Goal: Obtain resource: Download file/media

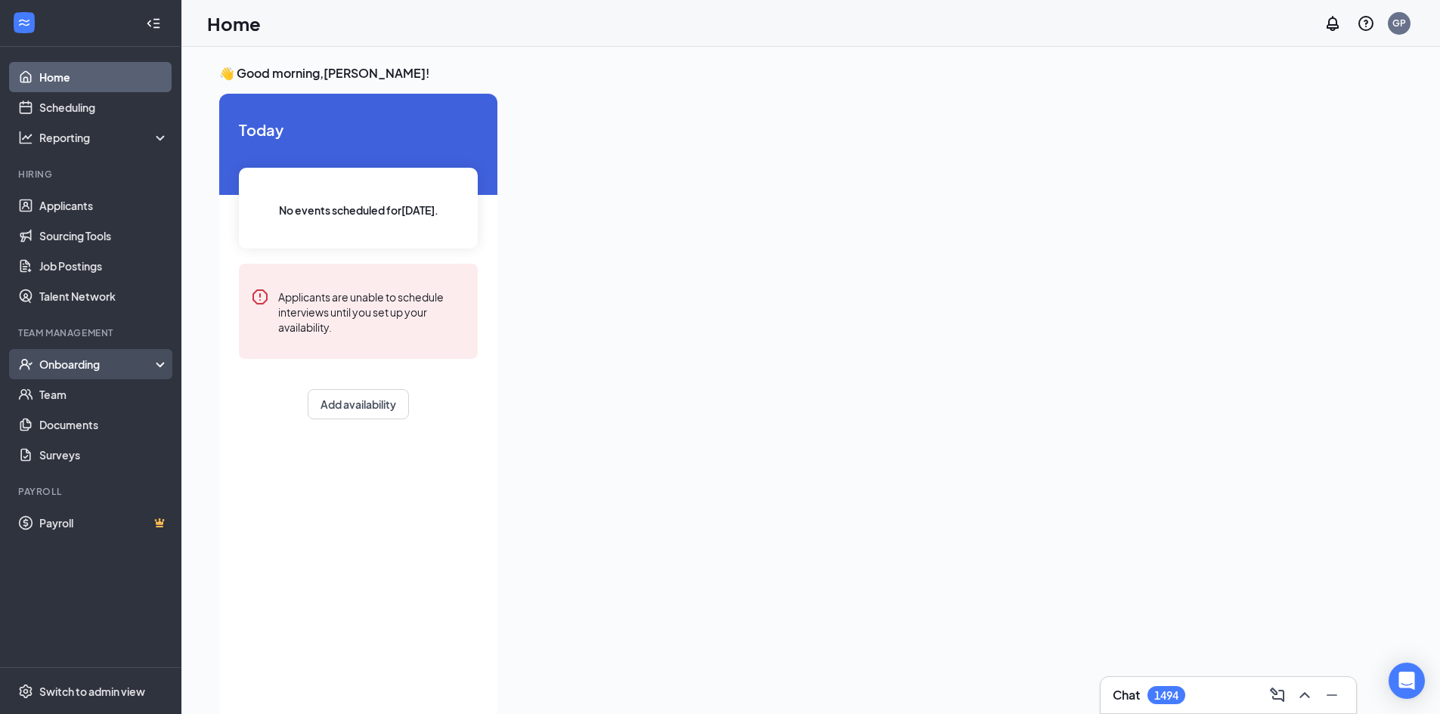
click at [61, 363] on div "Onboarding" at bounding box center [97, 364] width 116 height 15
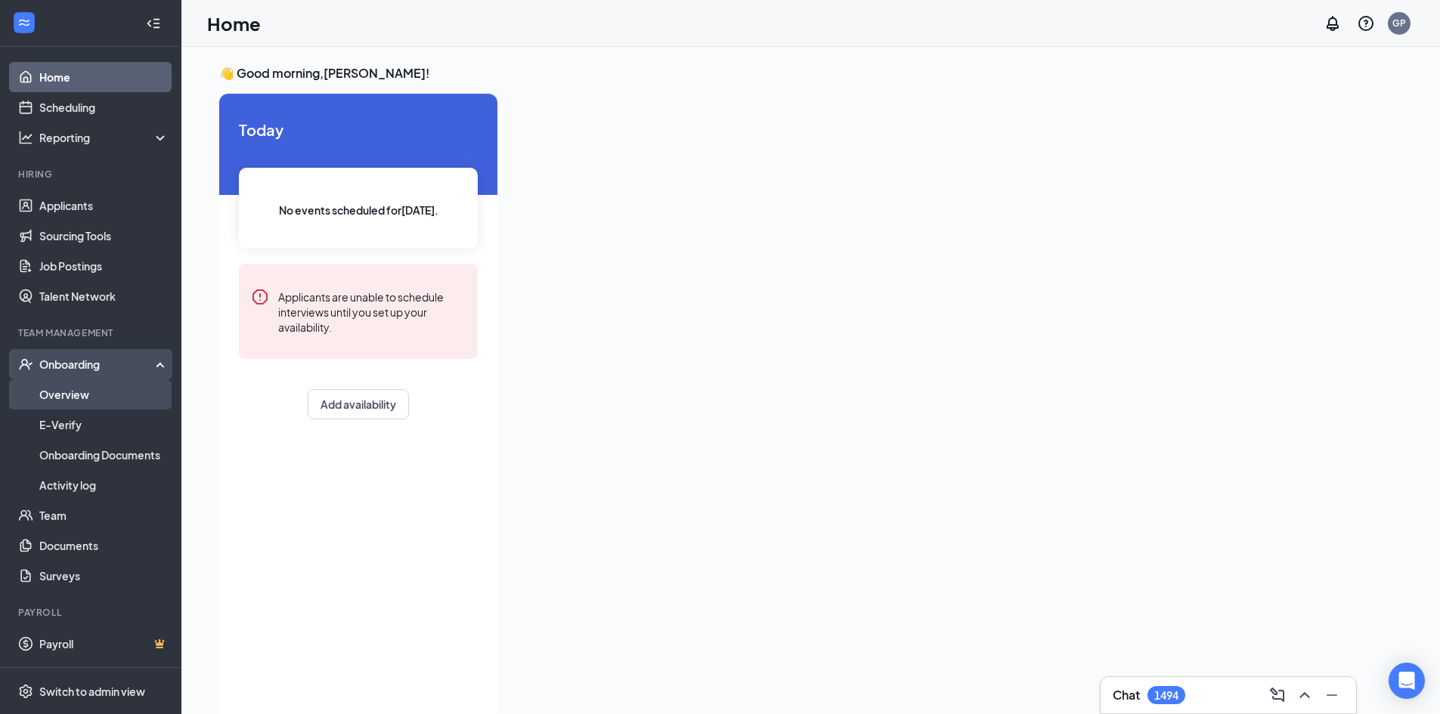
click at [109, 406] on link "Overview" at bounding box center [103, 394] width 129 height 30
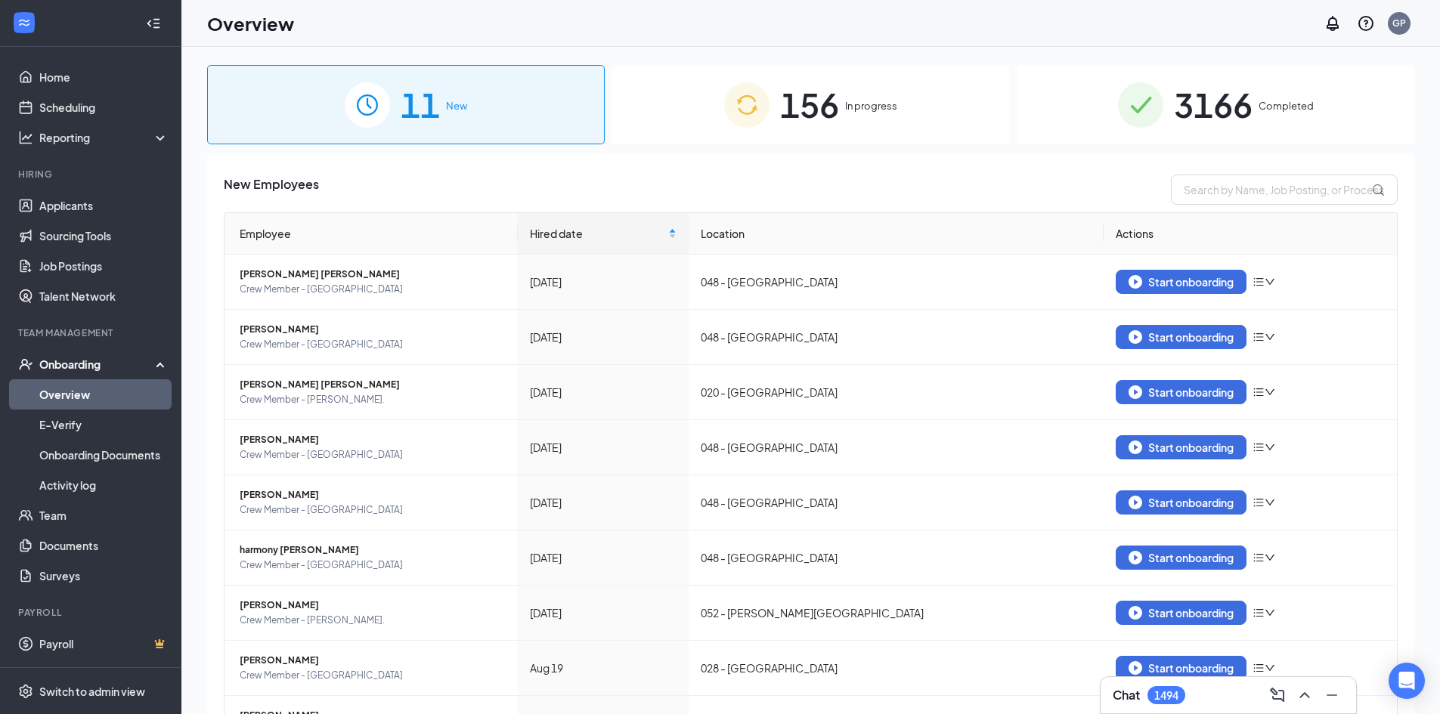
click at [1263, 104] on span "Completed" at bounding box center [1285, 105] width 55 height 15
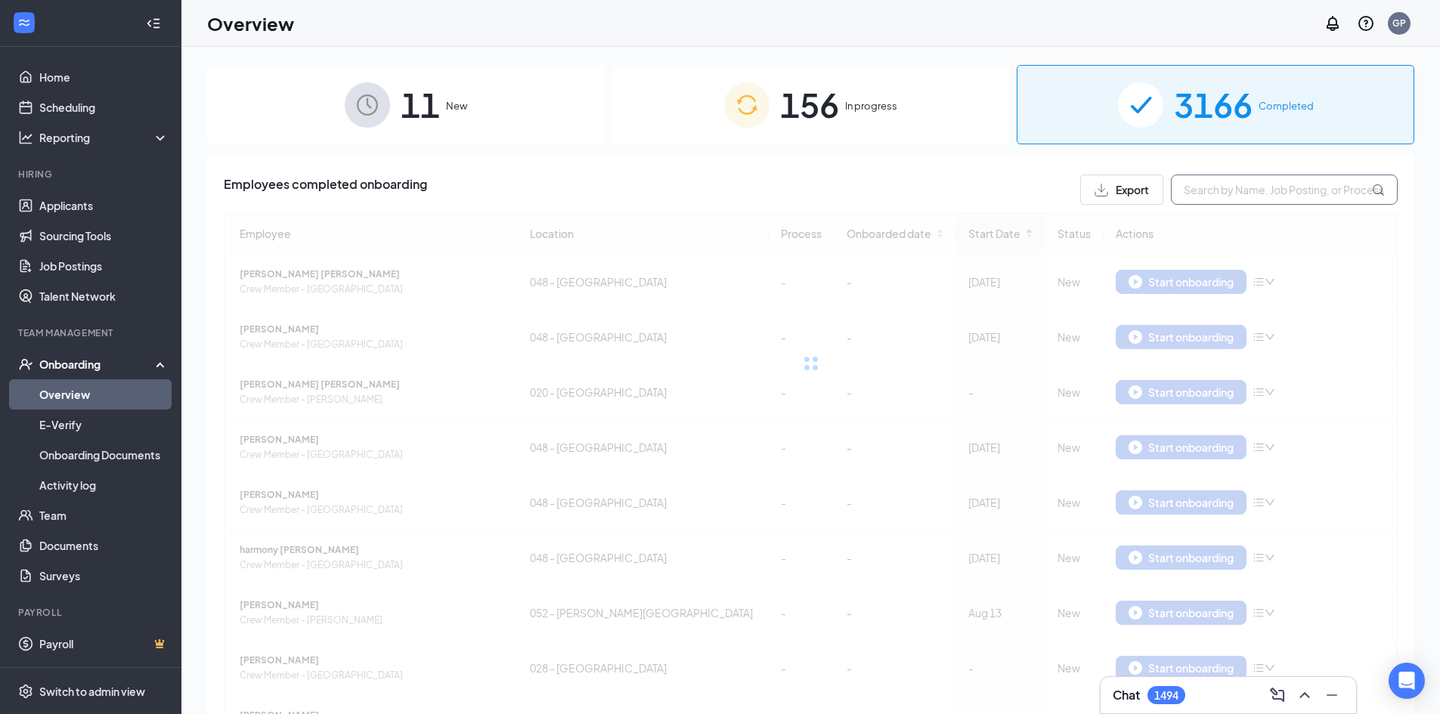
click at [1298, 186] on input "text" at bounding box center [1283, 190] width 227 height 30
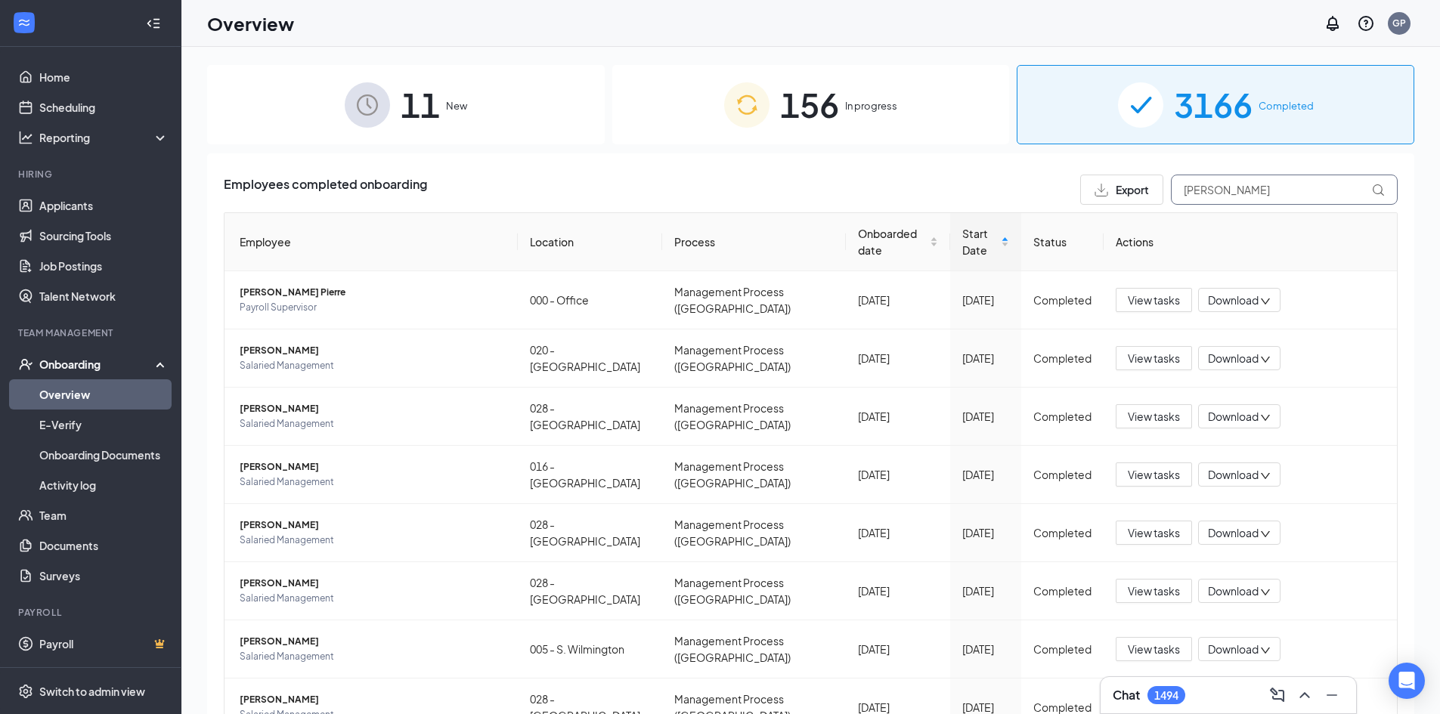
type input "hudson"
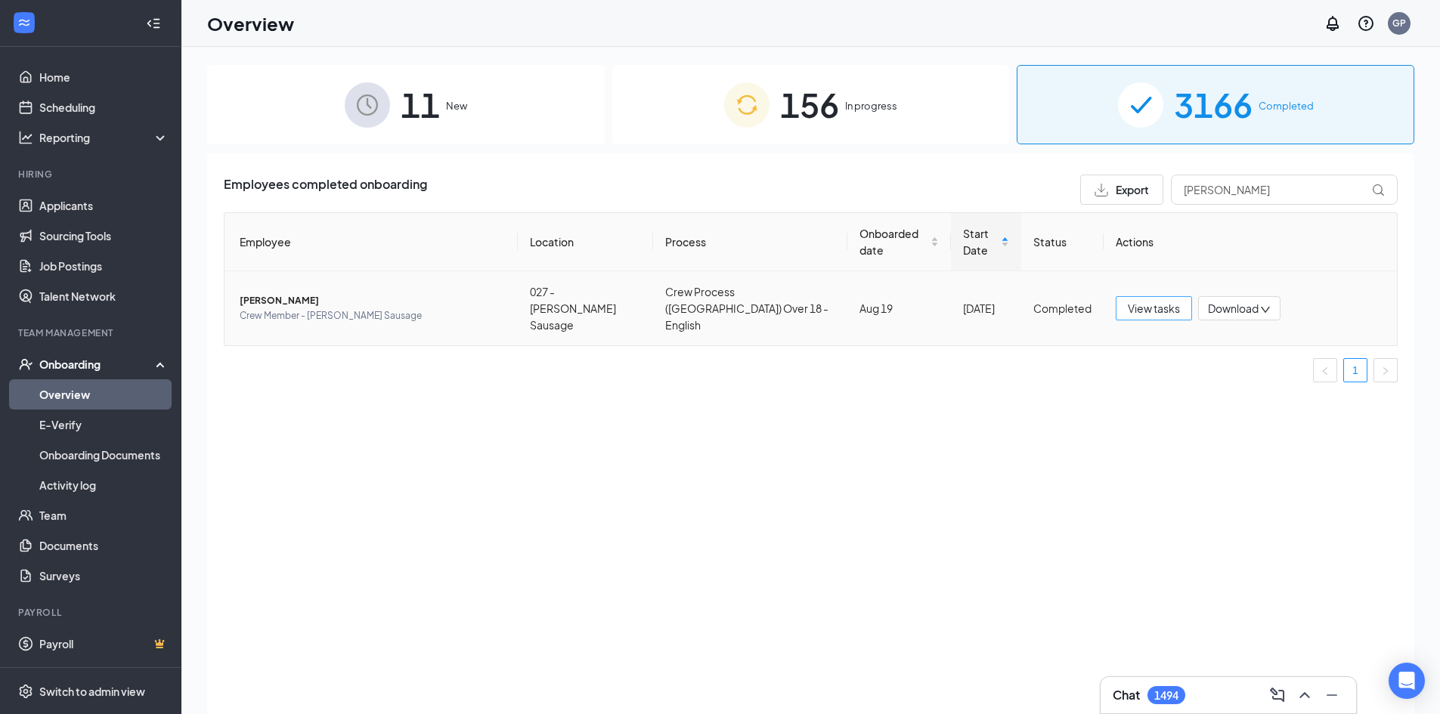
click at [1130, 302] on span "View tasks" at bounding box center [1153, 308] width 52 height 17
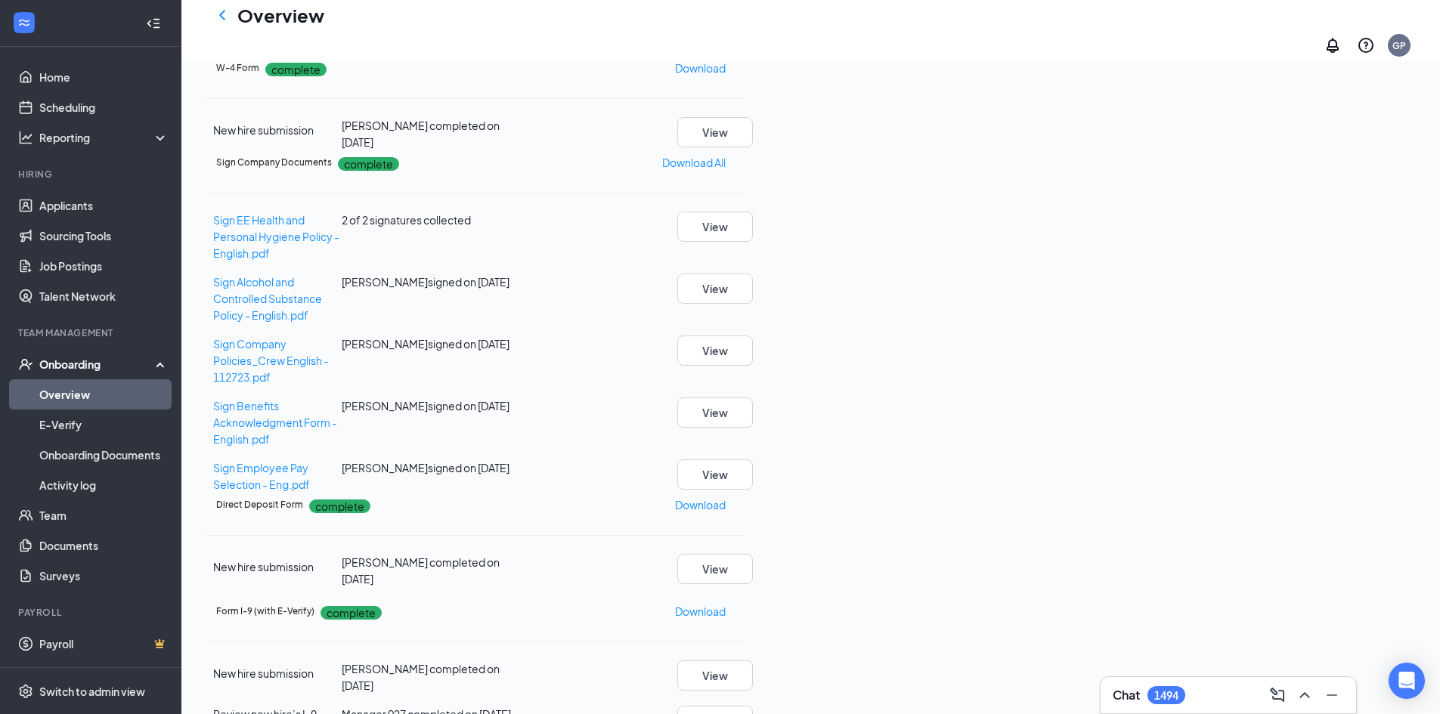
scroll to position [302, 0]
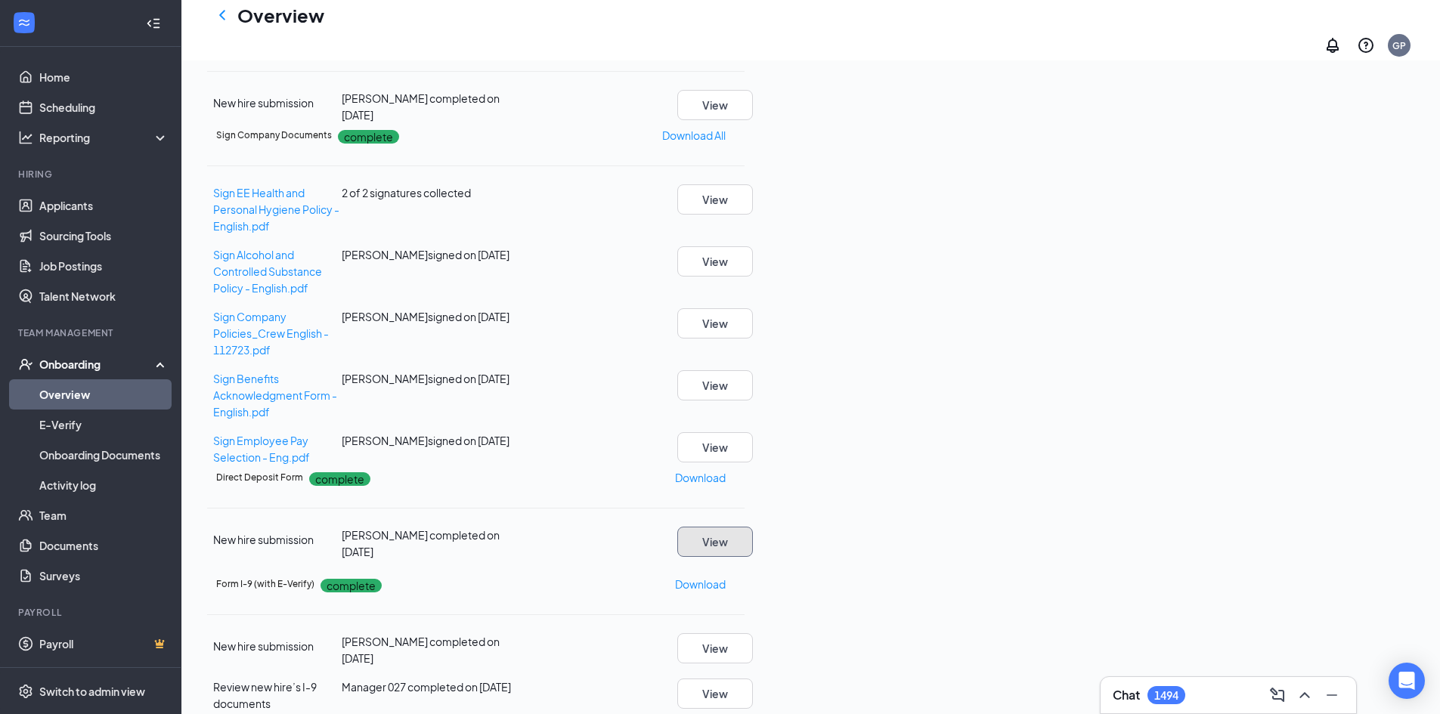
click at [753, 527] on button "View" at bounding box center [715, 542] width 76 height 30
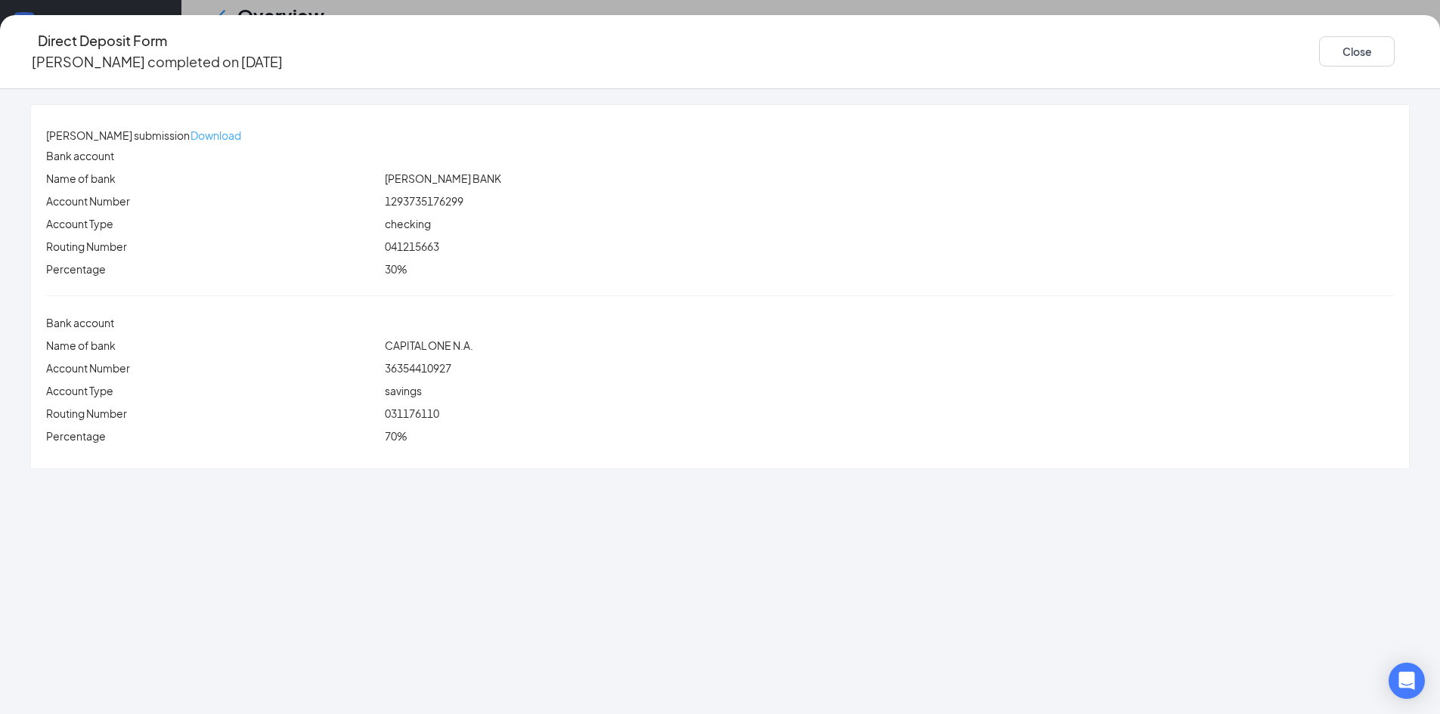
click at [241, 127] on p "Download" at bounding box center [215, 135] width 51 height 17
click at [1319, 54] on button "Close" at bounding box center [1357, 51] width 76 height 30
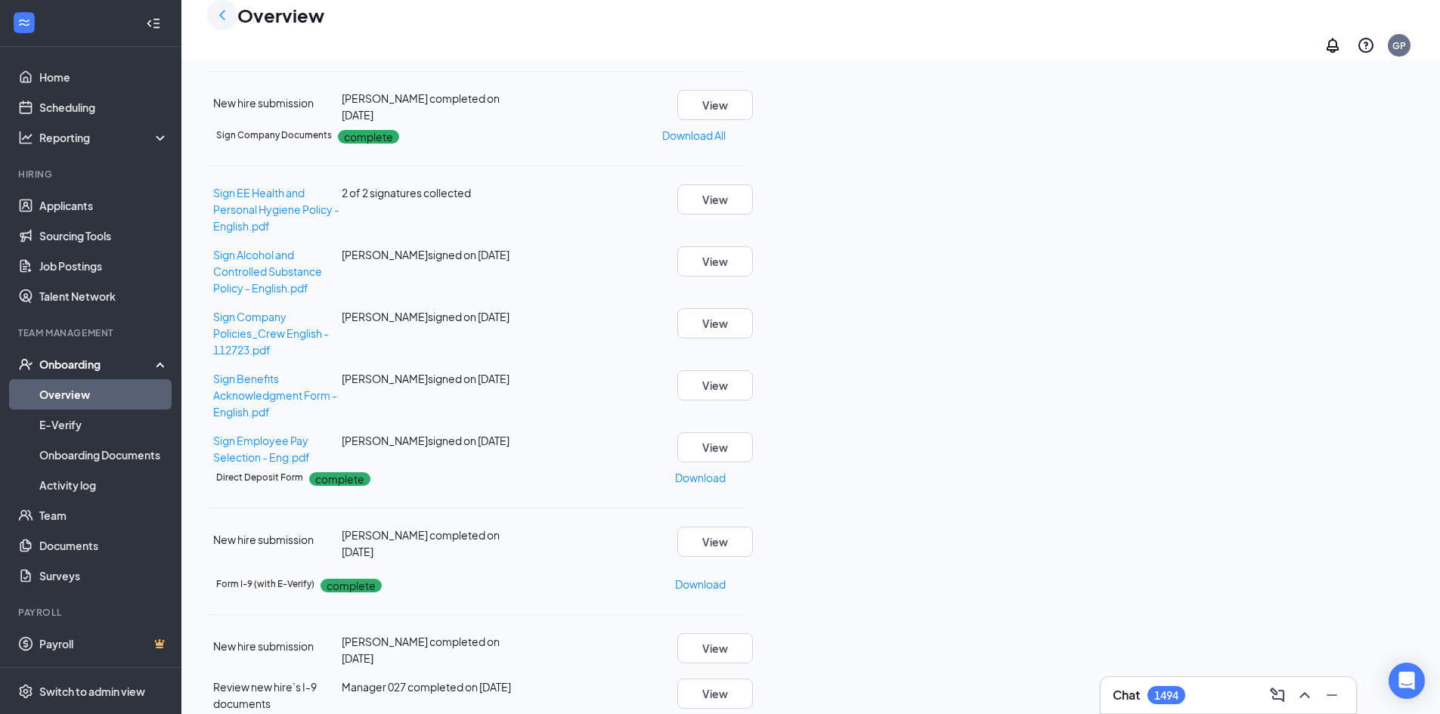
click at [227, 17] on icon "ChevronLeft" at bounding box center [222, 15] width 18 height 18
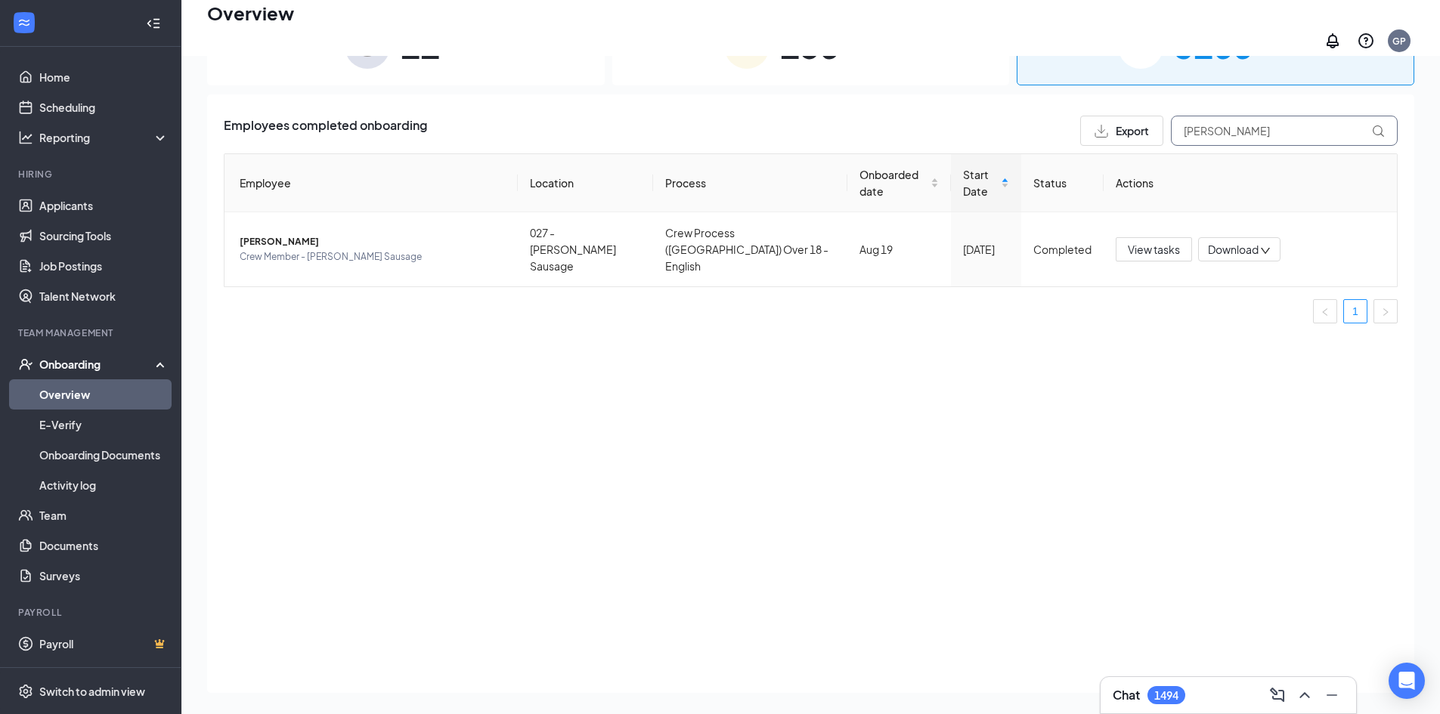
drag, startPoint x: 1281, startPoint y: 120, endPoint x: 889, endPoint y: 103, distance: 391.8
click at [894, 104] on div "Employees completed onboarding Export hudson Employee Location Process Onboarde…" at bounding box center [810, 393] width 1207 height 598
type input "avery"
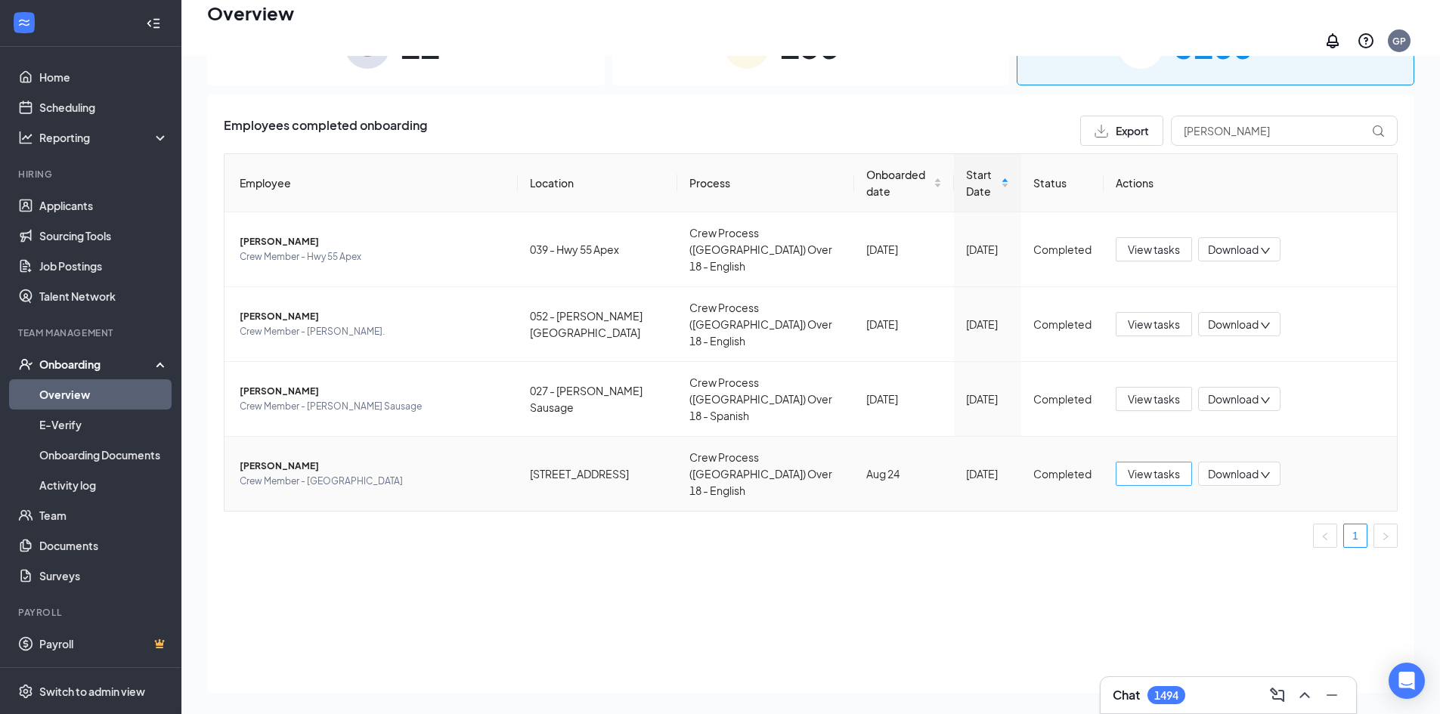
click at [1140, 465] on span "View tasks" at bounding box center [1153, 473] width 52 height 17
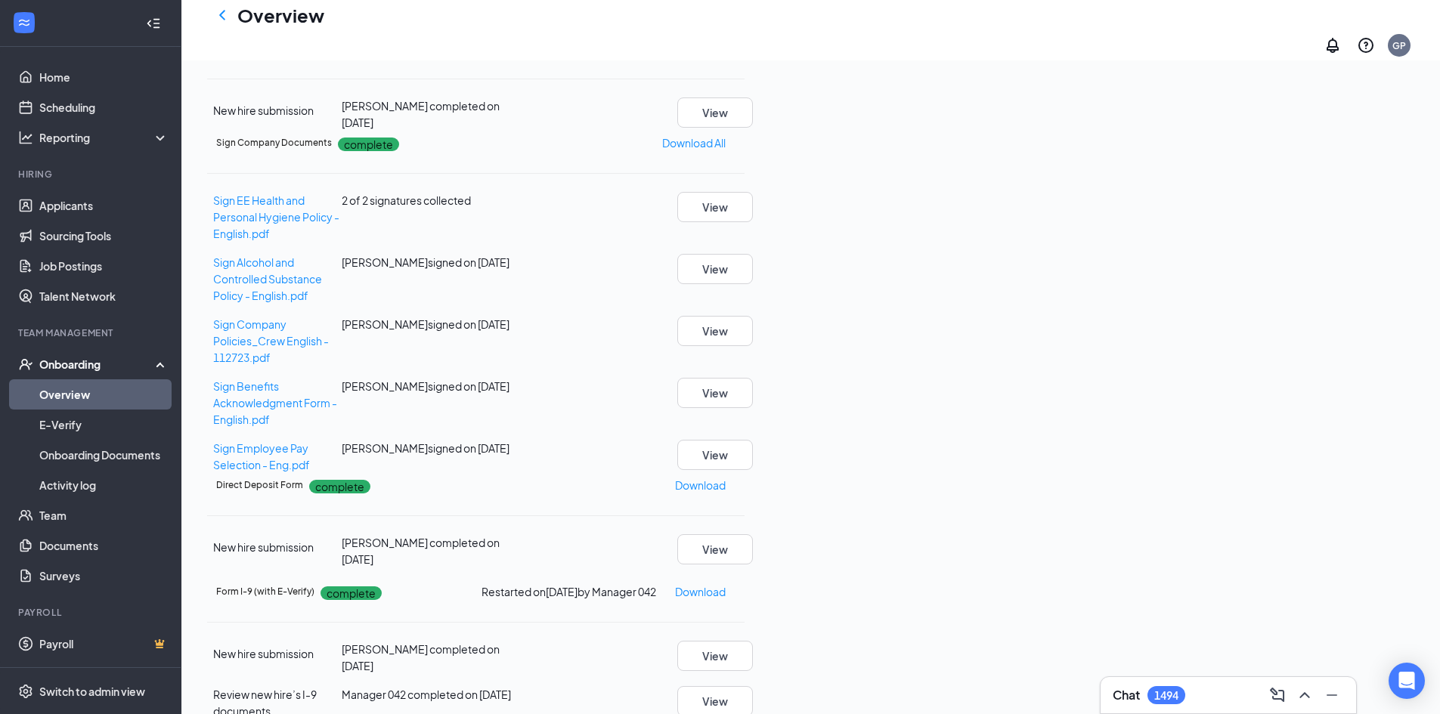
scroll to position [453, 0]
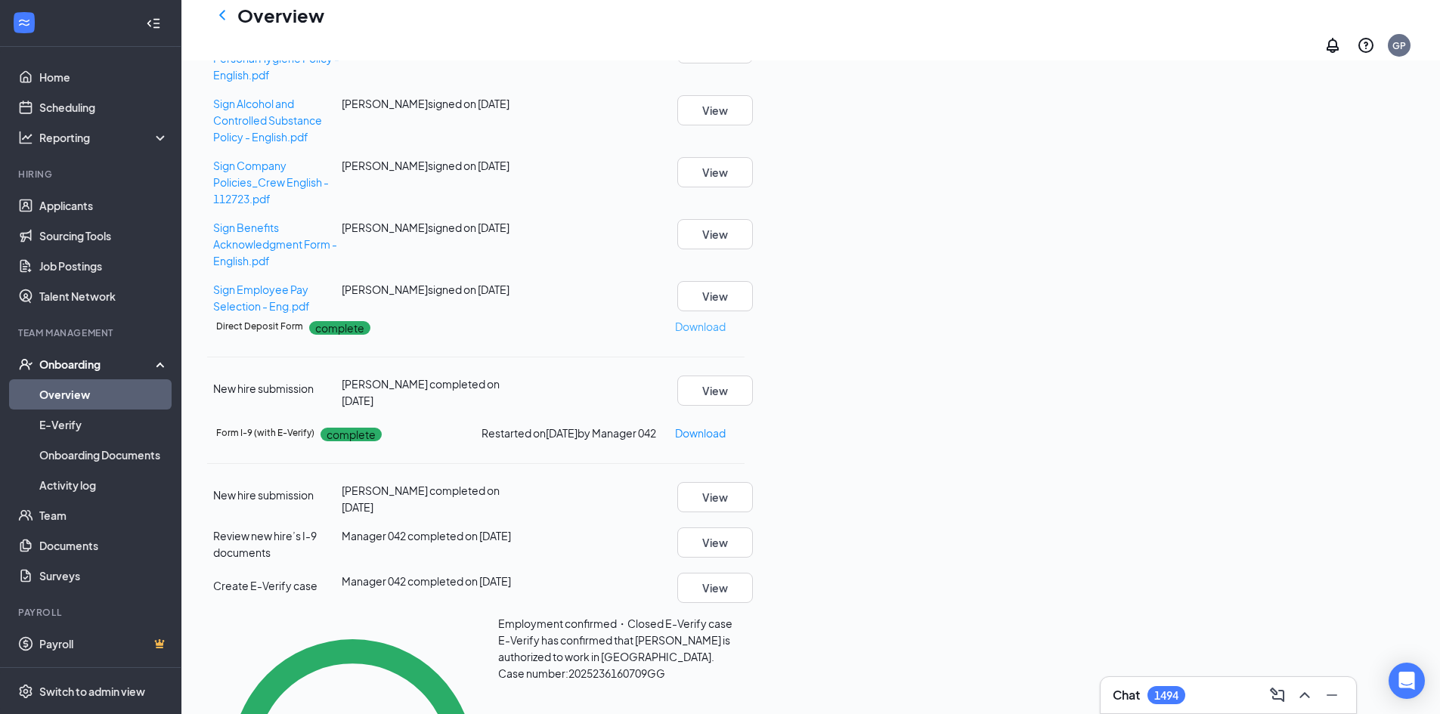
click at [725, 318] on p "Download" at bounding box center [700, 326] width 51 height 17
click at [230, 20] on icon "ChevronLeft" at bounding box center [222, 15] width 18 height 18
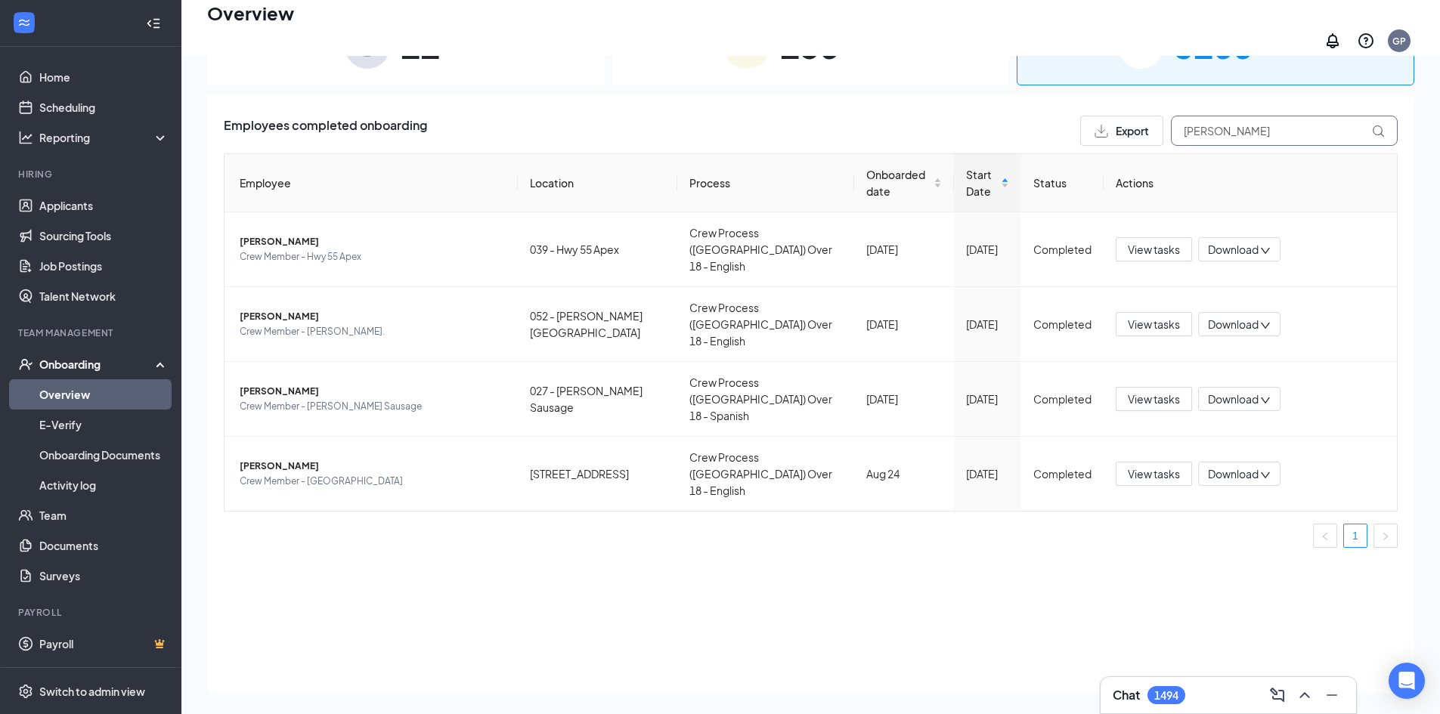
drag, startPoint x: 1236, startPoint y: 126, endPoint x: 653, endPoint y: 38, distance: 590.0
click at [658, 38] on div "Overview GP Chat 1494 11 New 156 In progress 3166 Completed Employees completed…" at bounding box center [810, 327] width 1258 height 791
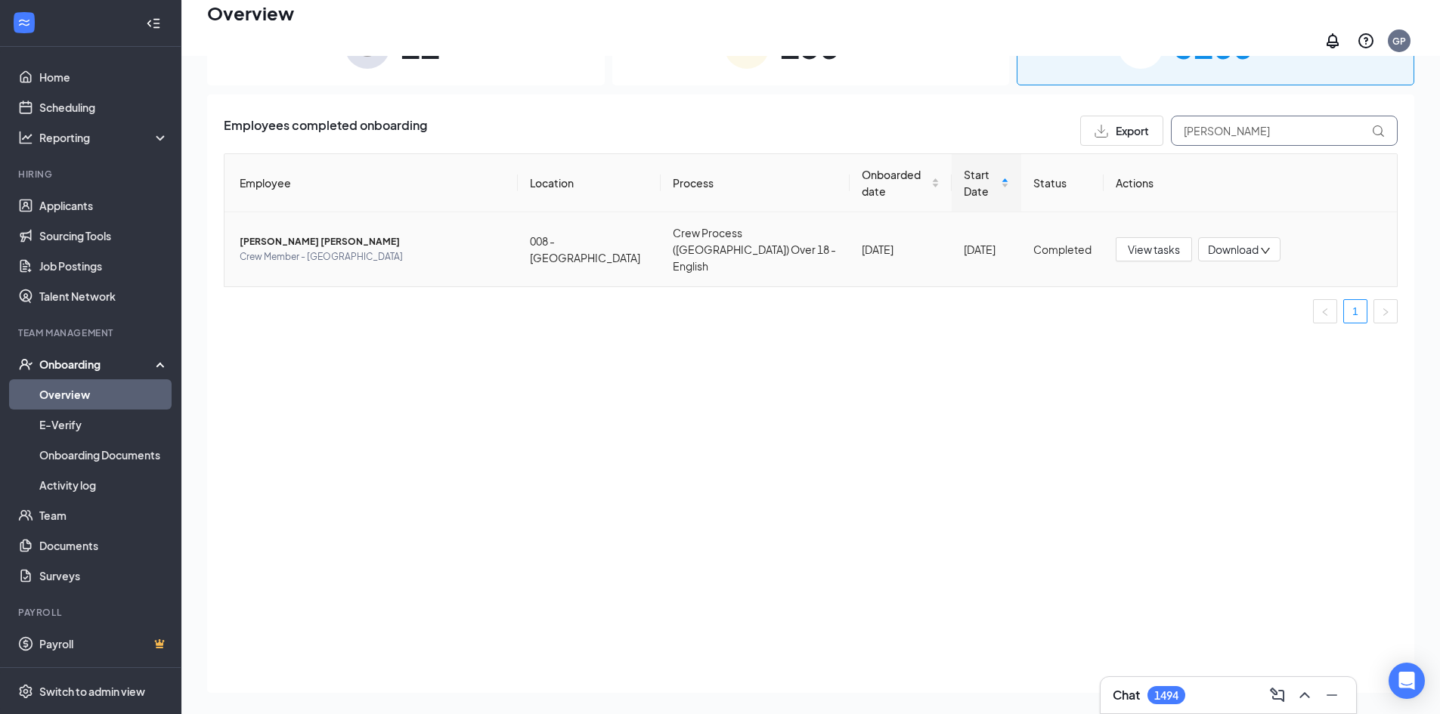
type input "malys"
click at [296, 234] on span "Malyssa Yv Henderson" at bounding box center [373, 241] width 266 height 15
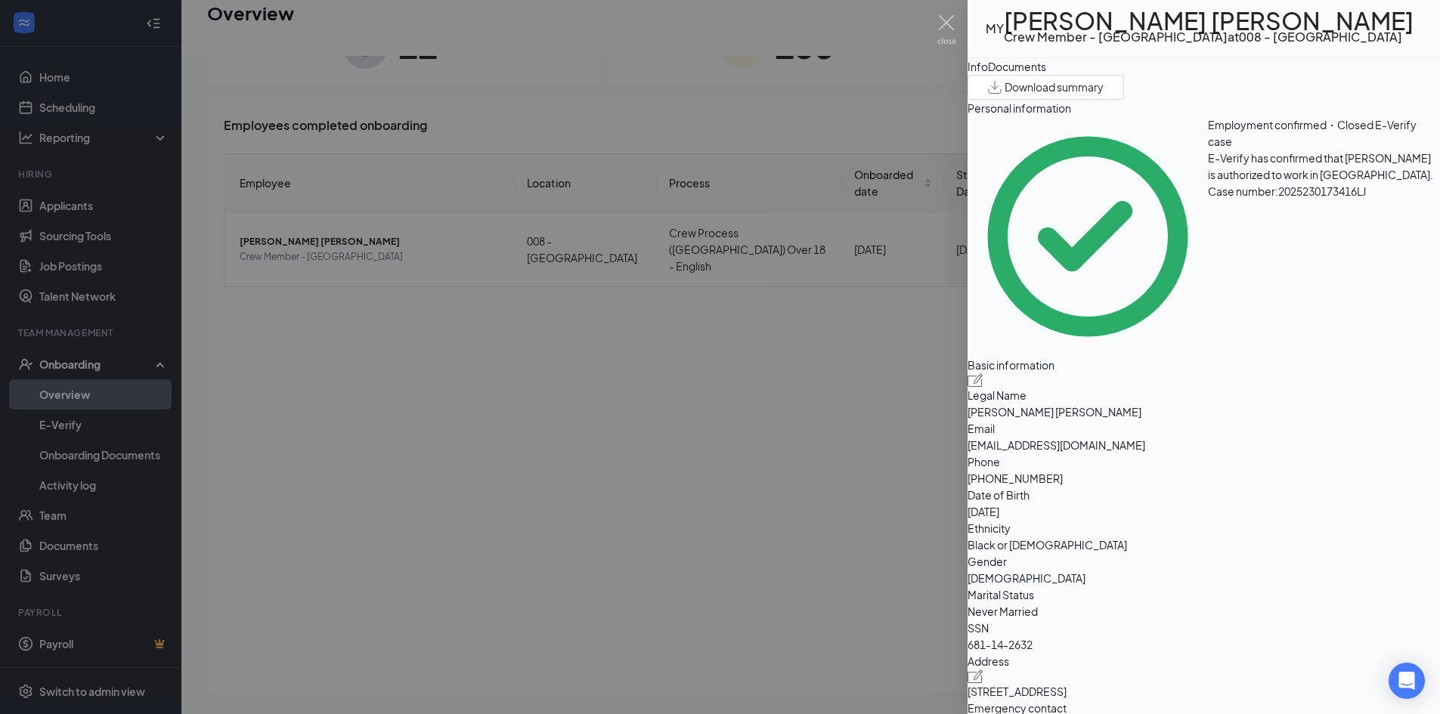
click at [1046, 75] on button "Documents" at bounding box center [1017, 66] width 58 height 17
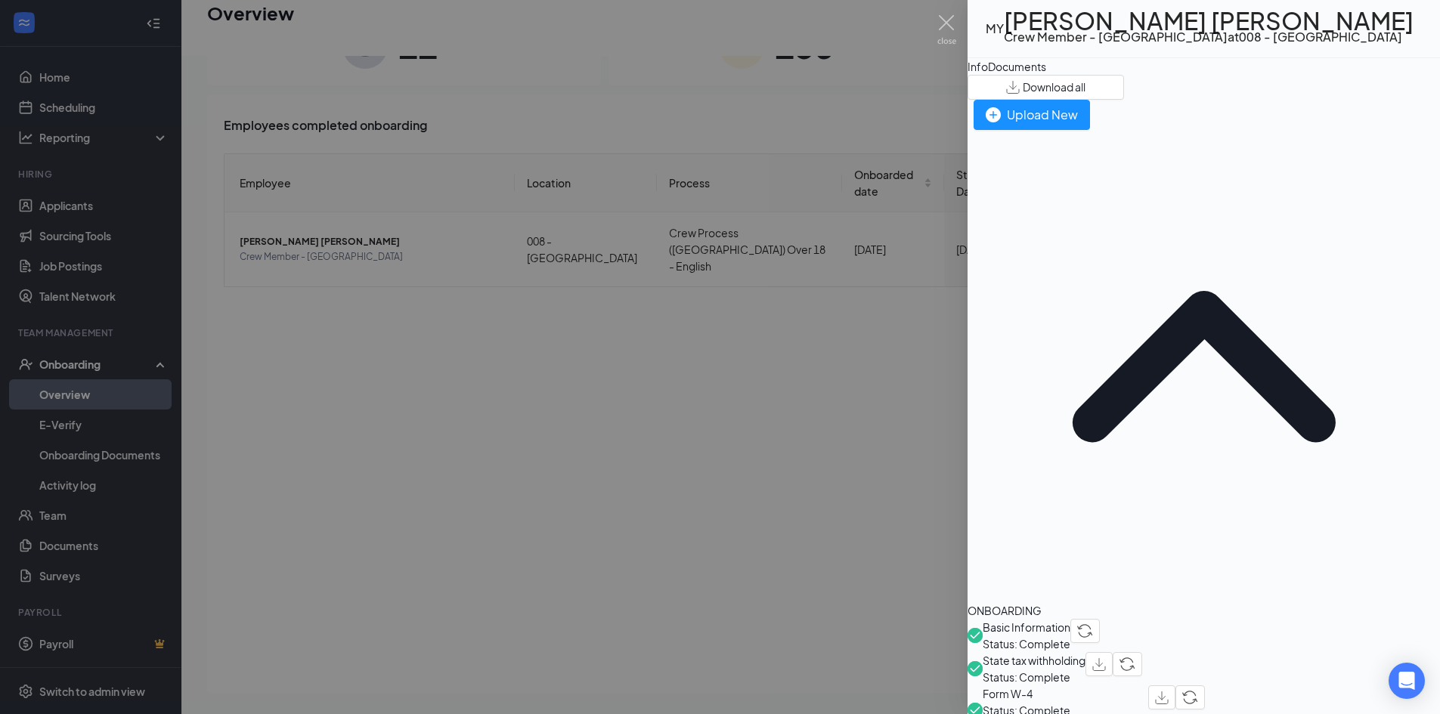
click at [988, 75] on button "Info" at bounding box center [977, 66] width 20 height 17
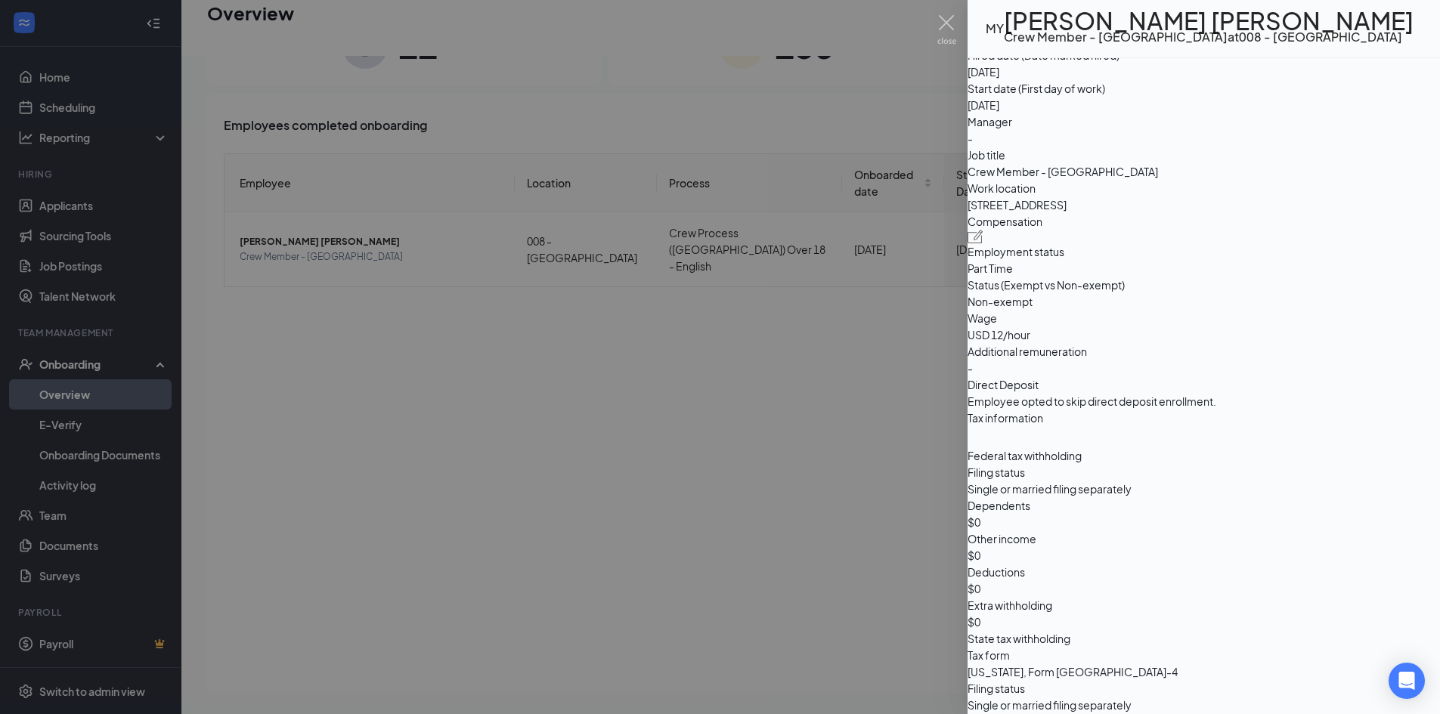
scroll to position [1133, 0]
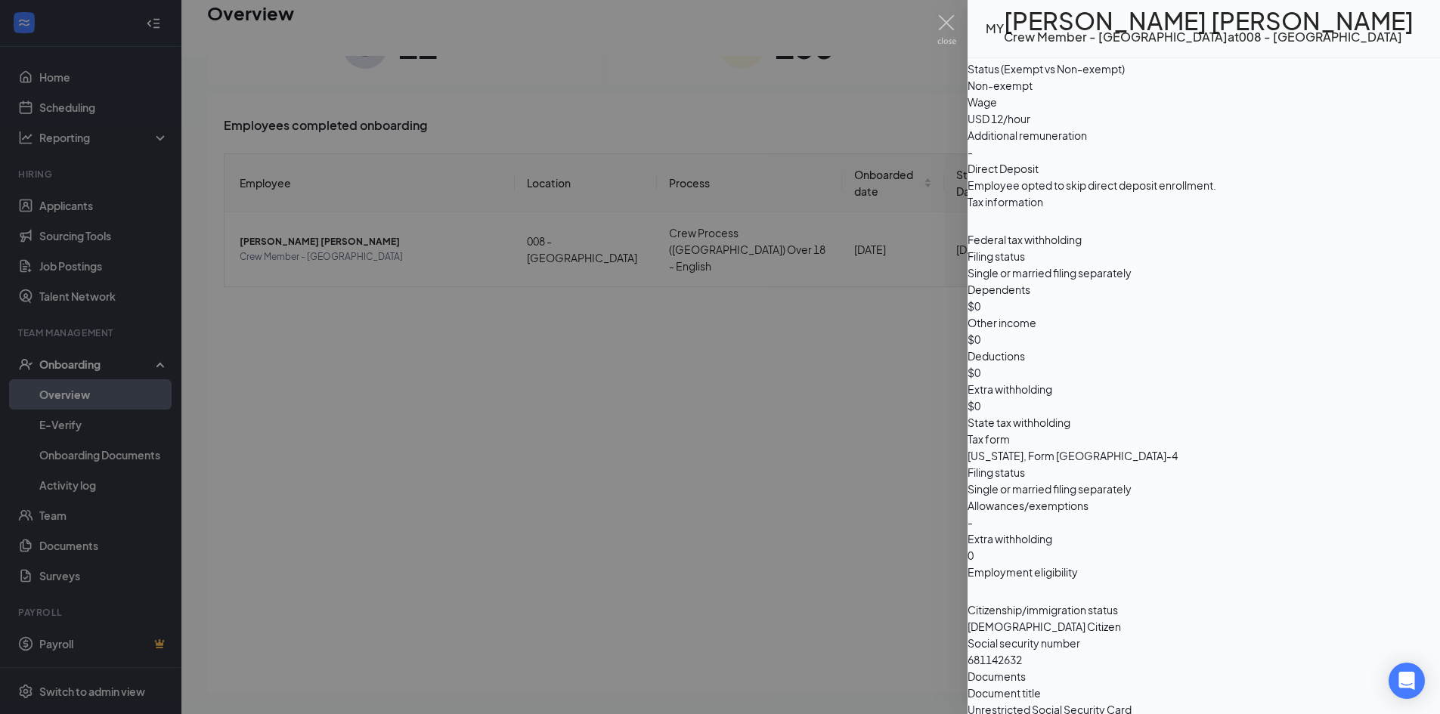
click at [783, 368] on div at bounding box center [720, 357] width 1440 height 714
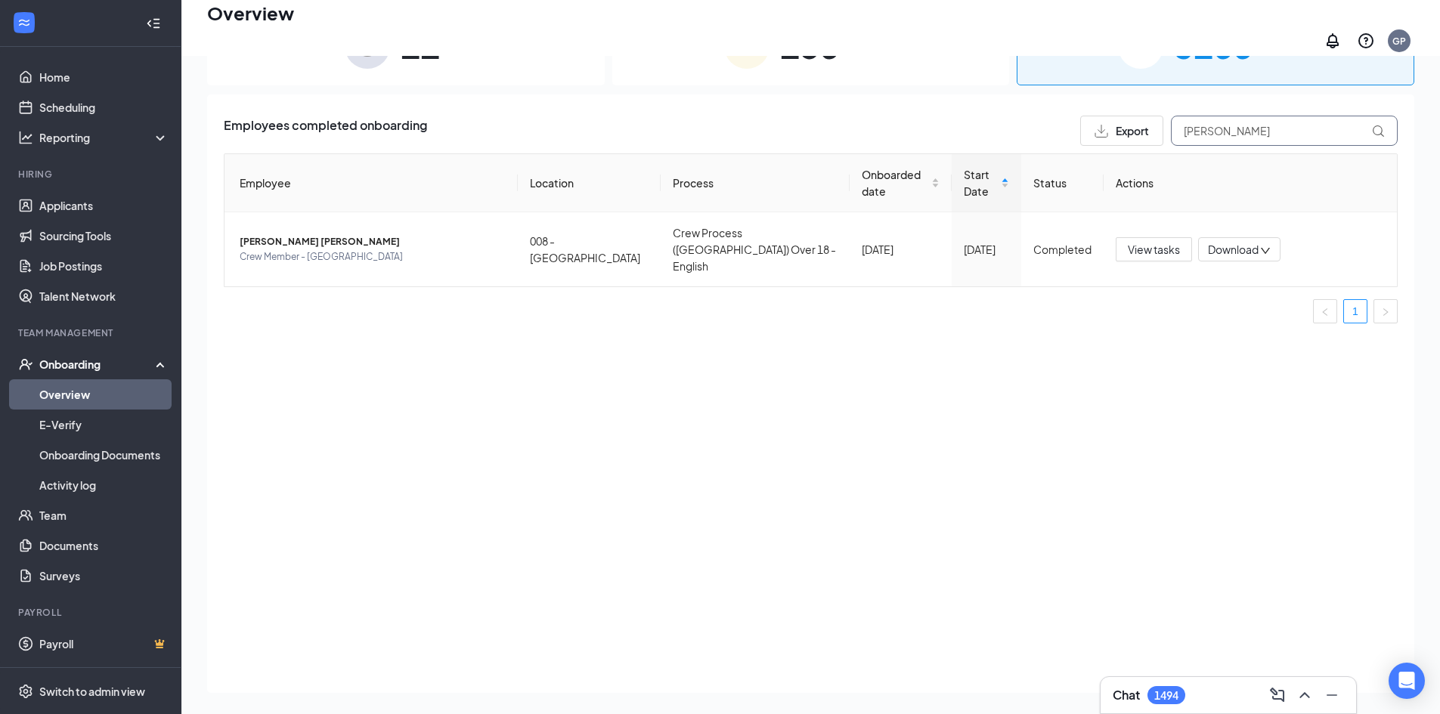
drag, startPoint x: 1250, startPoint y: 114, endPoint x: 1093, endPoint y: 116, distance: 157.2
click at [1129, 116] on div "Export malys" at bounding box center [1238, 131] width 317 height 30
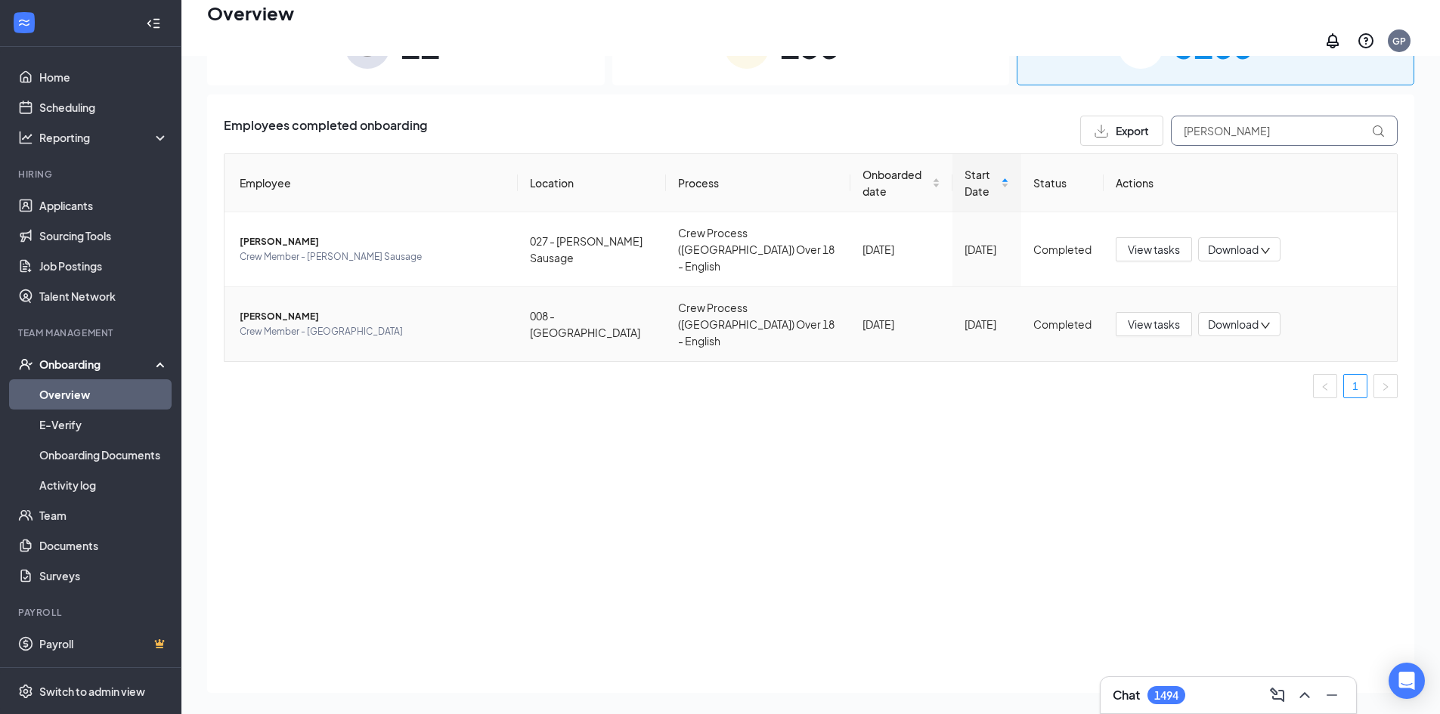
type input "breanna"
drag, startPoint x: 662, startPoint y: 284, endPoint x: 524, endPoint y: 292, distance: 137.7
click at [666, 287] on td "Crew Process ([GEOGRAPHIC_DATA]) Over 18 - English" at bounding box center [758, 324] width 185 height 74
click at [362, 309] on span "Breanna K Mann" at bounding box center [373, 316] width 266 height 15
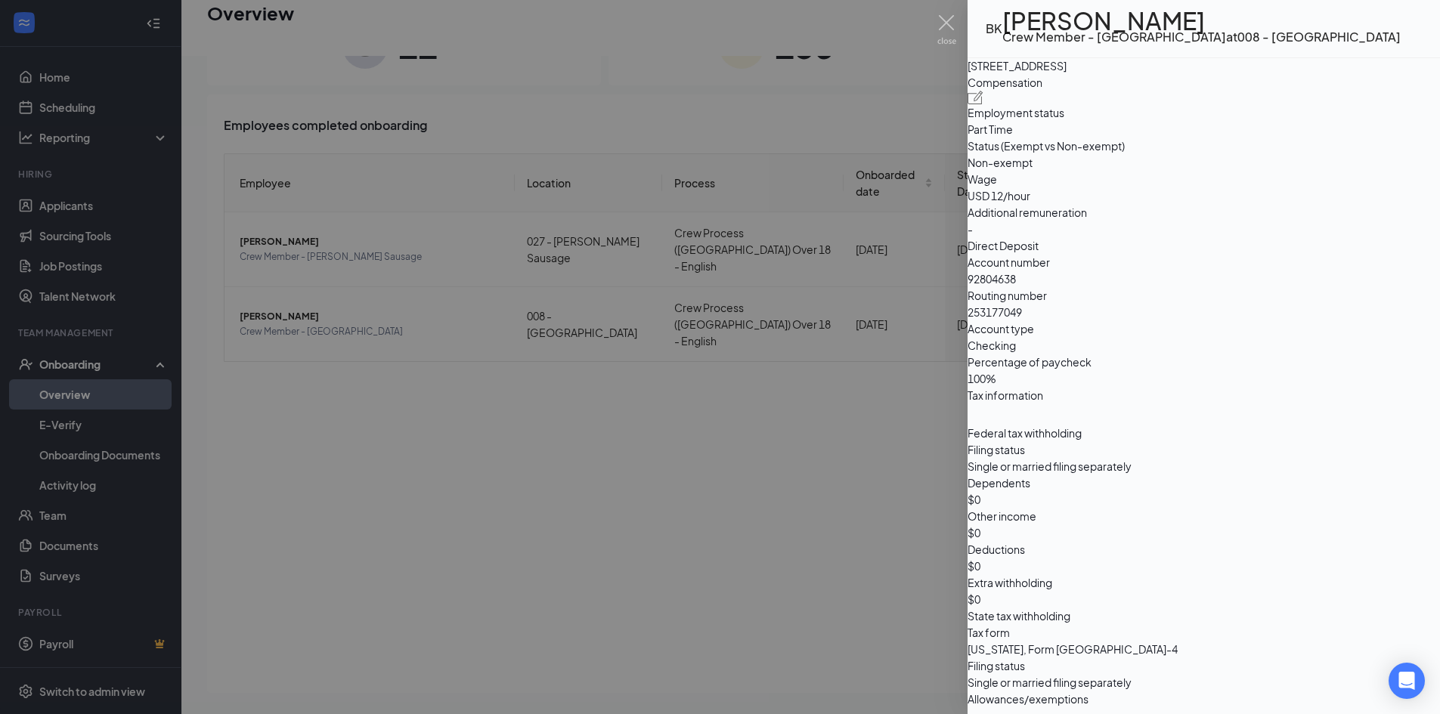
scroll to position [1058, 0]
click at [788, 436] on div at bounding box center [720, 357] width 1440 height 714
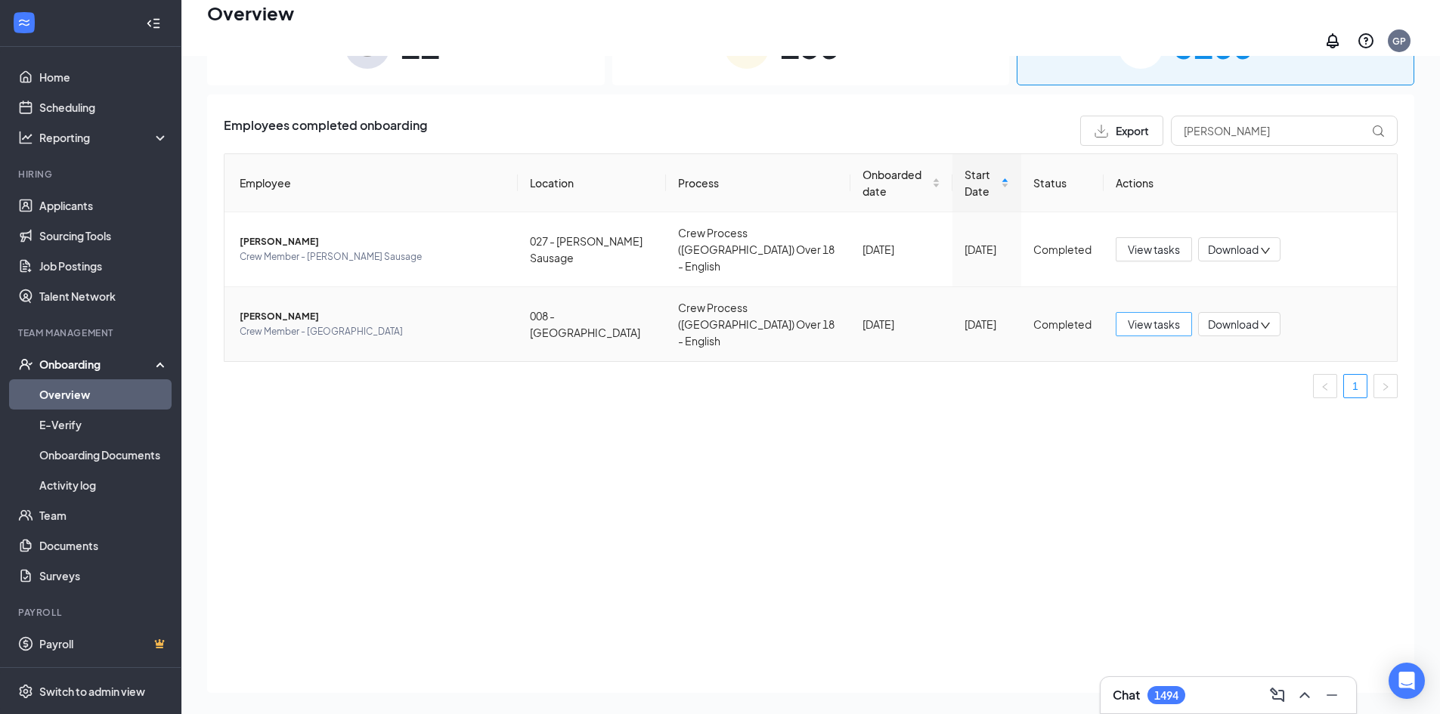
click at [1165, 316] on span "View tasks" at bounding box center [1153, 324] width 52 height 17
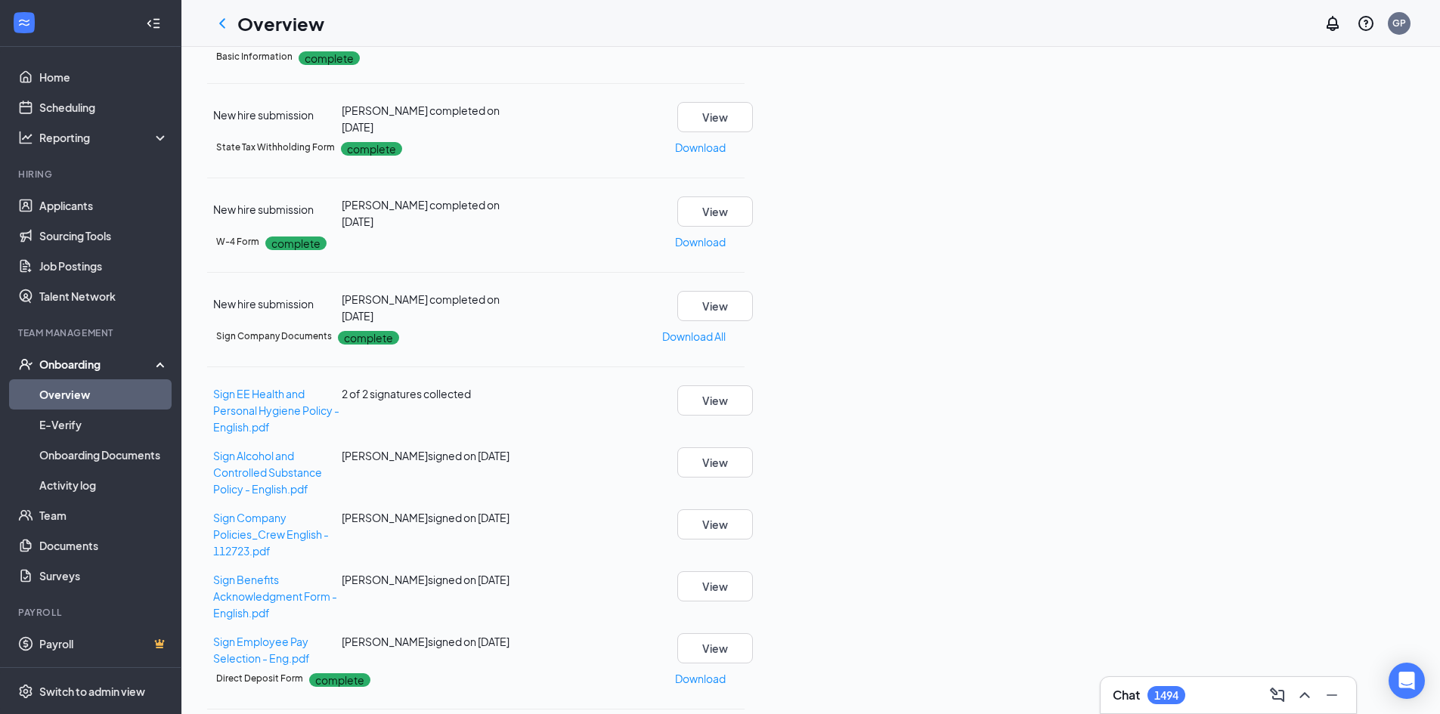
scroll to position [227, 0]
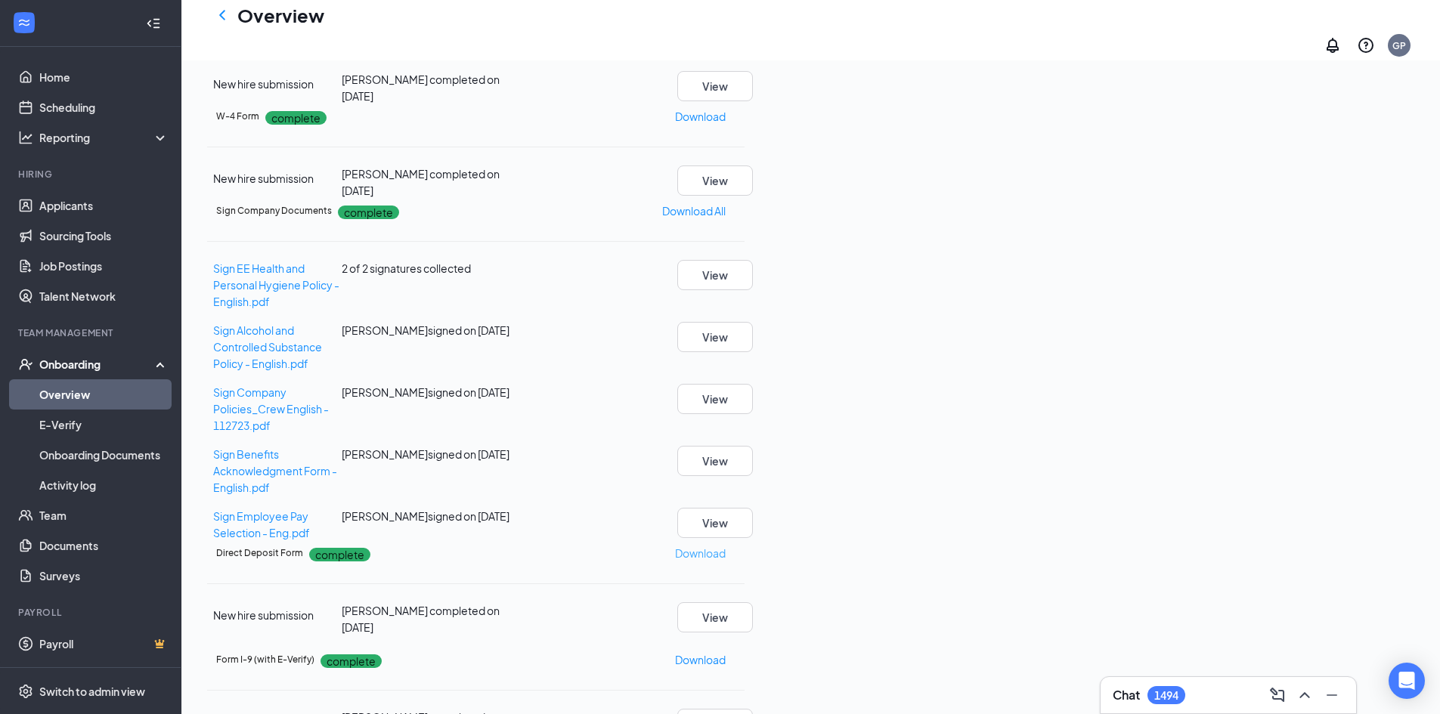
click at [725, 545] on p "Download" at bounding box center [700, 553] width 51 height 17
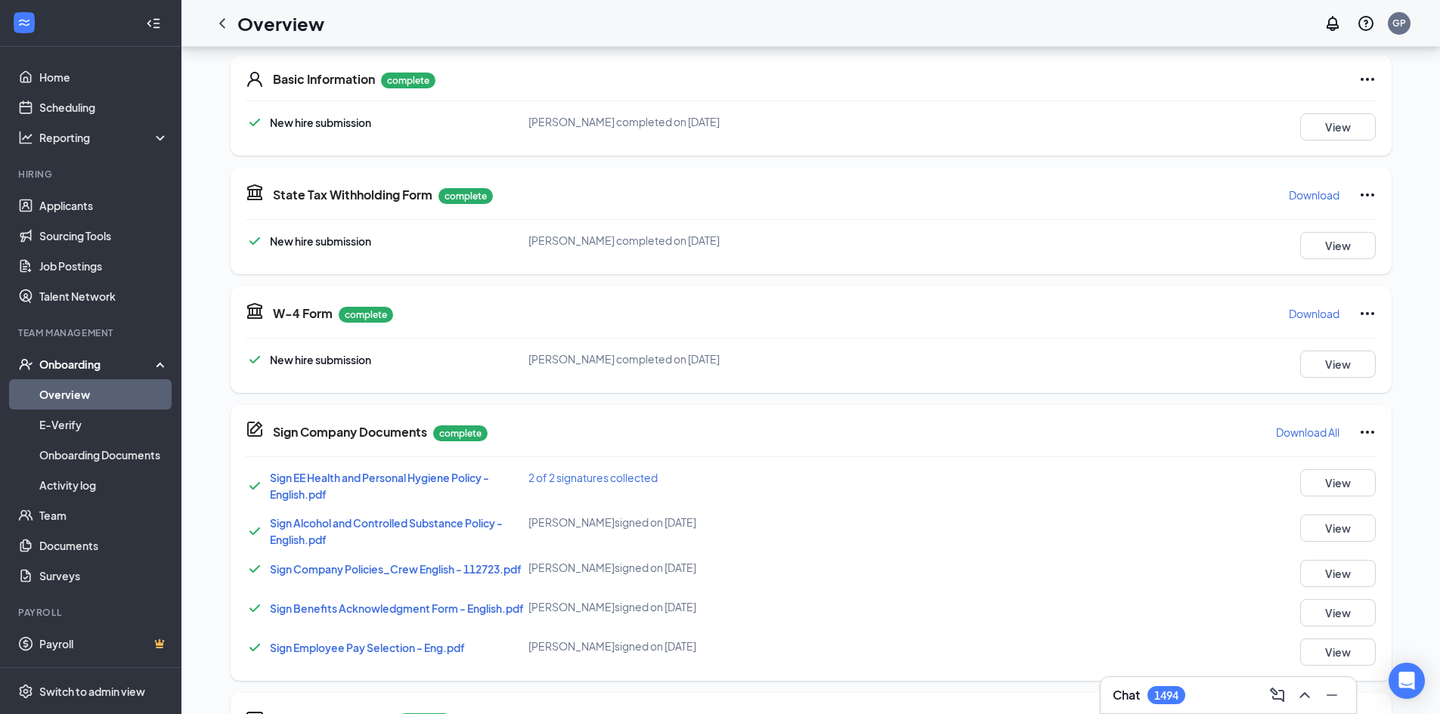
scroll to position [386, 0]
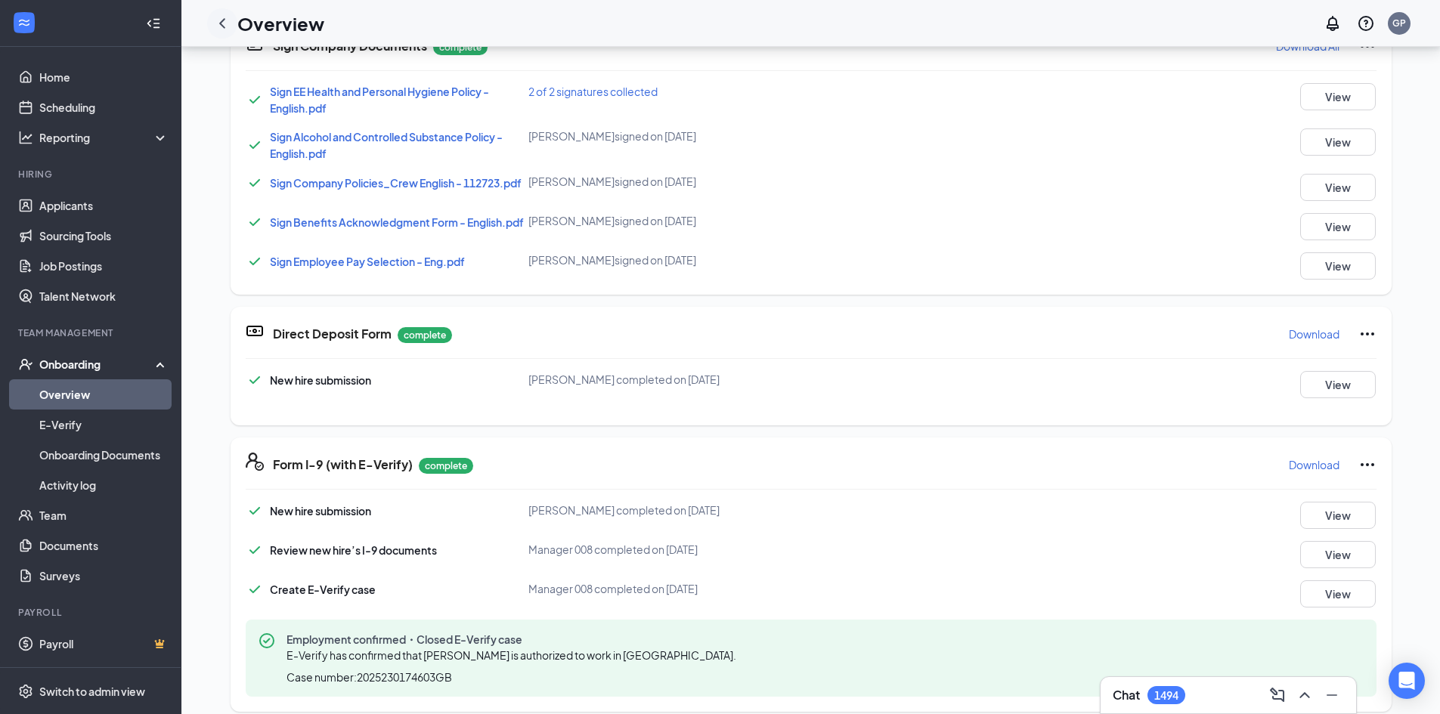
click at [226, 22] on icon "ChevronLeft" at bounding box center [222, 23] width 18 height 18
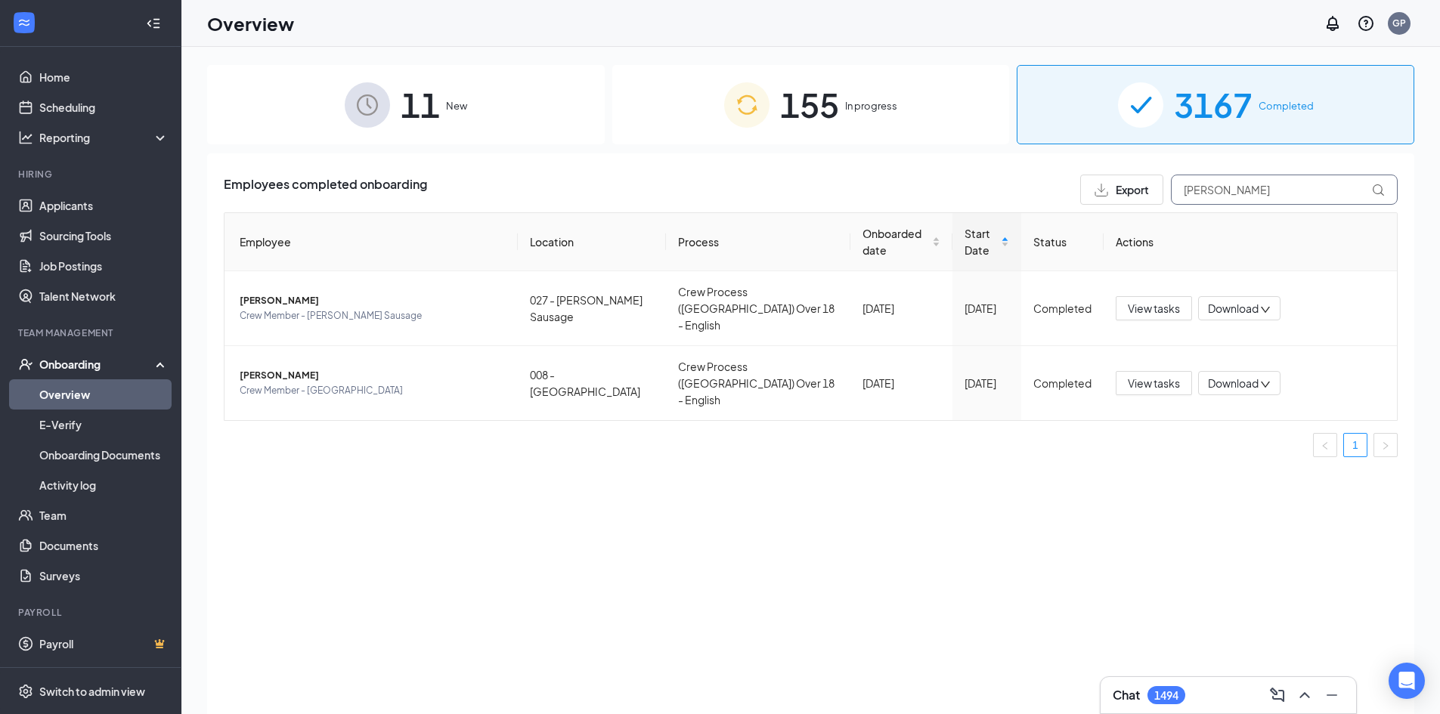
drag, startPoint x: 1283, startPoint y: 189, endPoint x: 898, endPoint y: 126, distance: 389.7
click at [932, 134] on div "11 New 155 In progress 3167 Completed Employees completed onboarding Export bre…" at bounding box center [810, 414] width 1207 height 699
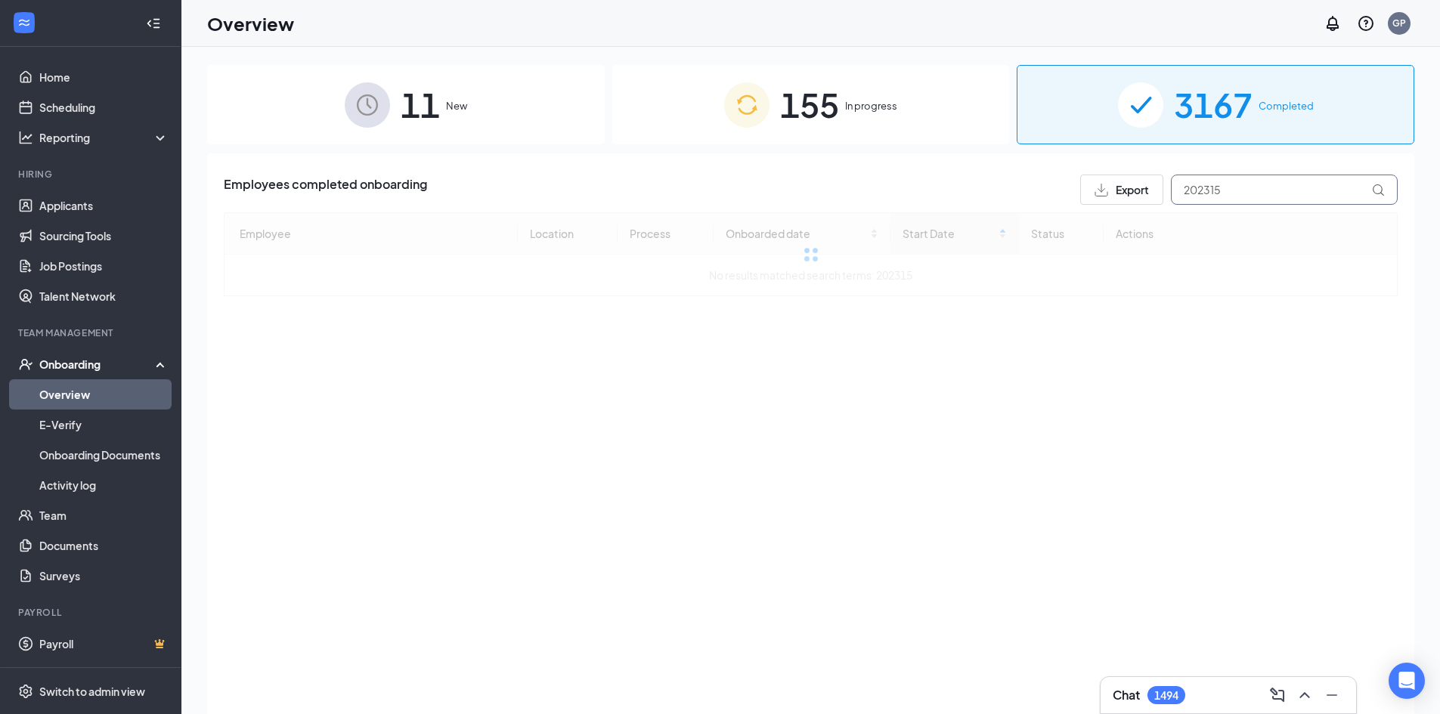
drag, startPoint x: 1254, startPoint y: 190, endPoint x: 954, endPoint y: 187, distance: 300.8
click at [960, 187] on div "Employees completed onboarding Export 202315" at bounding box center [811, 190] width 1174 height 30
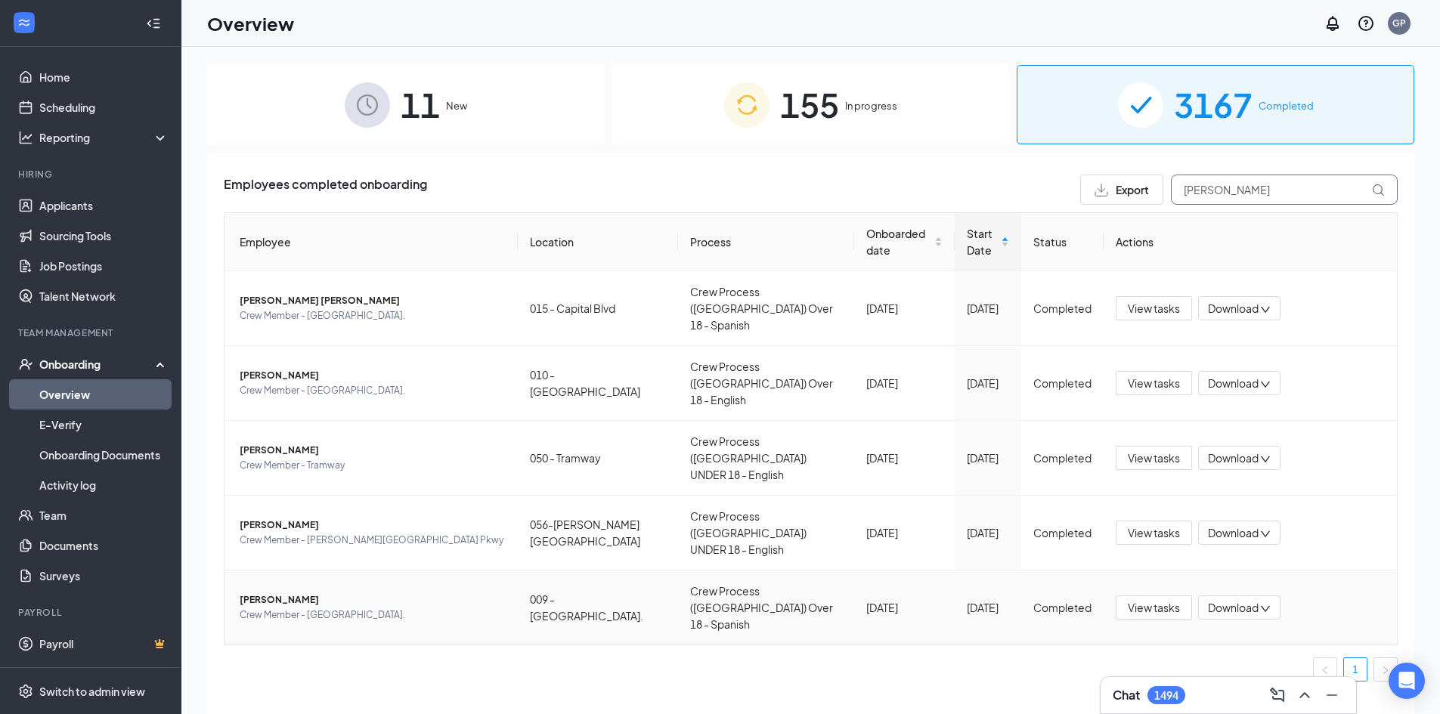
type input "miguel"
click at [354, 592] on span "Miguel Avalos" at bounding box center [373, 599] width 266 height 15
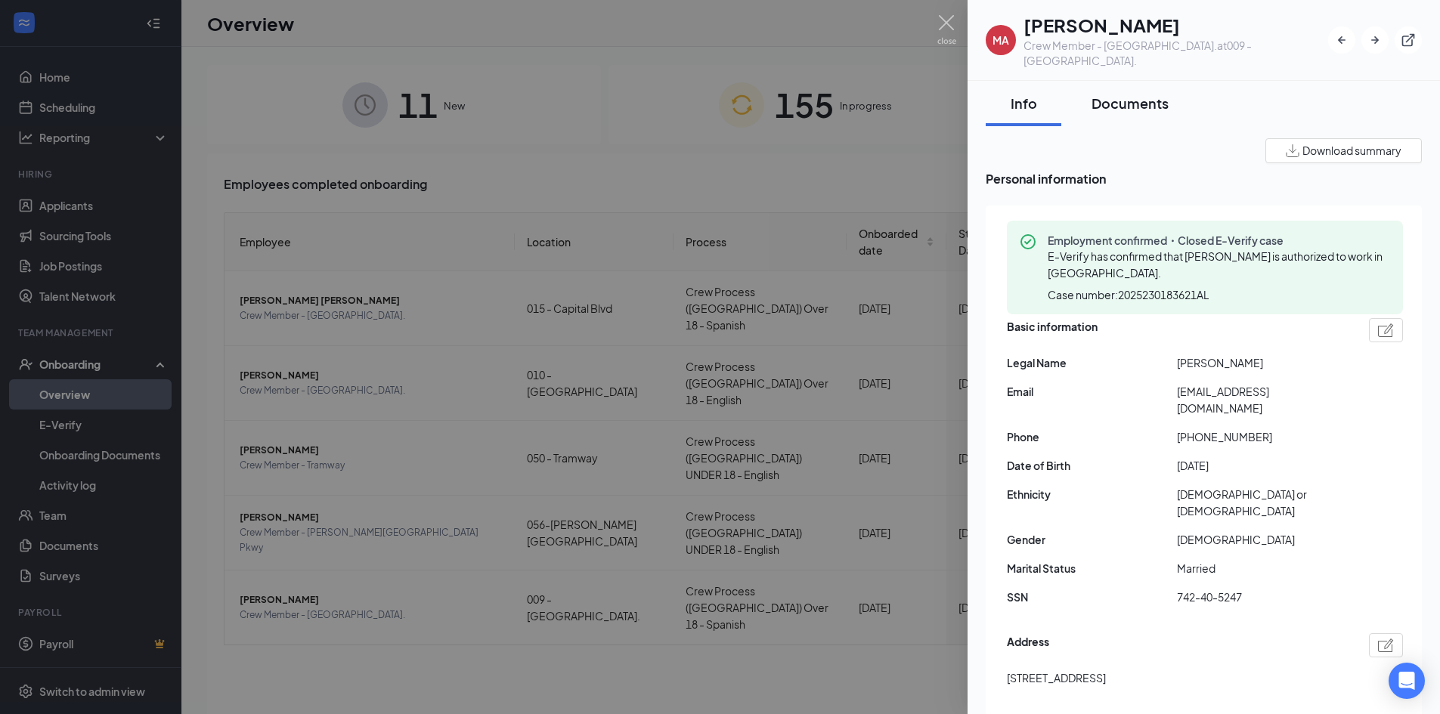
click at [1130, 94] on div "Documents" at bounding box center [1129, 103] width 77 height 19
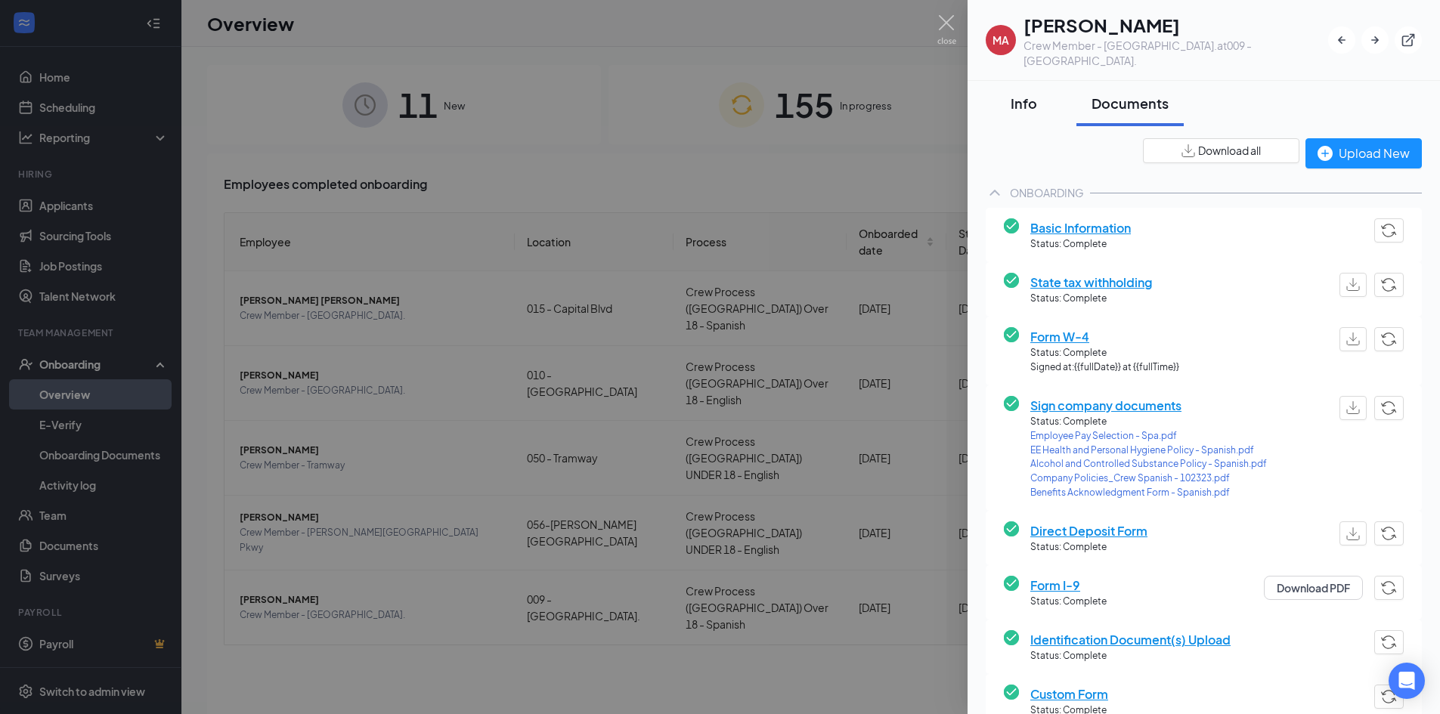
click at [1038, 81] on button "Info" at bounding box center [1023, 103] width 76 height 45
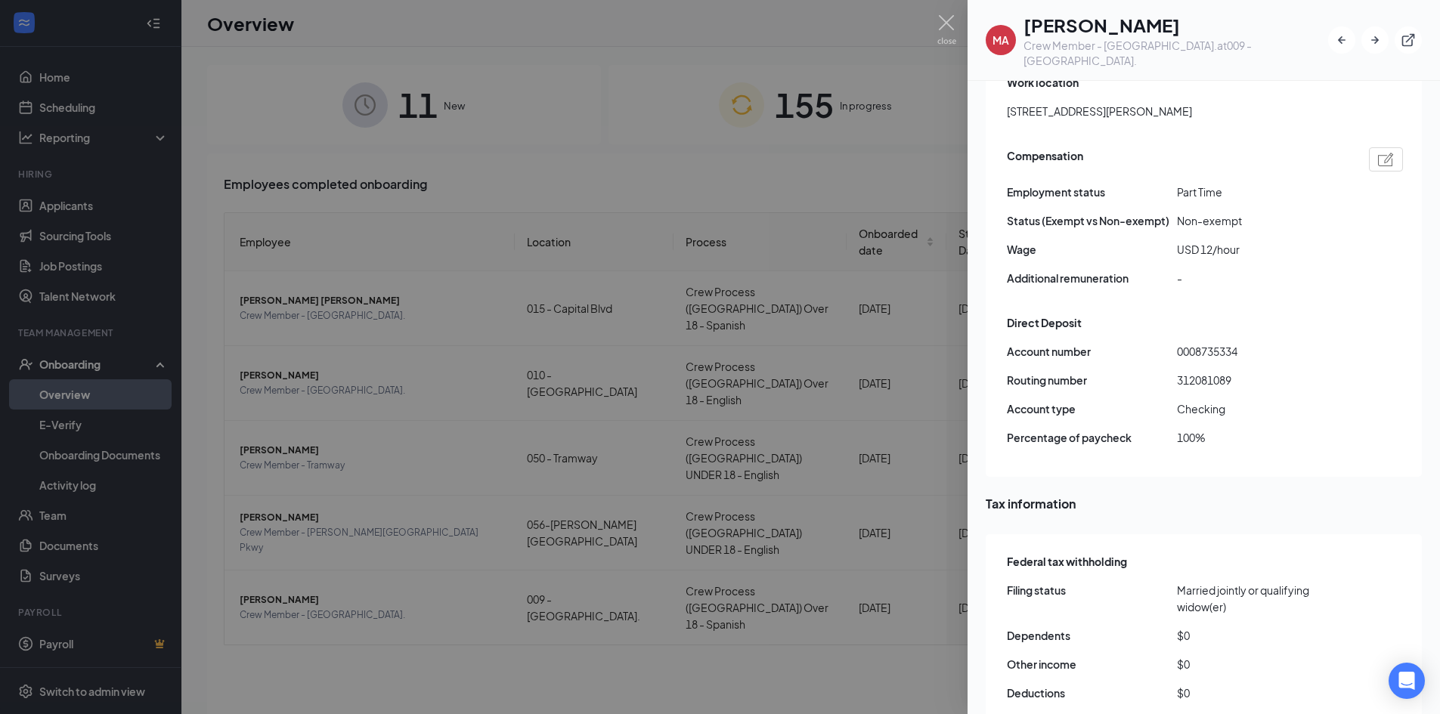
scroll to position [1133, 0]
click at [832, 408] on div at bounding box center [720, 357] width 1440 height 714
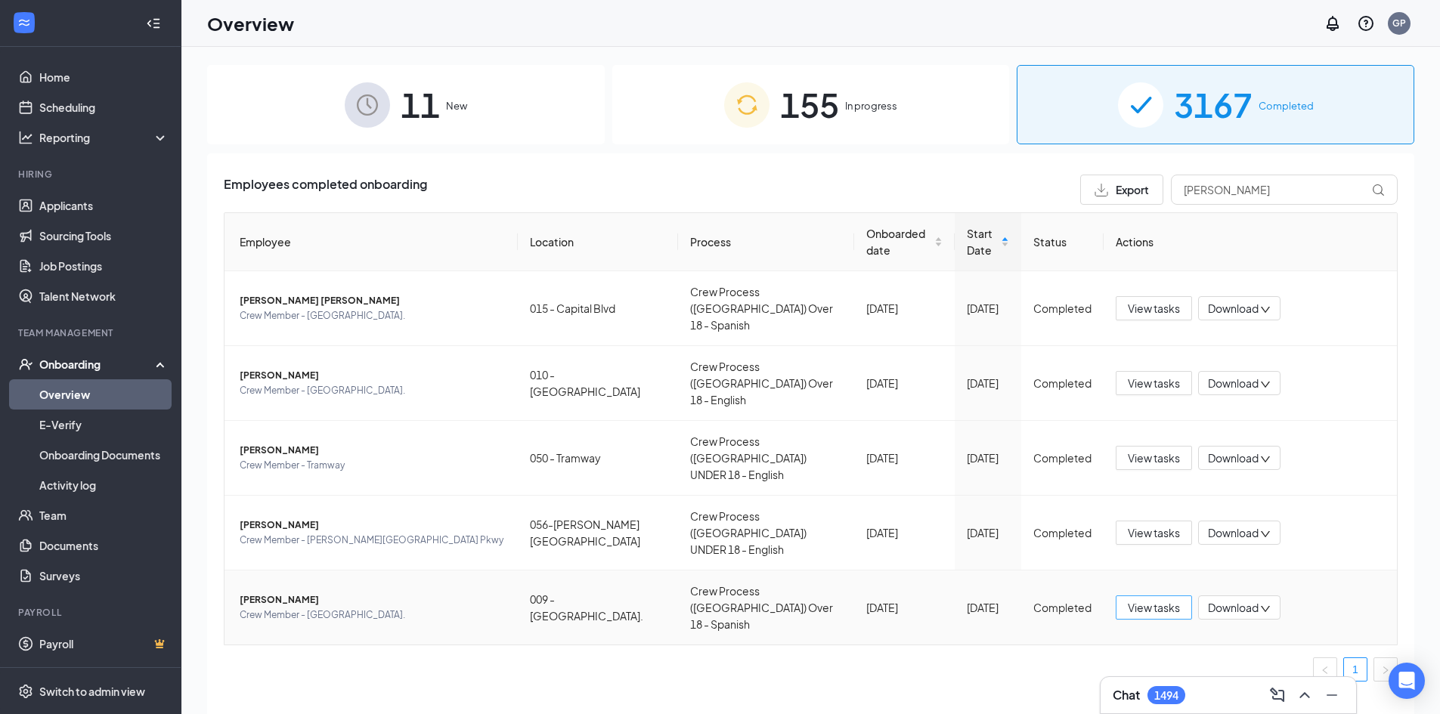
click at [1132, 599] on span "View tasks" at bounding box center [1153, 607] width 52 height 17
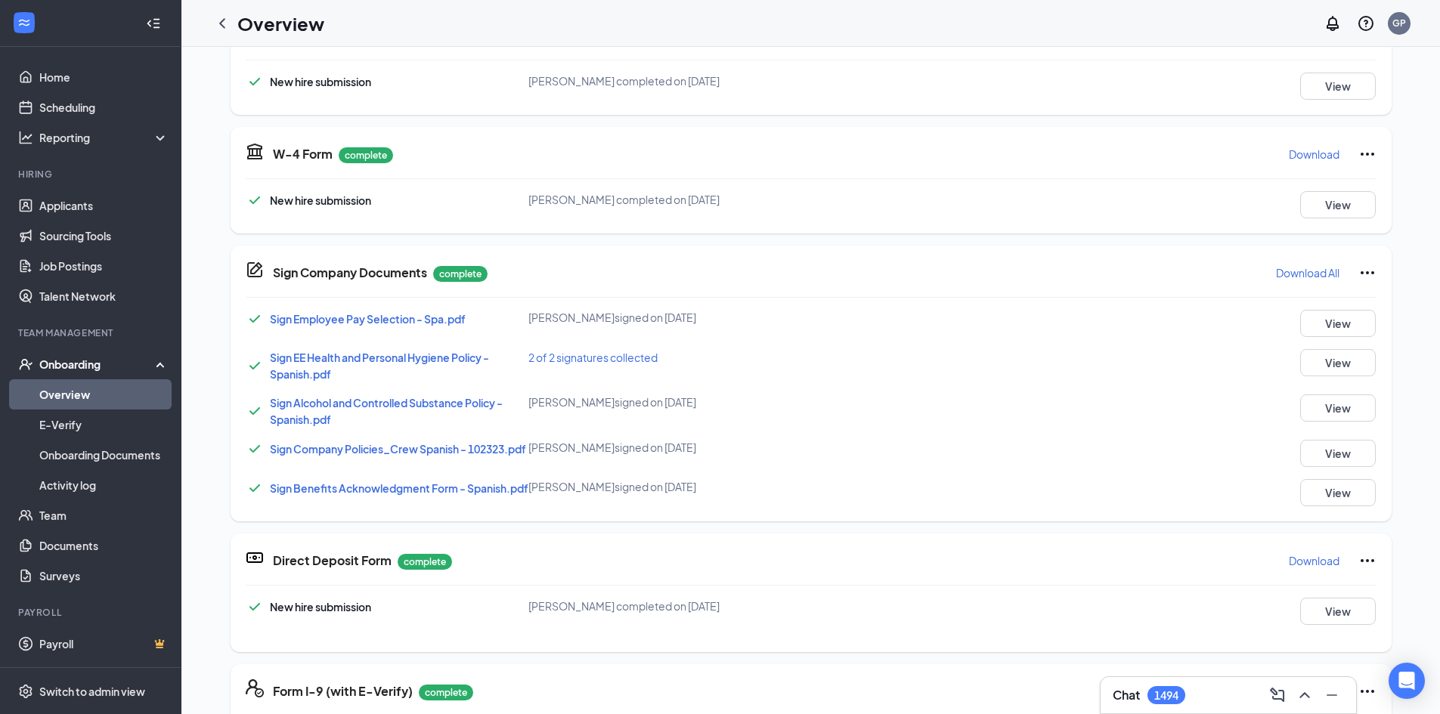
scroll to position [151, 0]
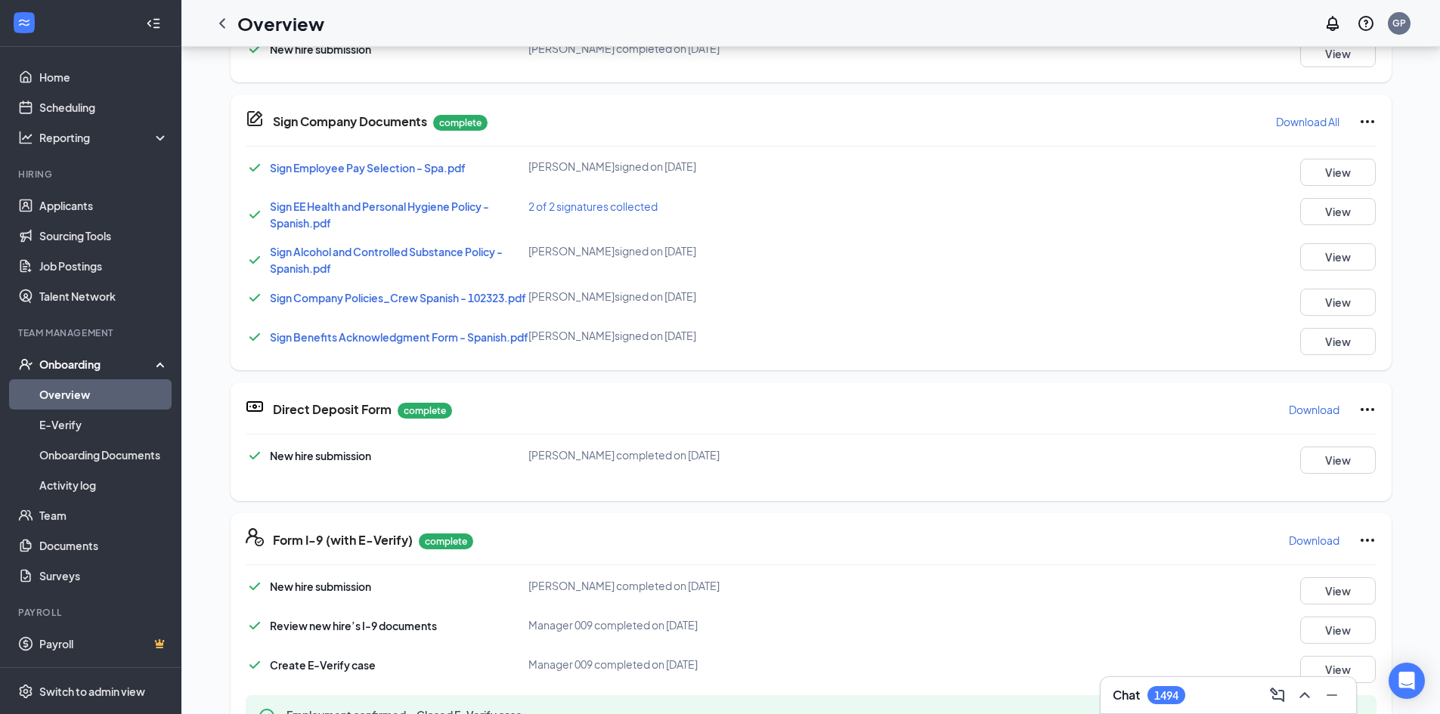
click at [1318, 417] on p "Download" at bounding box center [1313, 409] width 51 height 15
drag, startPoint x: 222, startPoint y: 23, endPoint x: 270, endPoint y: 42, distance: 51.2
click at [221, 24] on icon "ChevronLeft" at bounding box center [222, 23] width 18 height 18
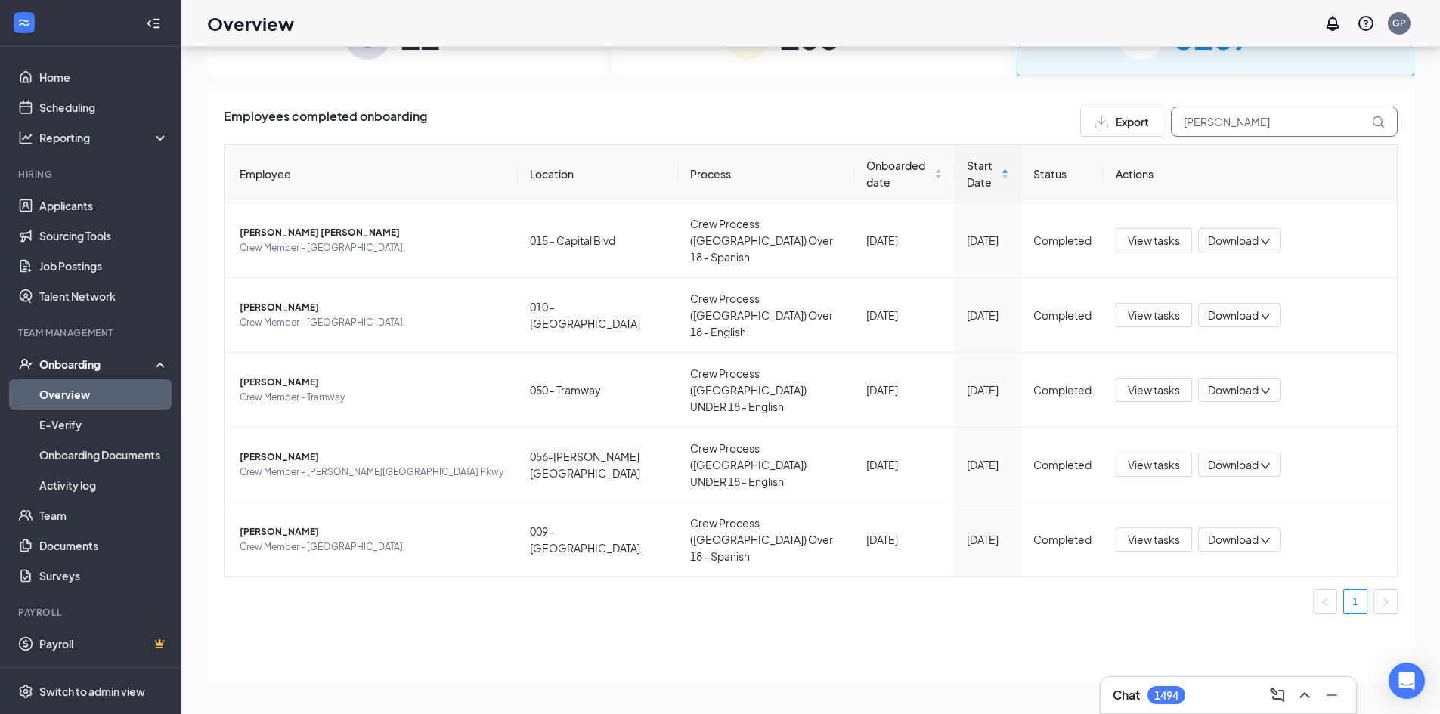
drag, startPoint x: 1248, startPoint y: 126, endPoint x: 917, endPoint y: 118, distance: 331.1
click at [920, 118] on div "Employees completed onboarding Export miguel" at bounding box center [811, 122] width 1174 height 30
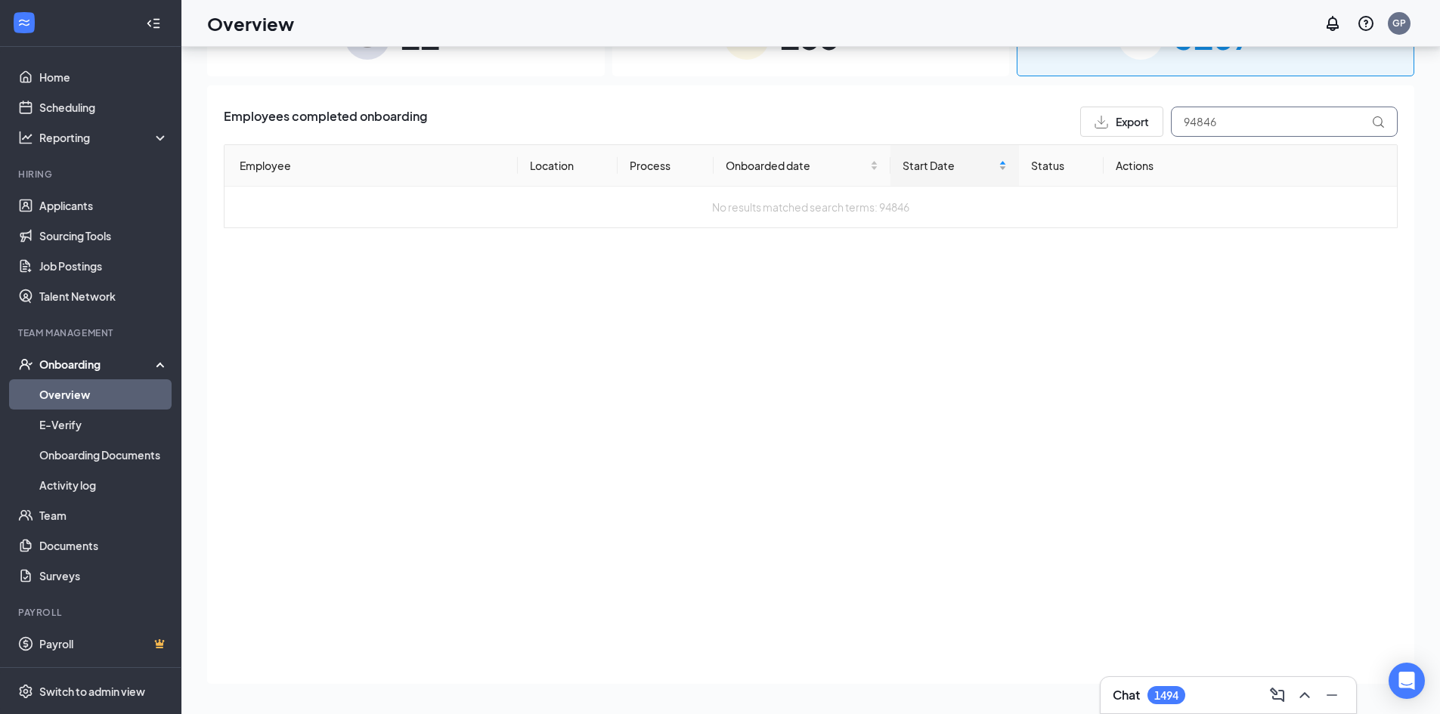
drag, startPoint x: 1257, startPoint y: 125, endPoint x: 913, endPoint y: 175, distance: 347.4
click at [913, 175] on div "Employees completed onboarding Export 94846 Employee Location Process Onboarded…" at bounding box center [811, 168] width 1174 height 122
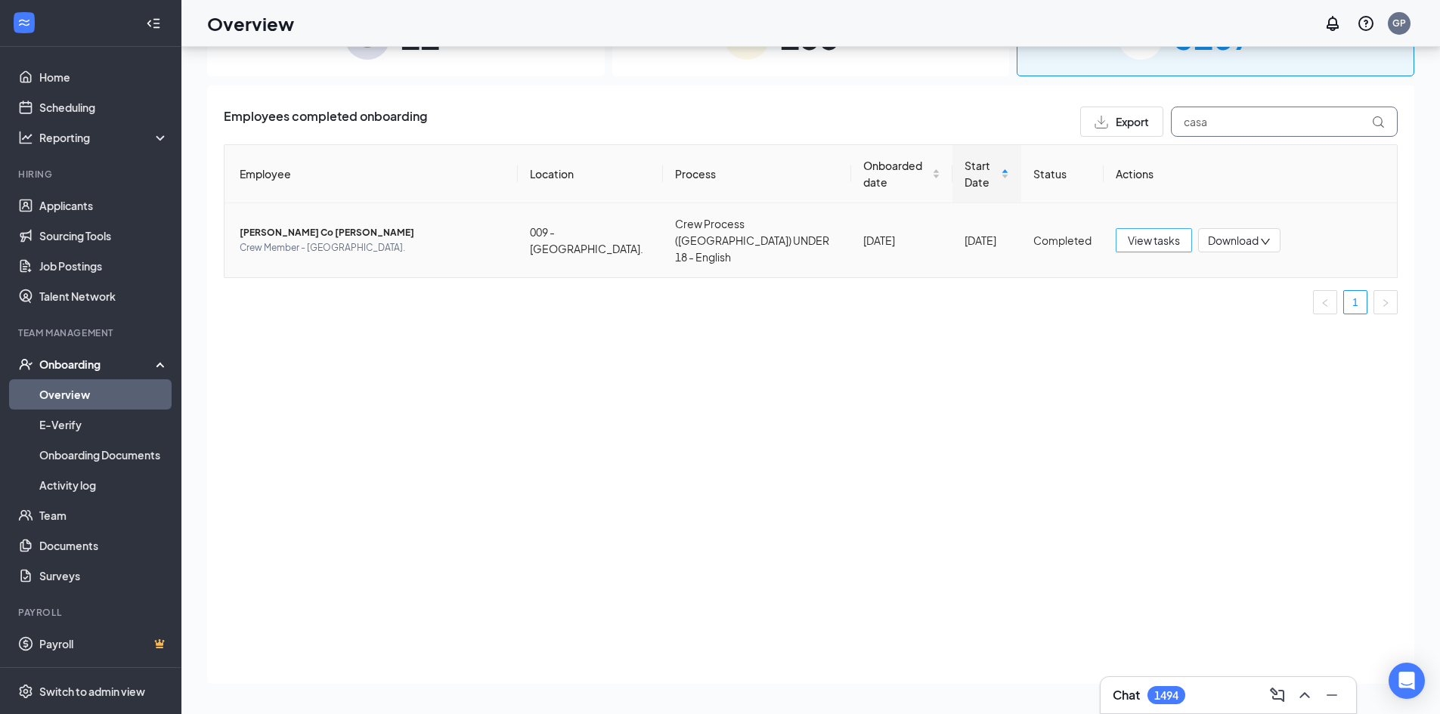
type input "casa"
click at [1133, 237] on span "View tasks" at bounding box center [1153, 240] width 52 height 17
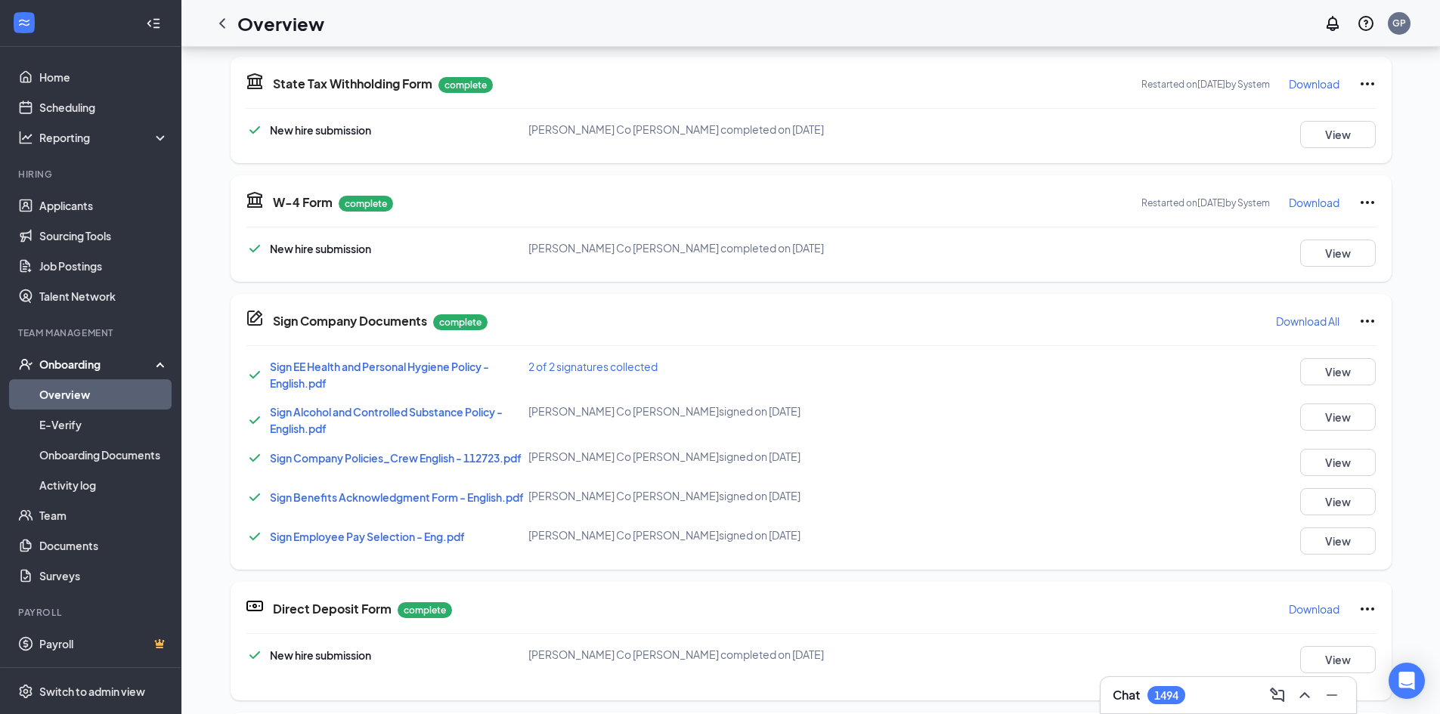
scroll to position [227, 0]
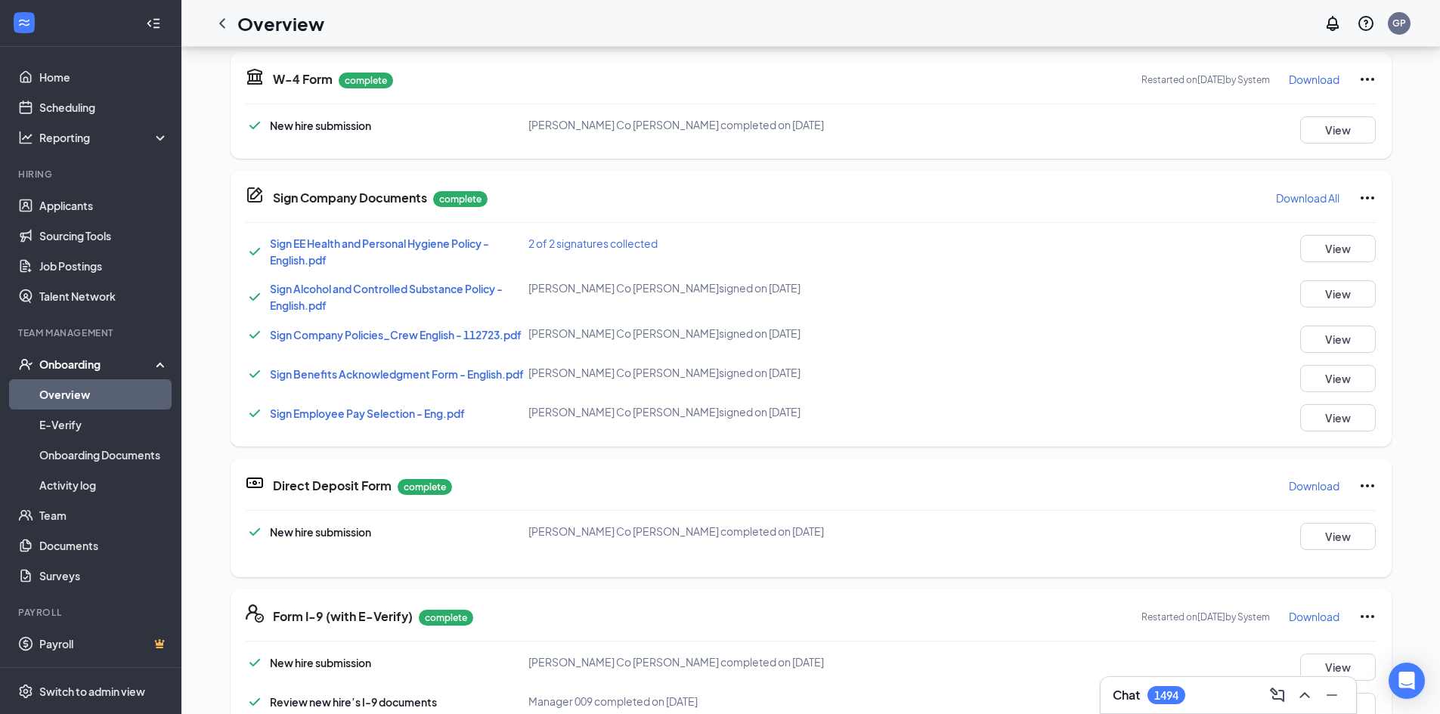
click at [1310, 480] on p "Download" at bounding box center [1313, 485] width 51 height 15
click at [223, 26] on icon "ChevronLeft" at bounding box center [222, 23] width 18 height 18
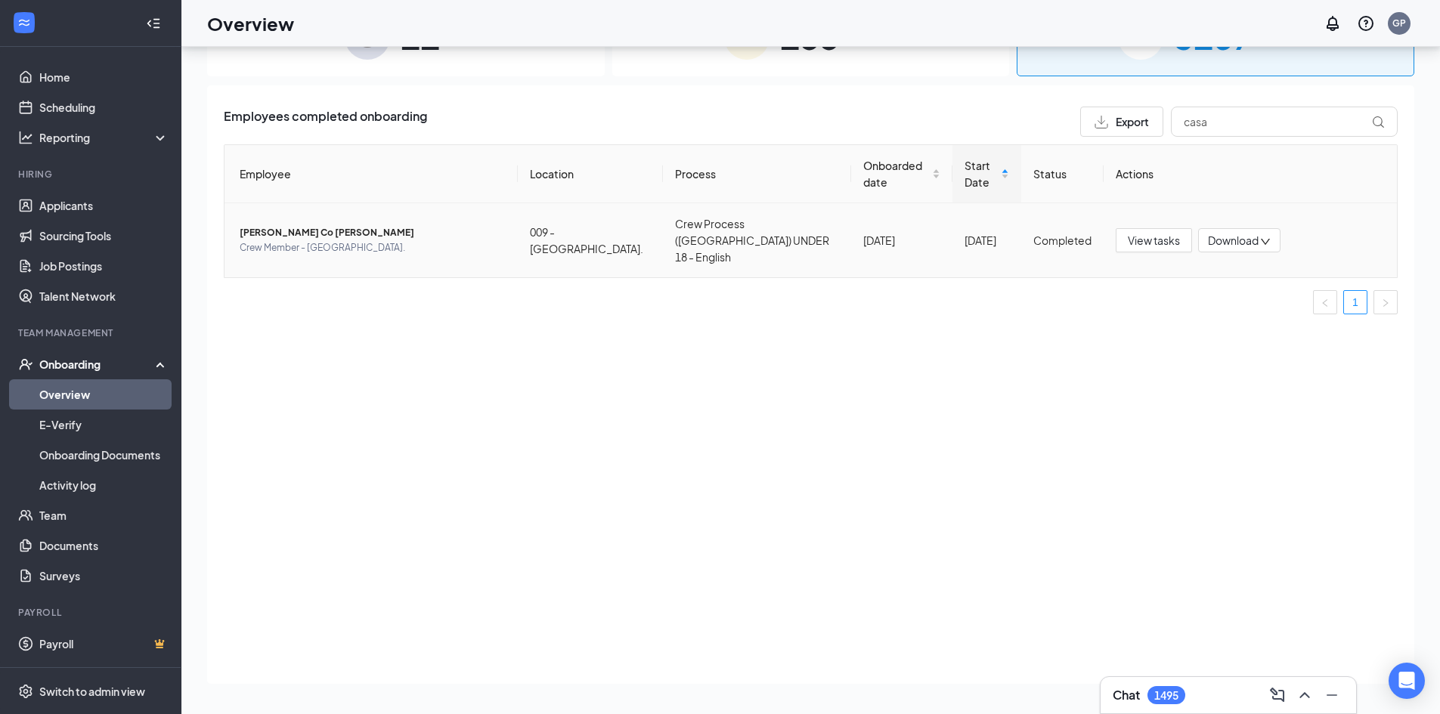
click at [363, 227] on span "David Co Casarrubias" at bounding box center [373, 232] width 266 height 15
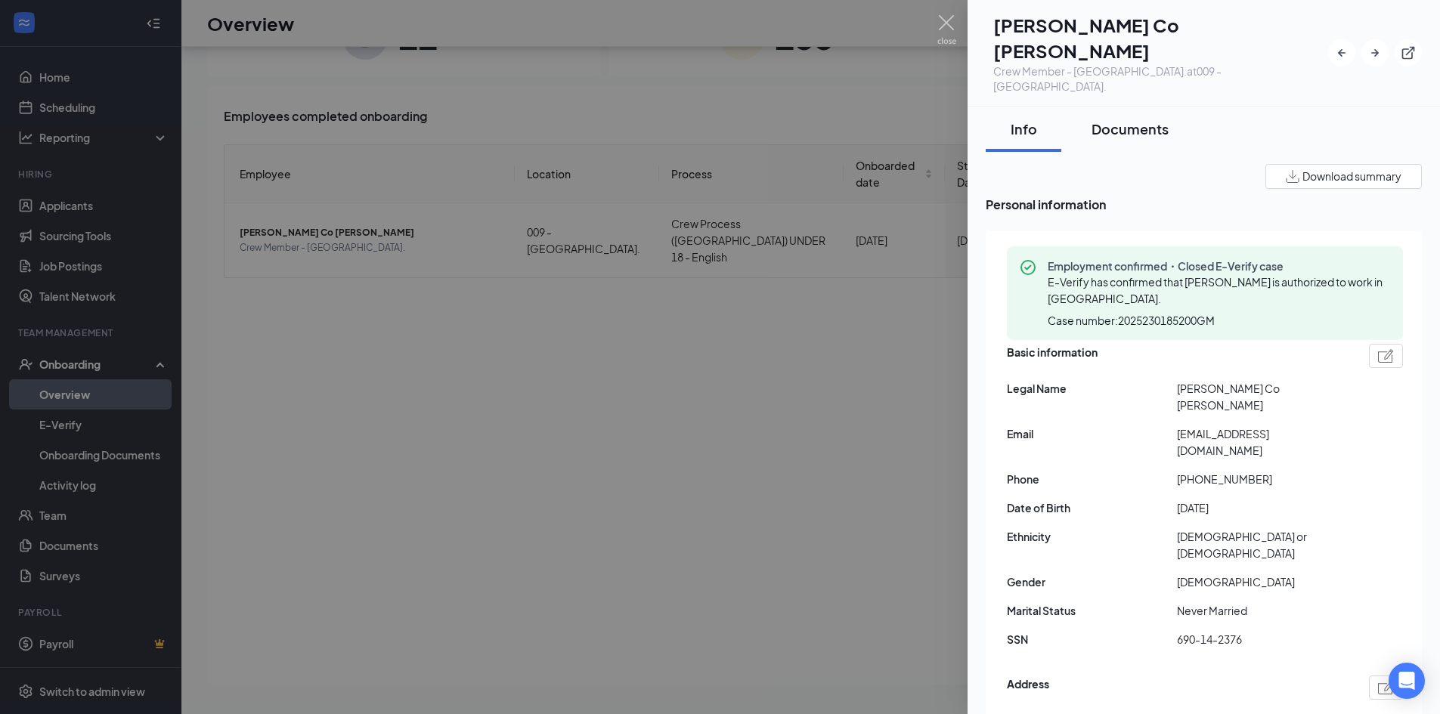
click at [1150, 107] on button "Documents" at bounding box center [1129, 129] width 107 height 45
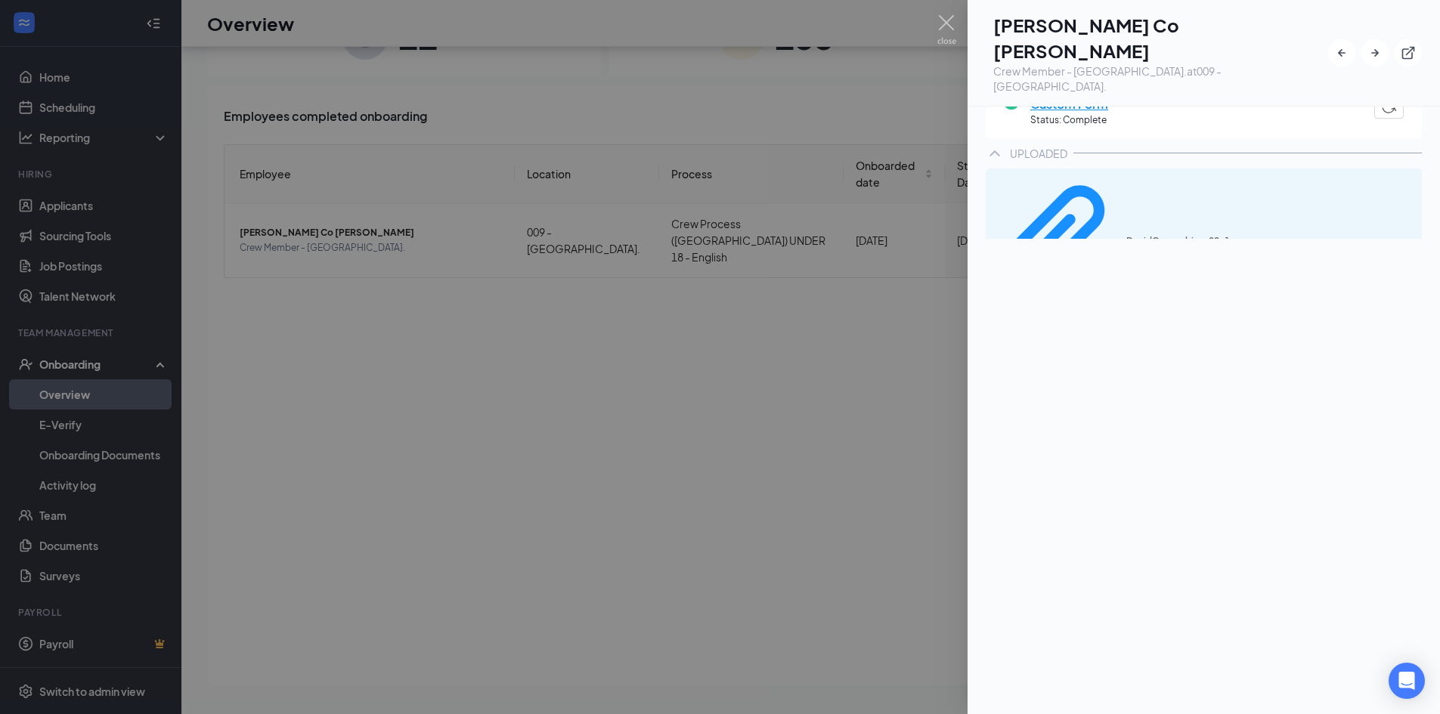
scroll to position [378, 0]
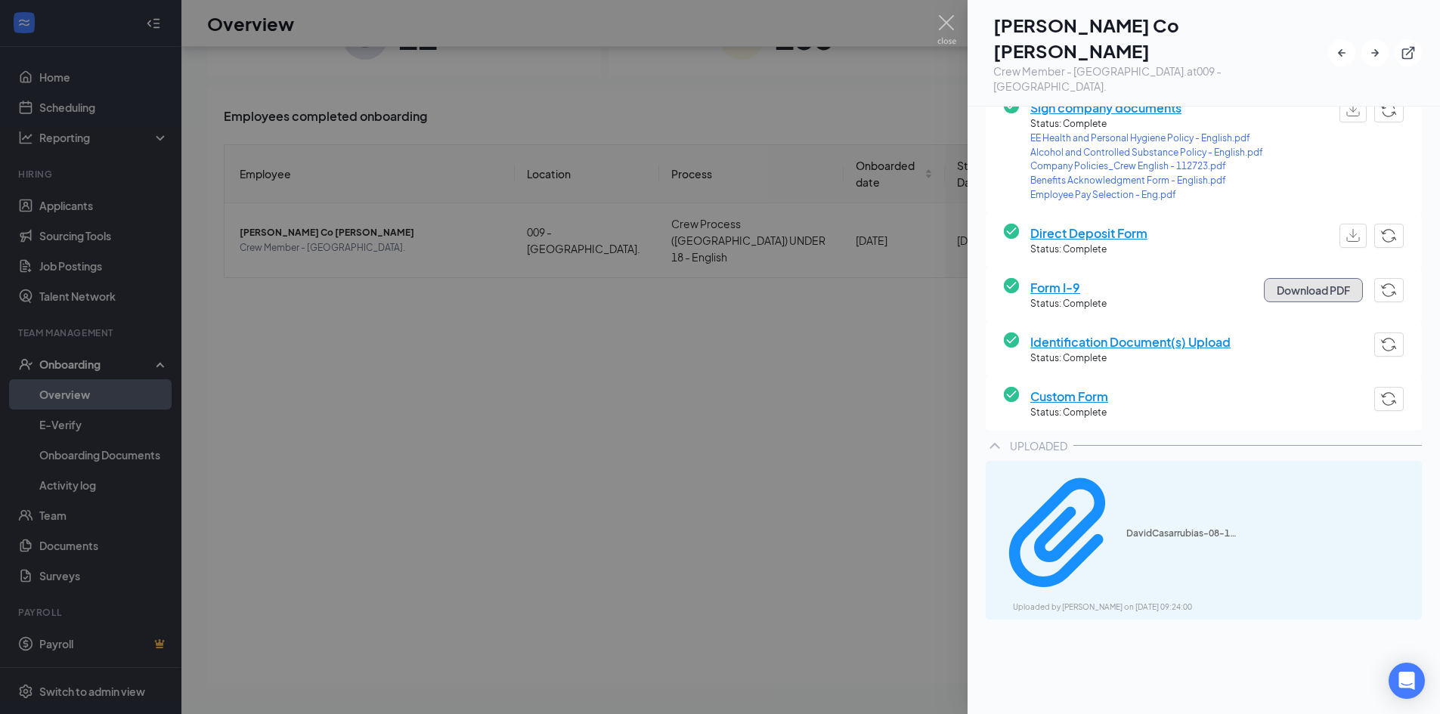
click at [1283, 278] on button "Download PDF" at bounding box center [1312, 290] width 99 height 24
click at [774, 70] on div at bounding box center [720, 357] width 1440 height 714
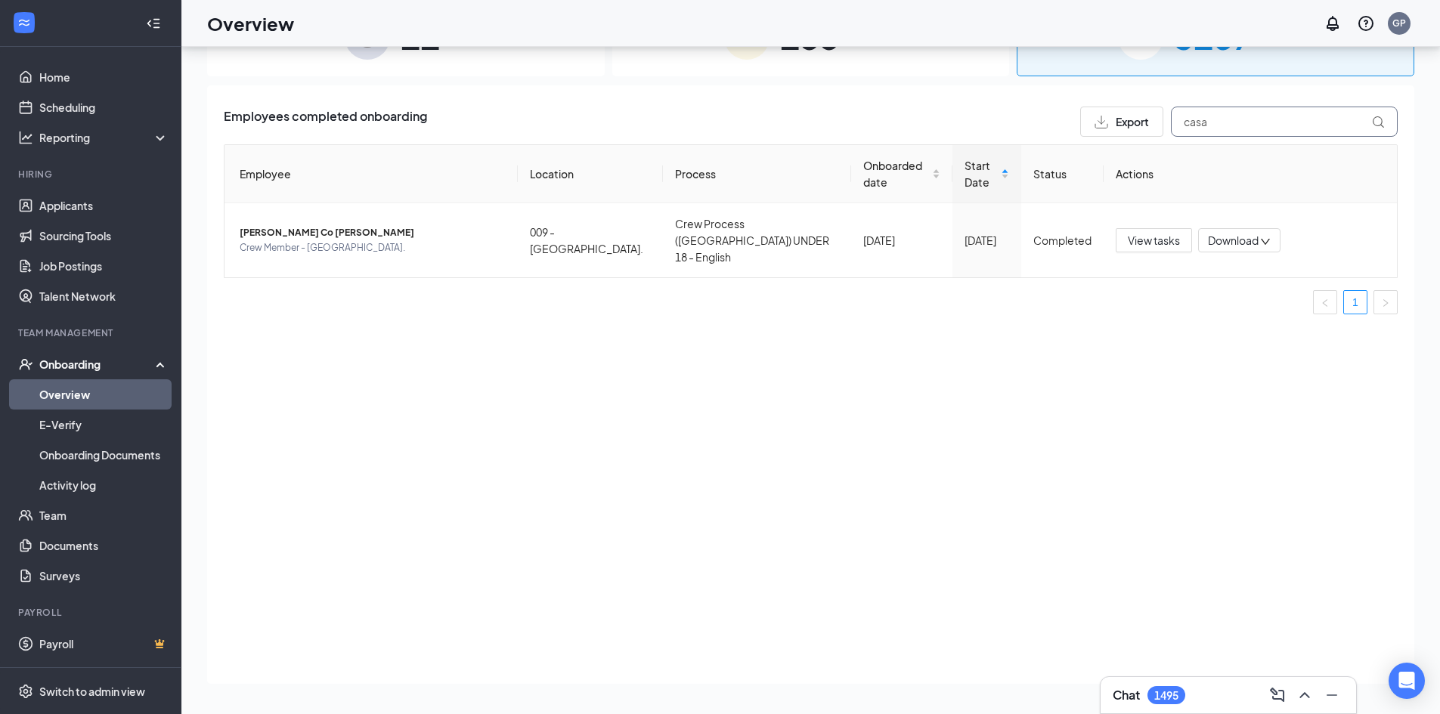
drag, startPoint x: 1240, startPoint y: 136, endPoint x: 864, endPoint y: 129, distance: 375.6
click at [970, 128] on div "Employees completed onboarding Export casa" at bounding box center [811, 122] width 1174 height 30
click at [375, 240] on span "Crew Member - Chapel Hill Blvd." at bounding box center [373, 247] width 266 height 15
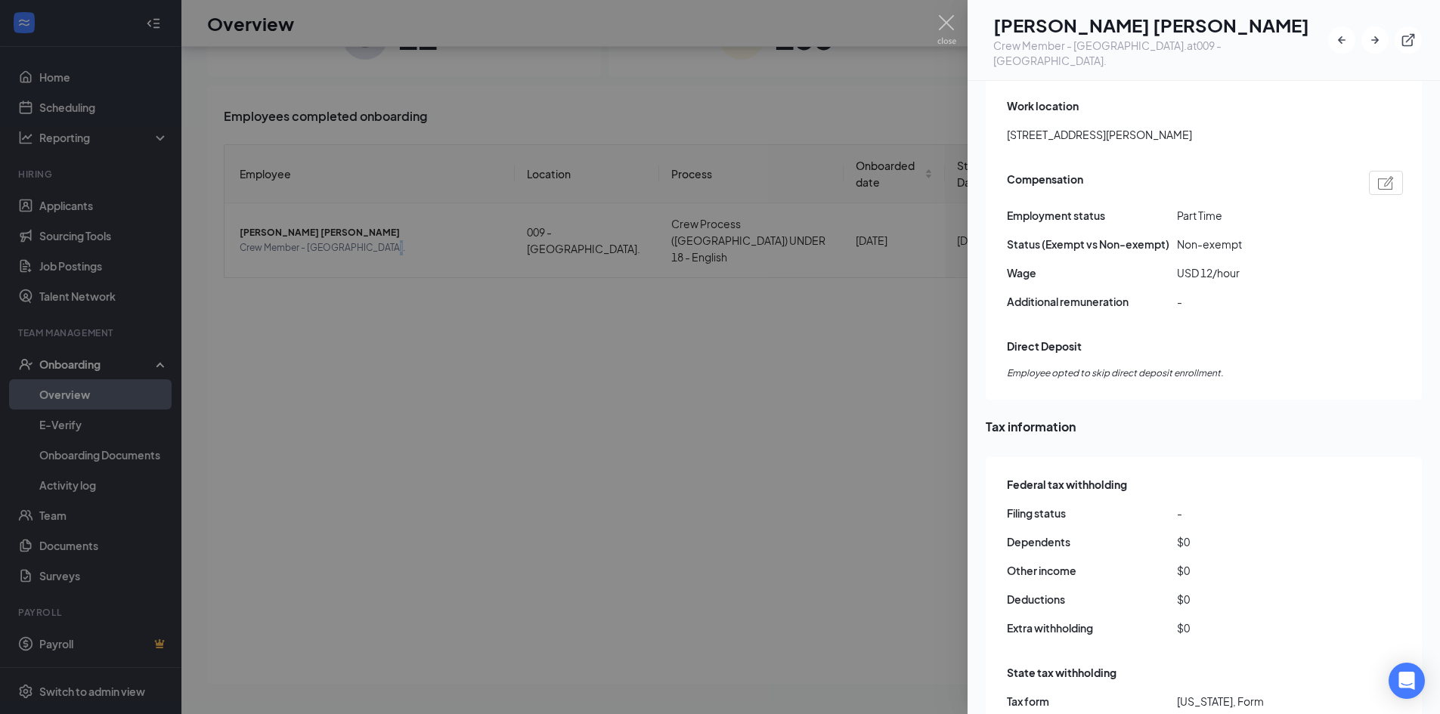
scroll to position [1133, 0]
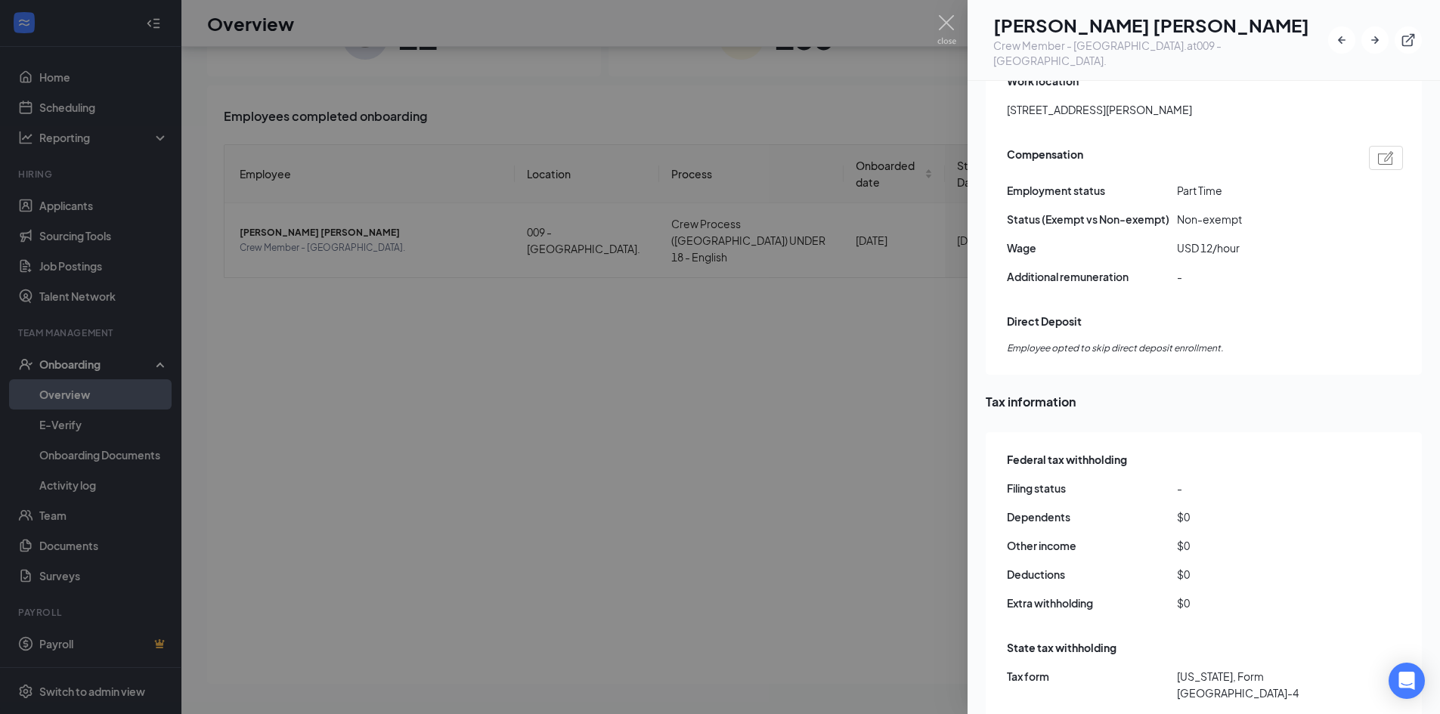
click at [800, 410] on div at bounding box center [720, 357] width 1440 height 714
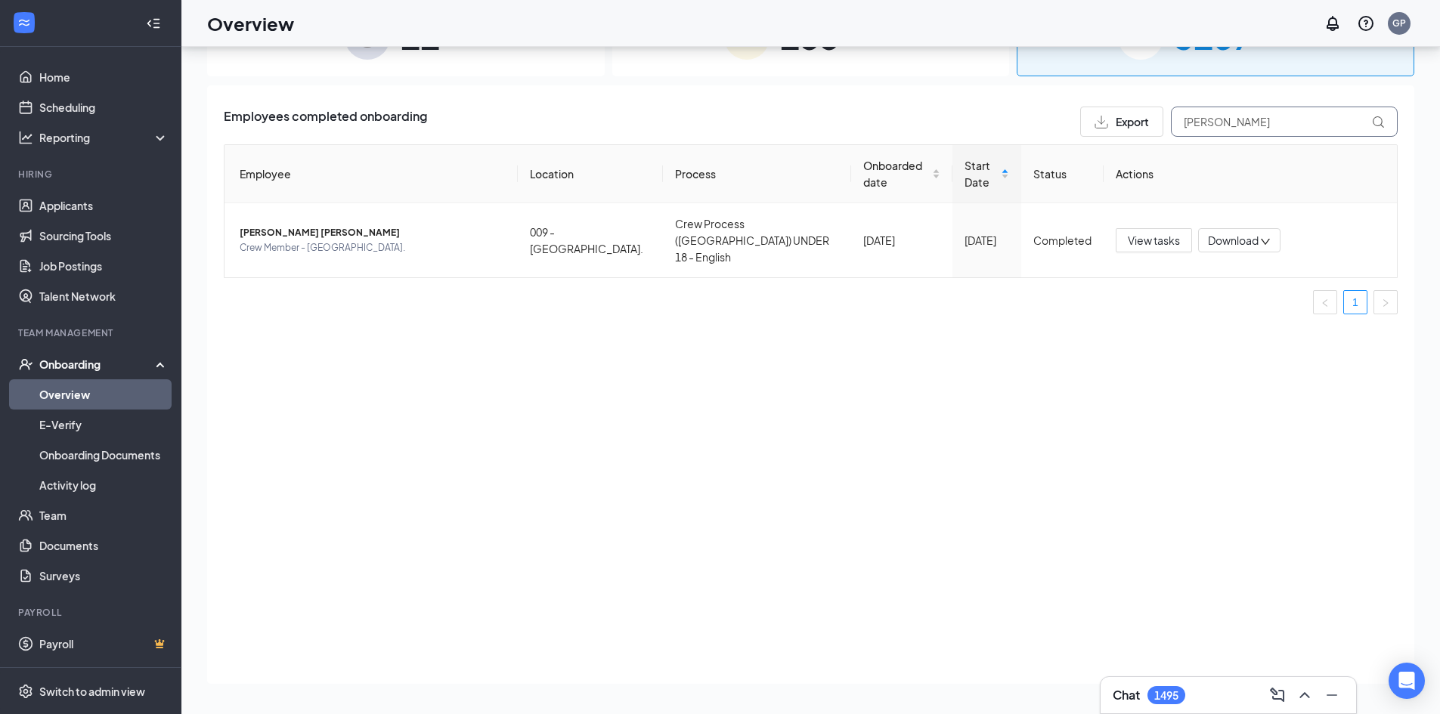
drag, startPoint x: 1175, startPoint y: 135, endPoint x: 772, endPoint y: 181, distance: 405.3
click at [799, 175] on div "Employees completed onboarding Export emelyn Employee Location Process Onboarde…" at bounding box center [811, 217] width 1174 height 220
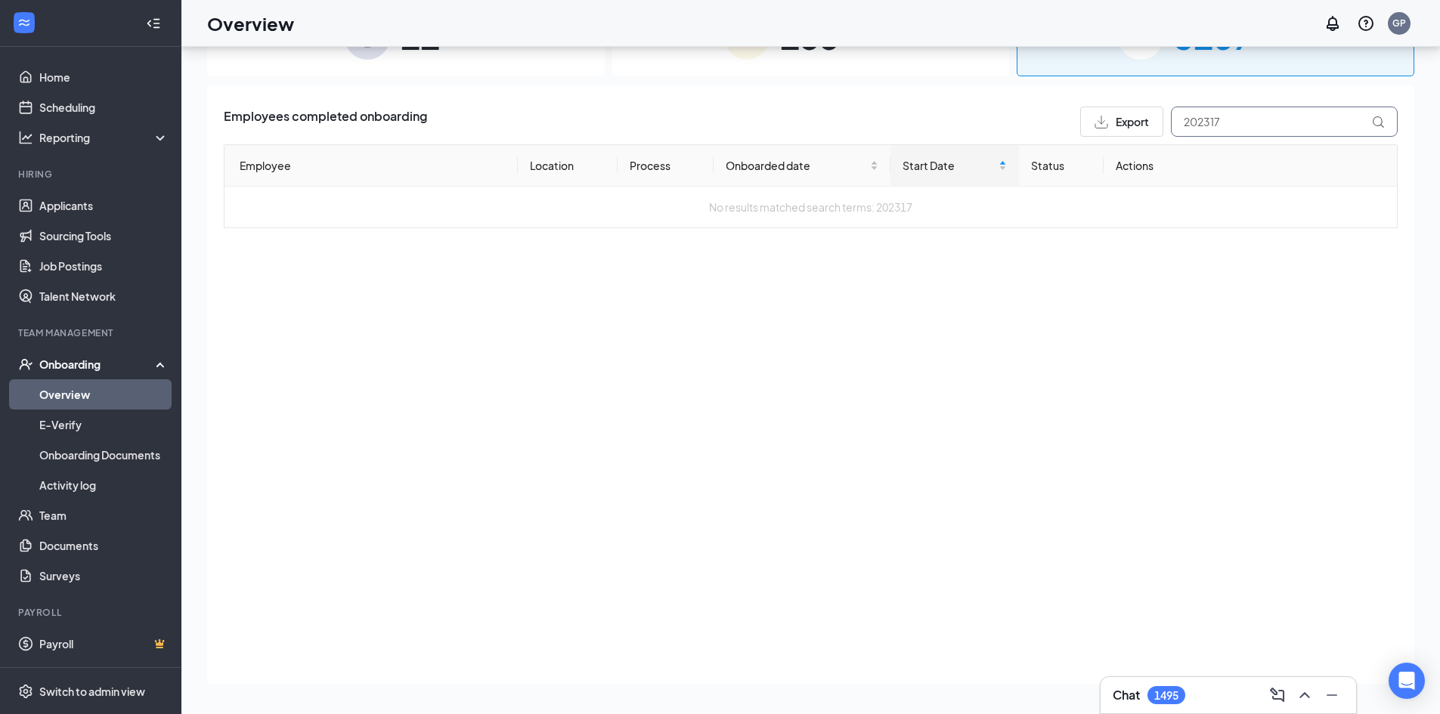
drag, startPoint x: 1236, startPoint y: 117, endPoint x: 956, endPoint y: 114, distance: 280.4
click at [968, 114] on div "Employees completed onboarding Export 202317" at bounding box center [811, 122] width 1174 height 30
type input "jamory"
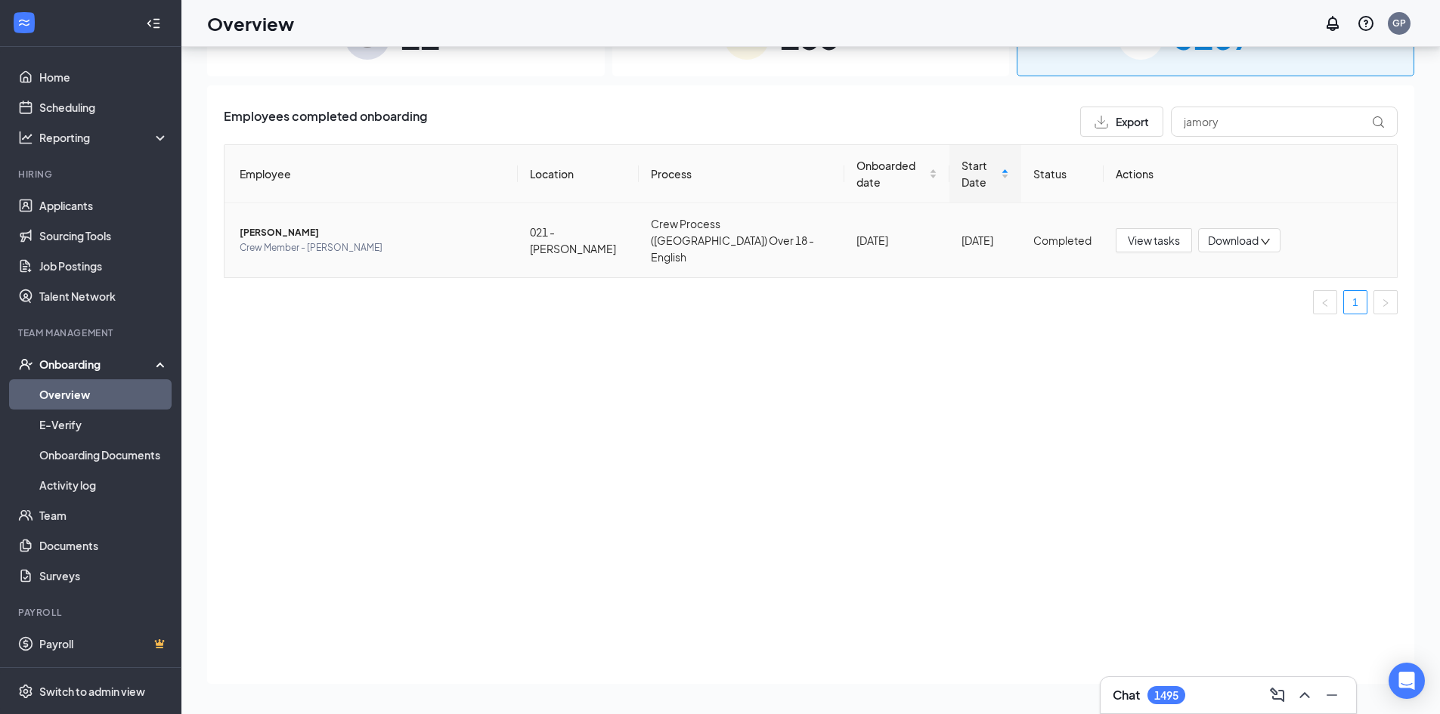
click at [289, 240] on span "Crew Member - [PERSON_NAME]" at bounding box center [373, 247] width 266 height 15
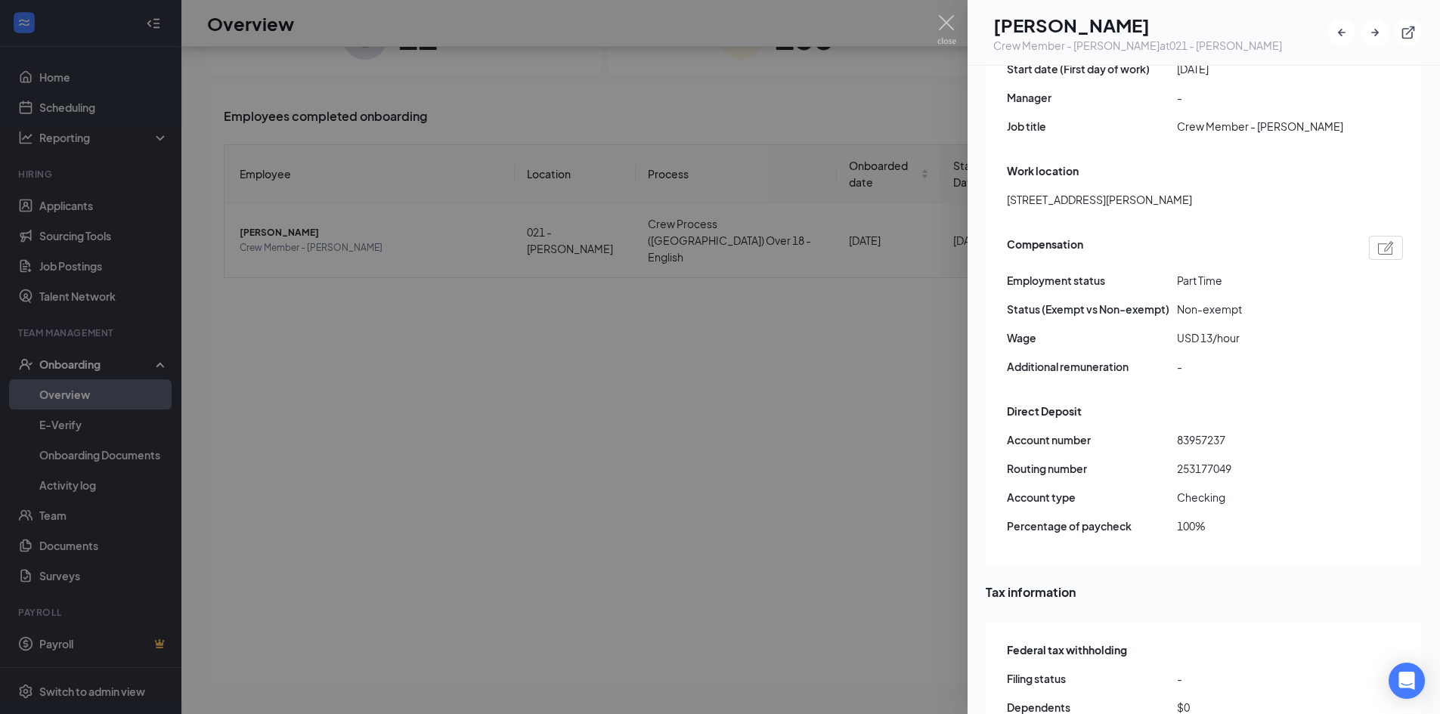
scroll to position [982, 0]
click at [824, 322] on div at bounding box center [720, 357] width 1440 height 714
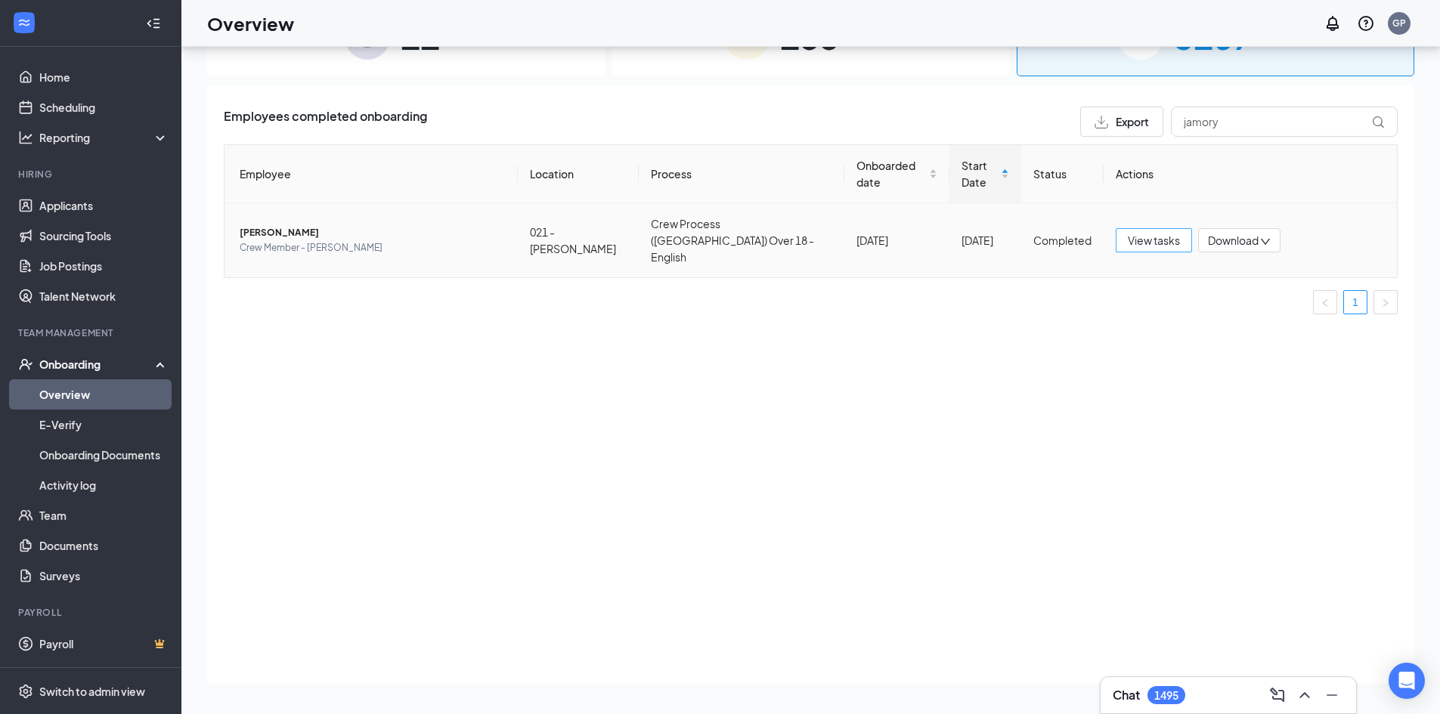
click at [1130, 232] on span "View tasks" at bounding box center [1153, 240] width 52 height 17
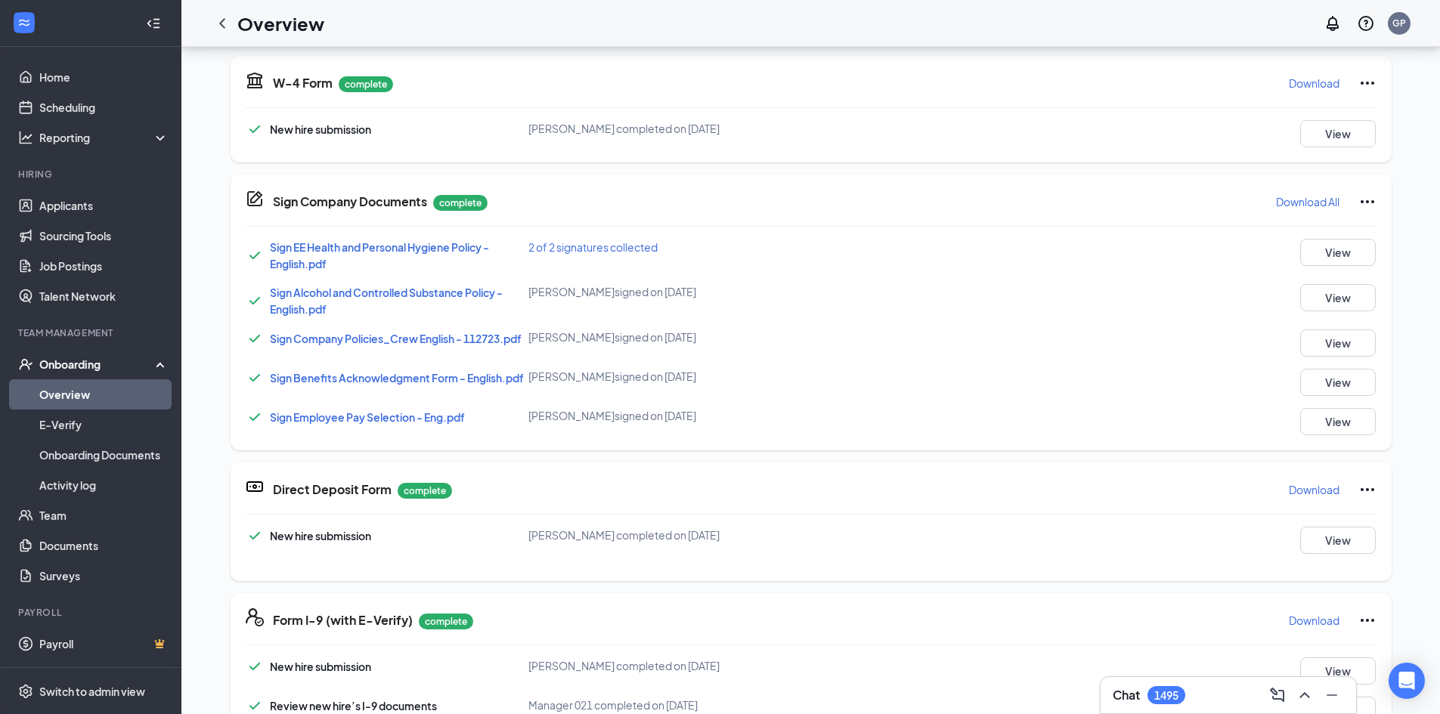
scroll to position [227, 0]
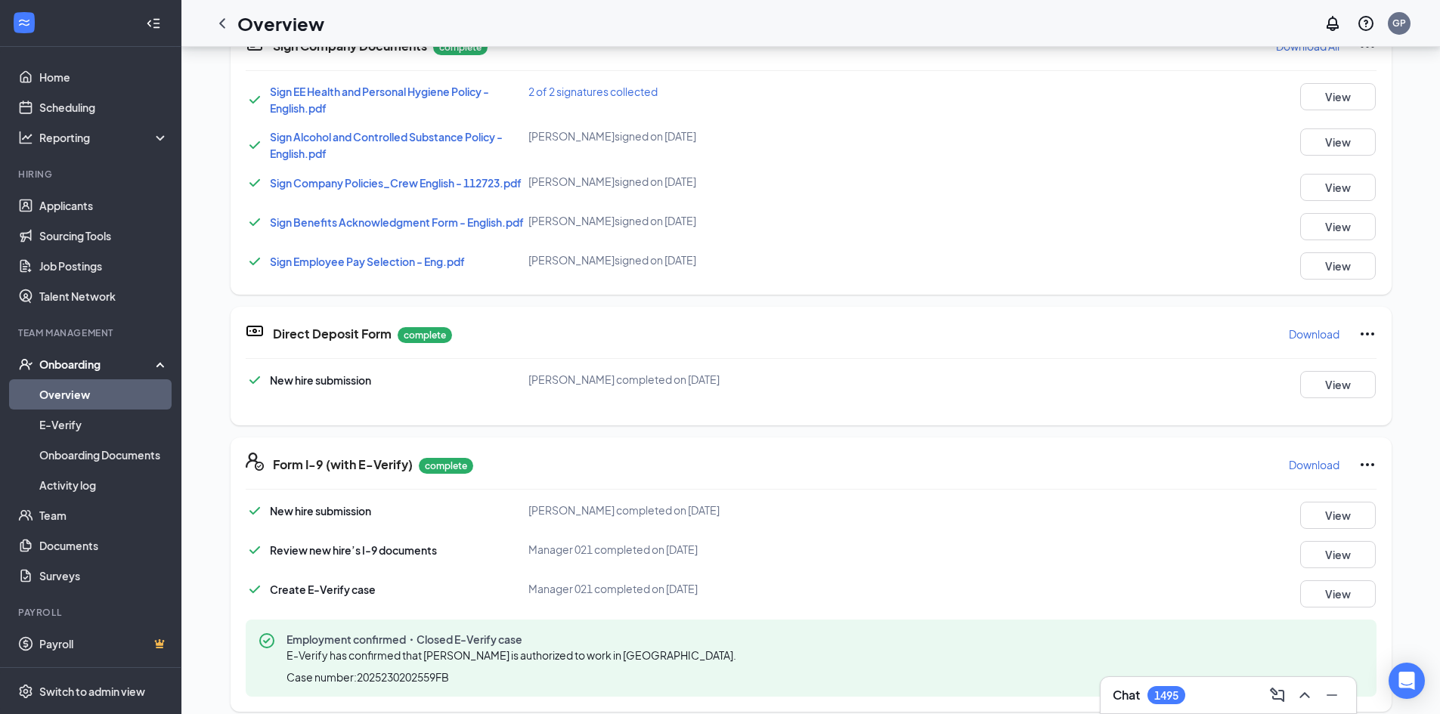
click at [1314, 340] on p "Download" at bounding box center [1313, 333] width 51 height 15
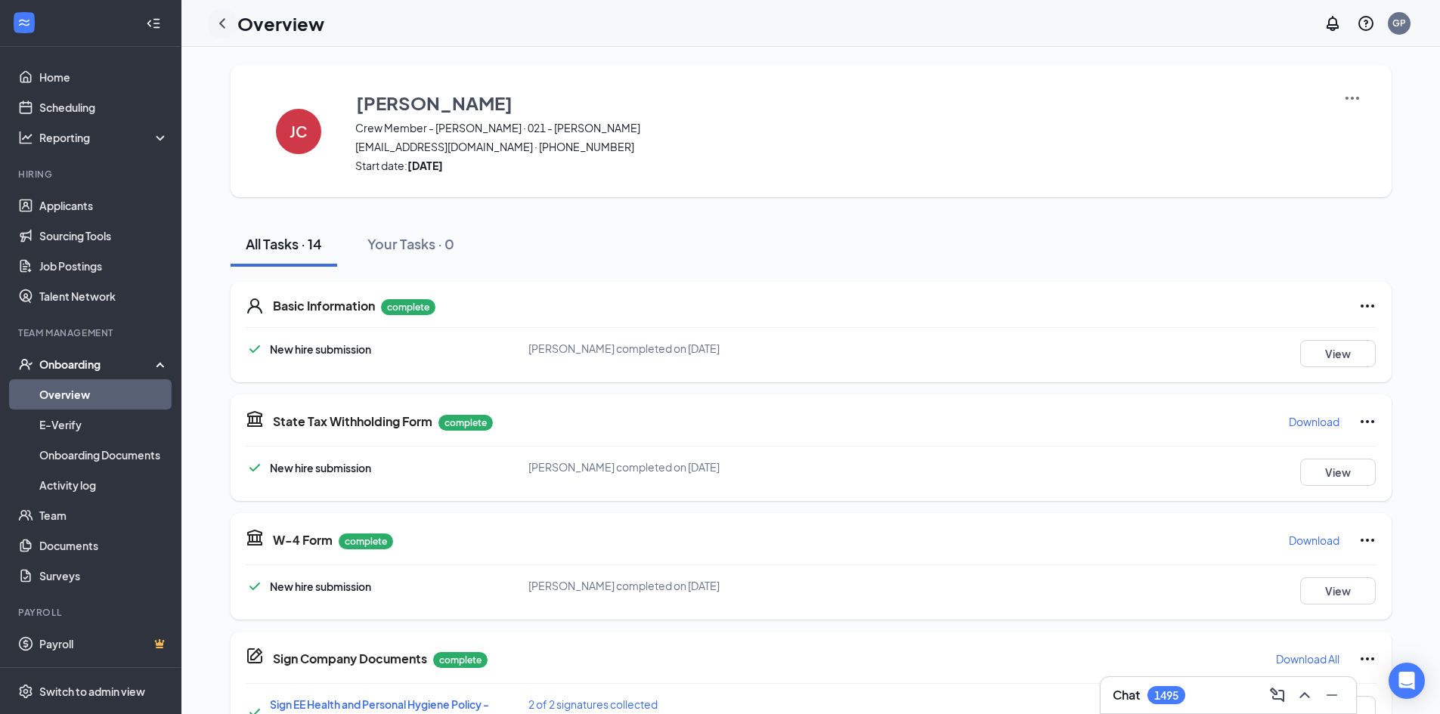
click at [229, 28] on icon "ChevronLeft" at bounding box center [222, 23] width 18 height 18
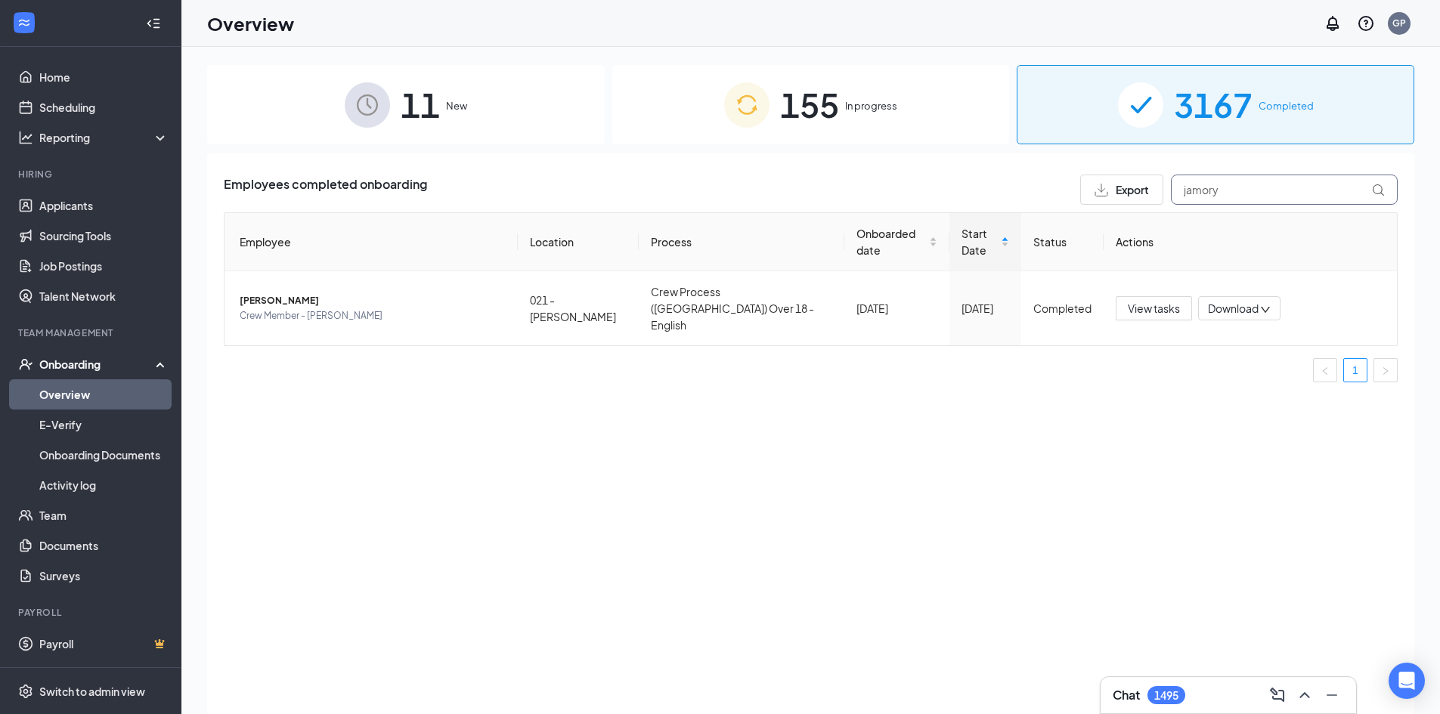
drag, startPoint x: 1274, startPoint y: 185, endPoint x: 854, endPoint y: 184, distance: 420.1
click at [866, 184] on div "Employees completed onboarding Export jamory" at bounding box center [811, 190] width 1174 height 30
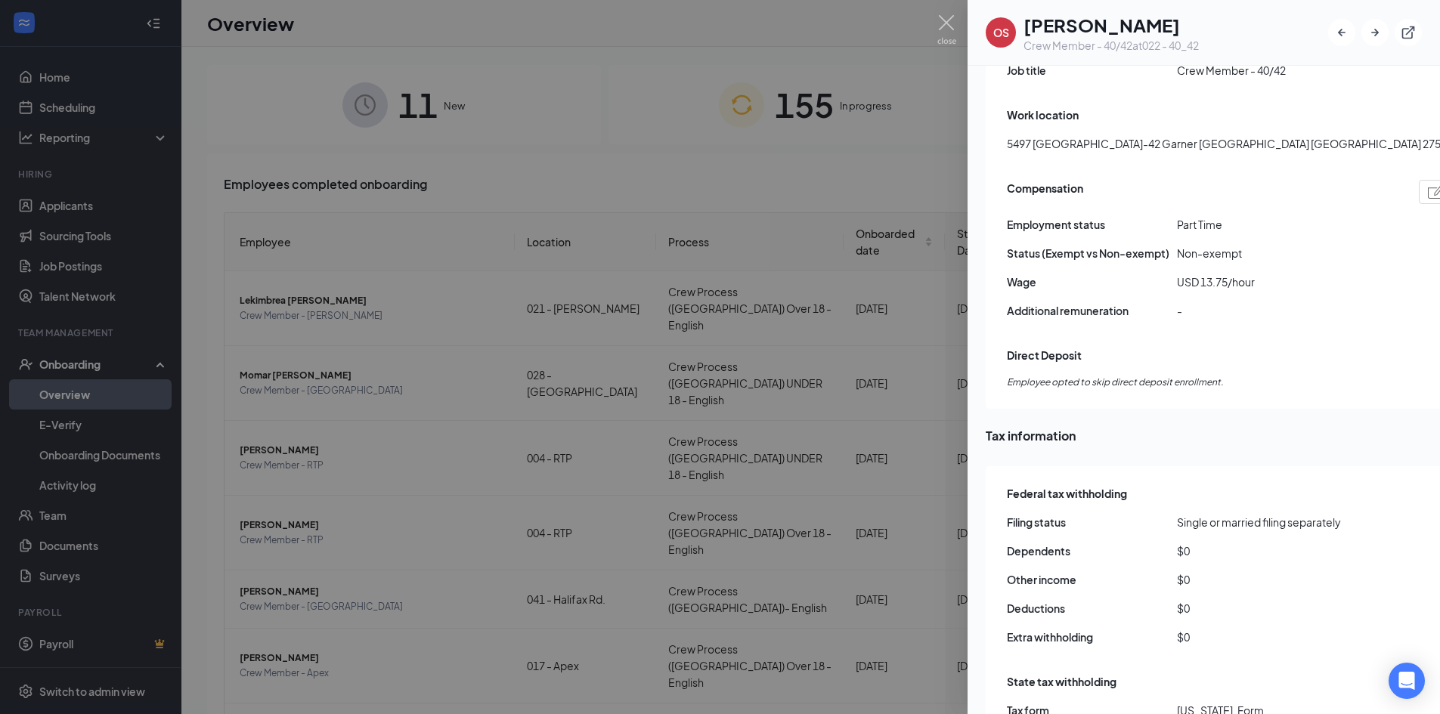
scroll to position [1058, 0]
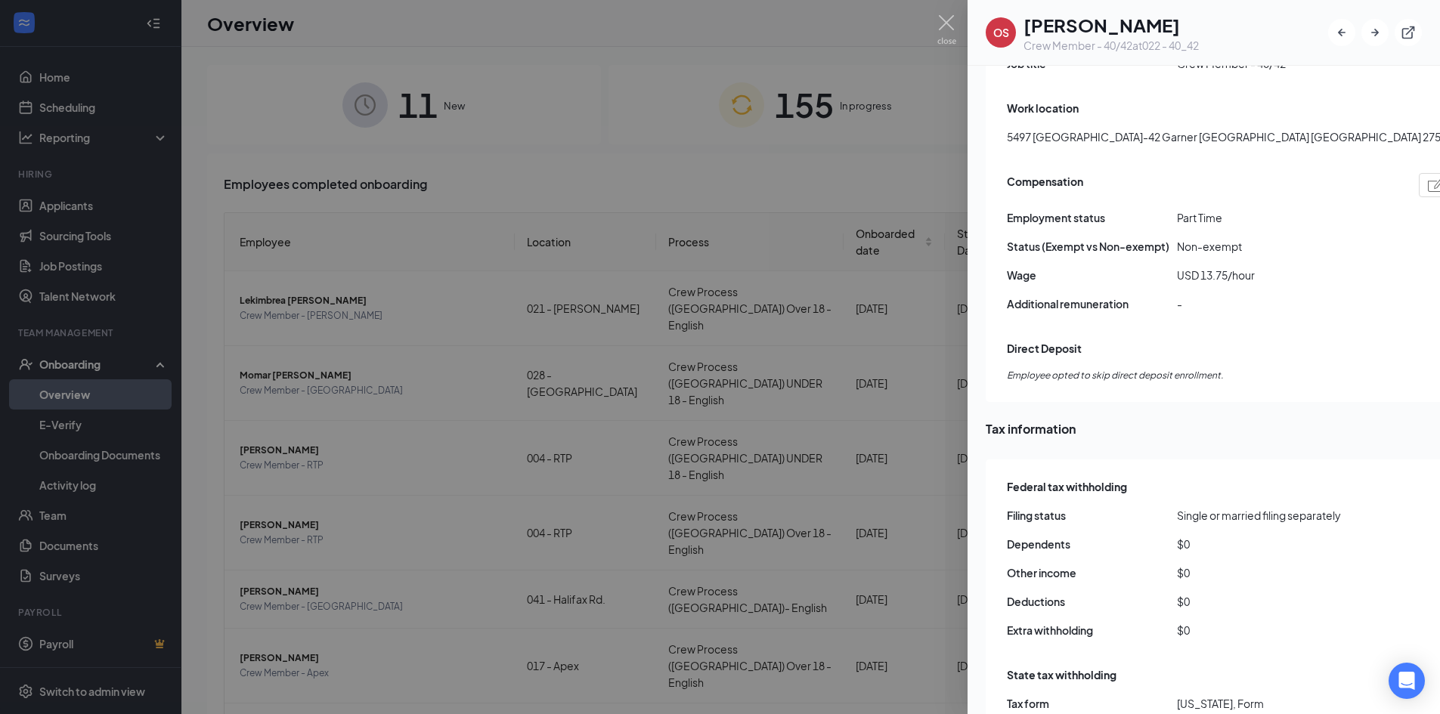
click at [908, 117] on div at bounding box center [720, 357] width 1440 height 714
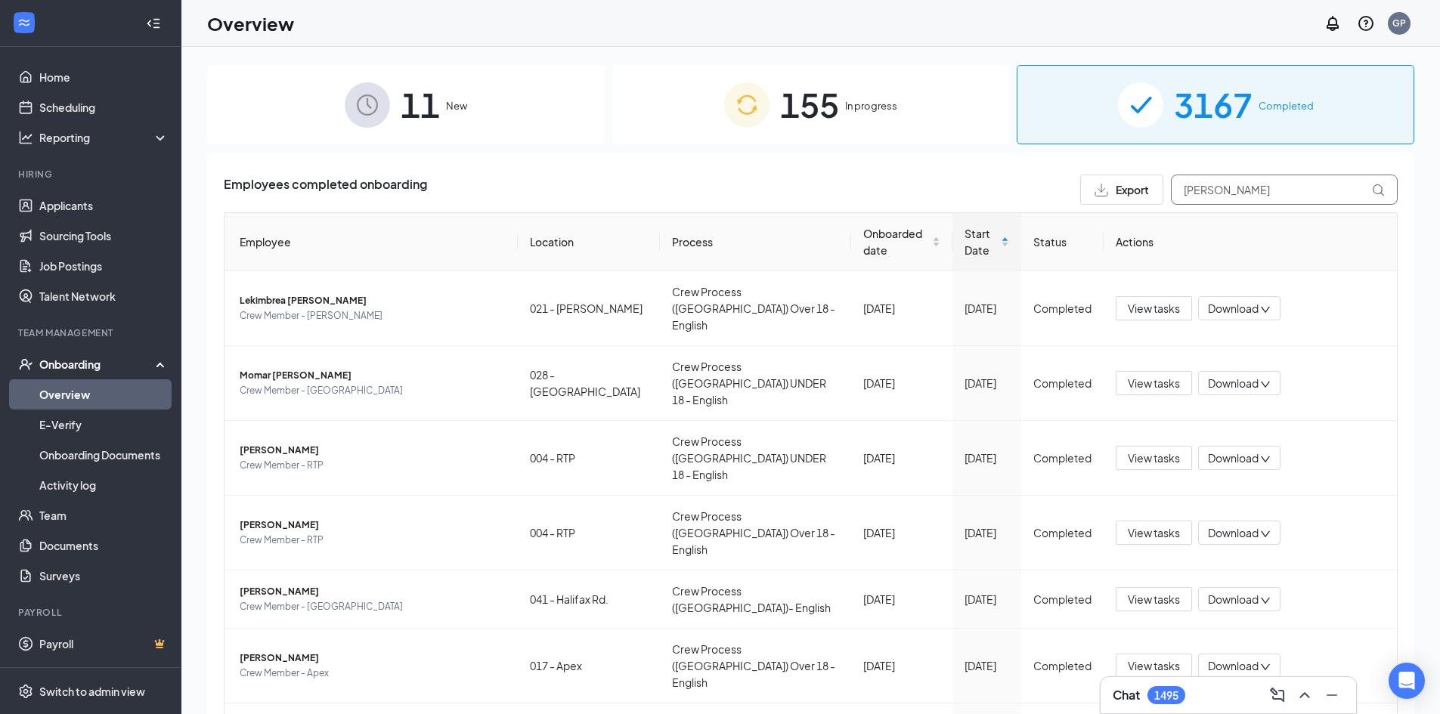
drag, startPoint x: 1216, startPoint y: 185, endPoint x: 946, endPoint y: 153, distance: 271.7
click at [967, 155] on div "Employees completed onboarding Export [PERSON_NAME] Location Process Onboarded …" at bounding box center [810, 510] width 1207 height 715
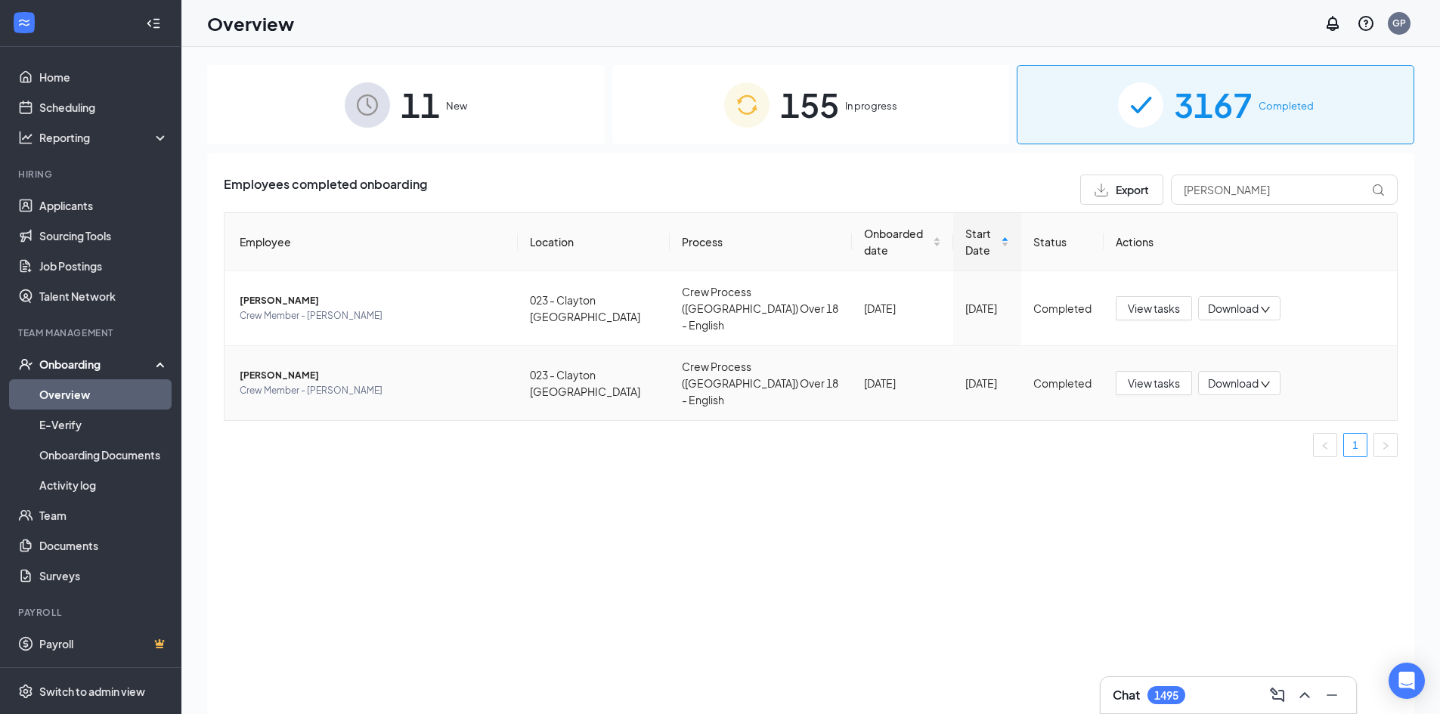
click at [336, 368] on span "[PERSON_NAME]" at bounding box center [373, 375] width 266 height 15
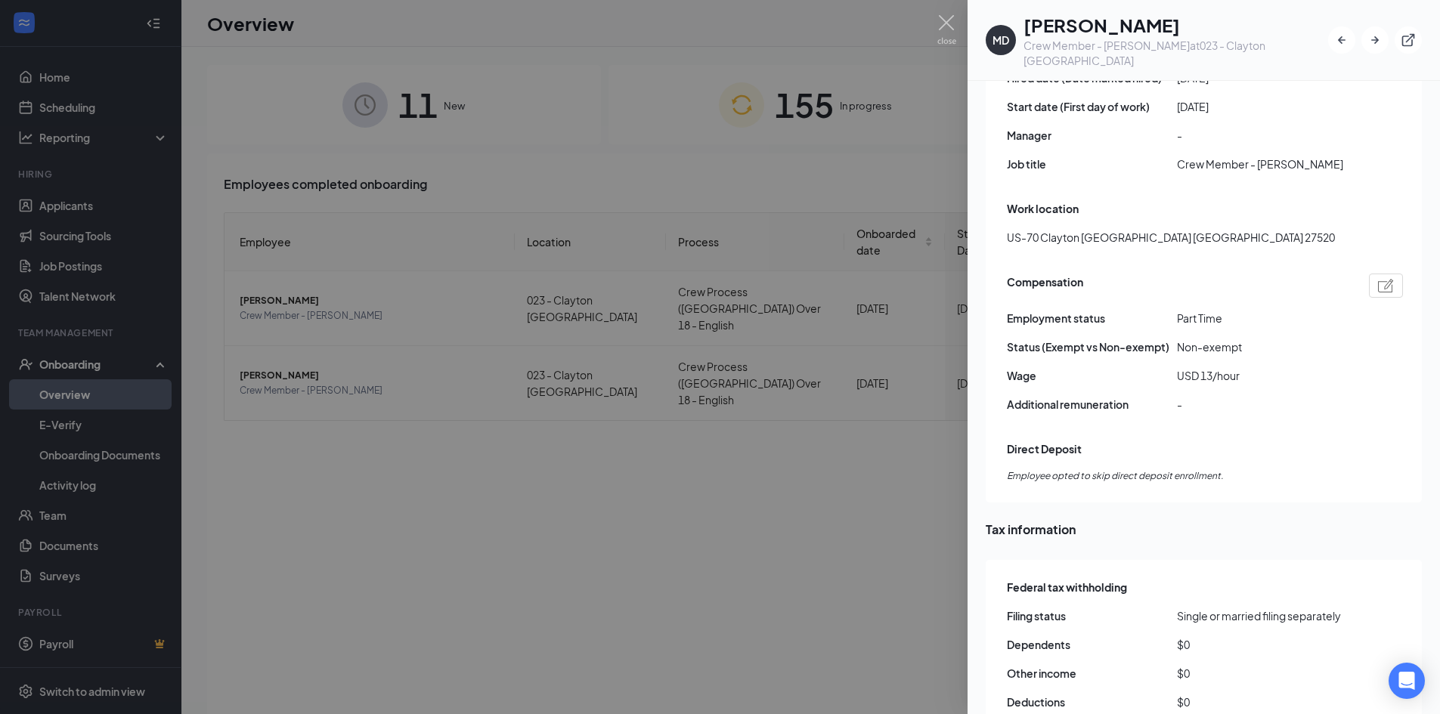
scroll to position [982, 0]
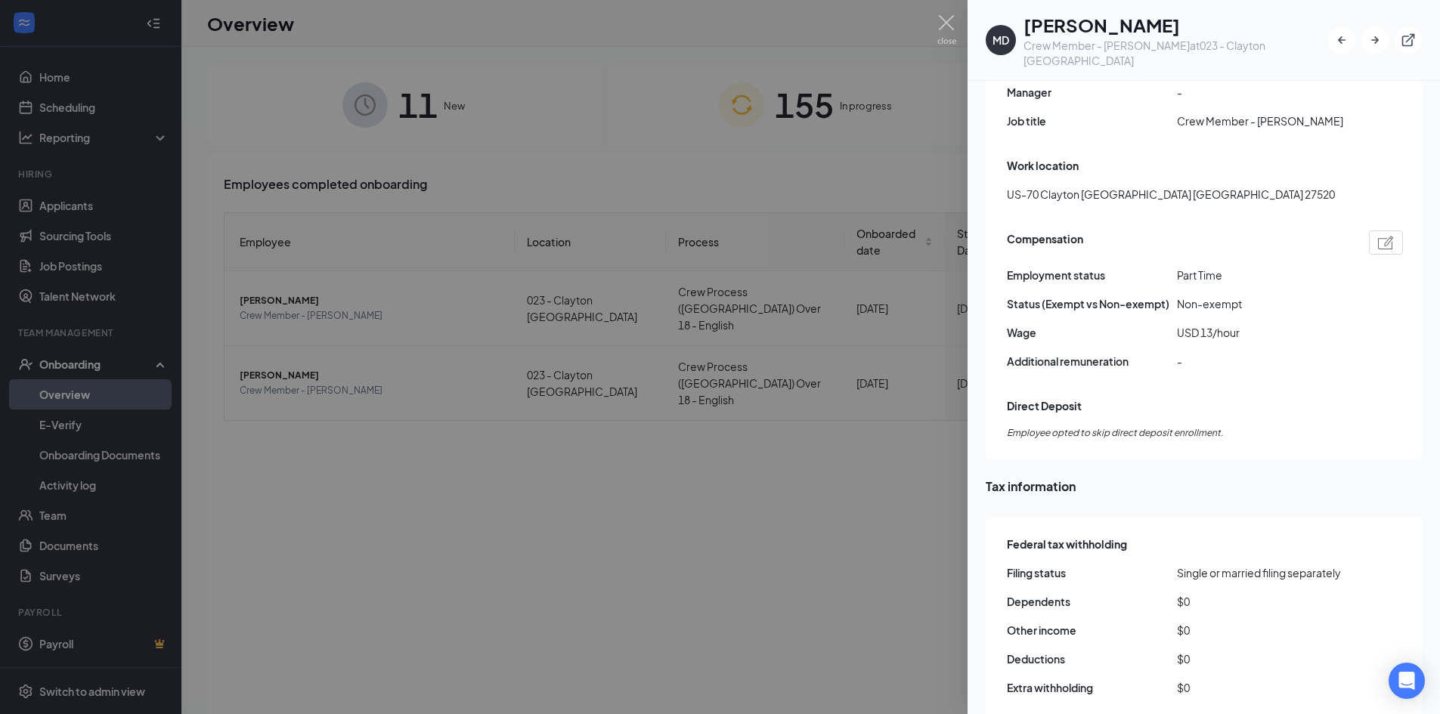
click at [903, 507] on div at bounding box center [720, 357] width 1440 height 714
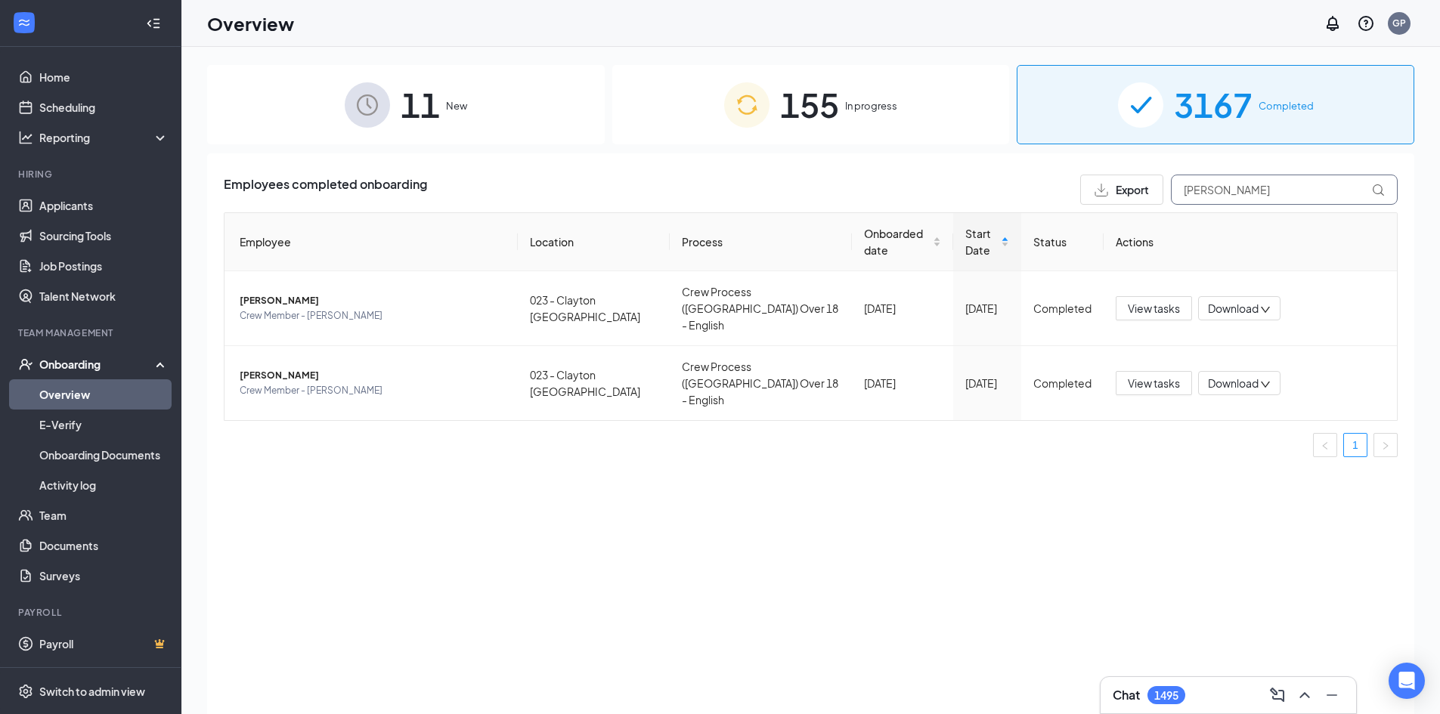
drag, startPoint x: 1275, startPoint y: 199, endPoint x: 811, endPoint y: 193, distance: 464.0
click at [847, 193] on div "Employees completed onboarding Export [PERSON_NAME]" at bounding box center [811, 190] width 1174 height 30
click at [475, 383] on span "Crew Member - [PERSON_NAME]" at bounding box center [373, 390] width 266 height 15
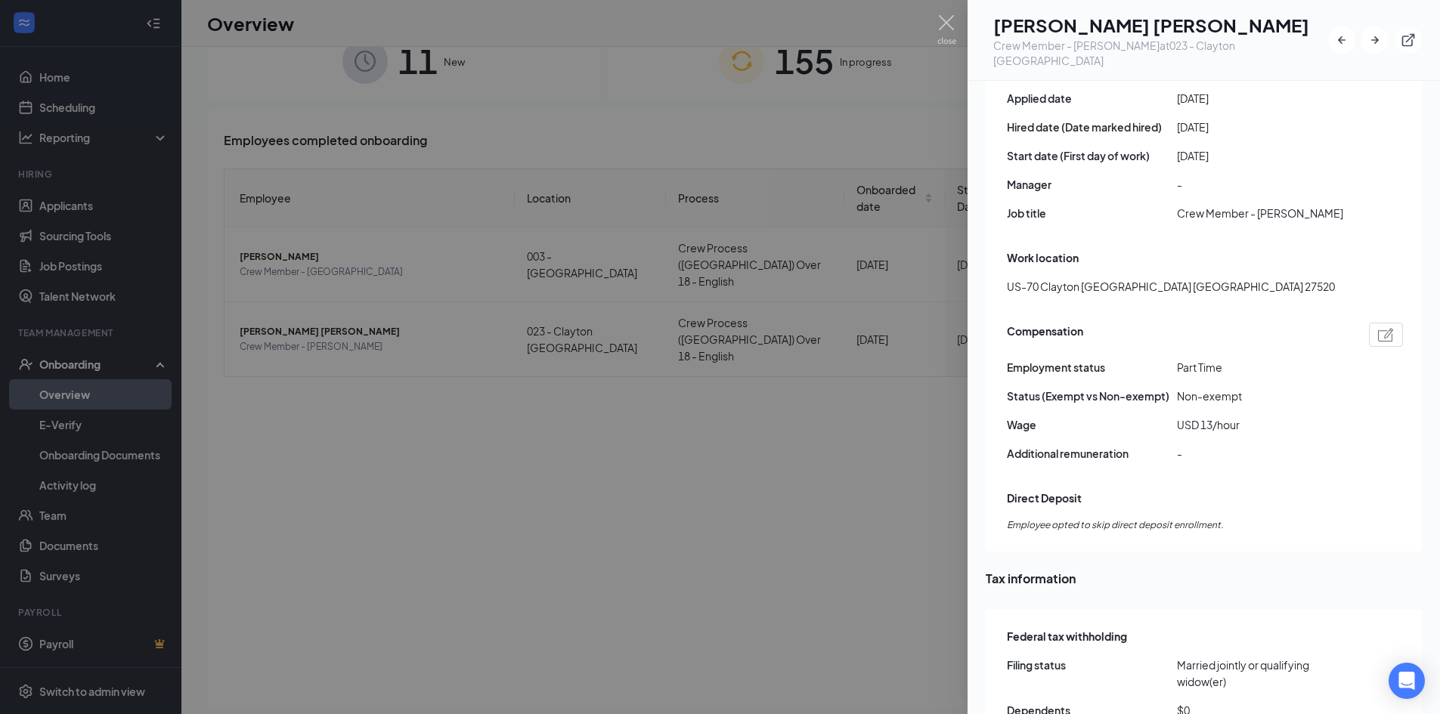
scroll to position [68, 0]
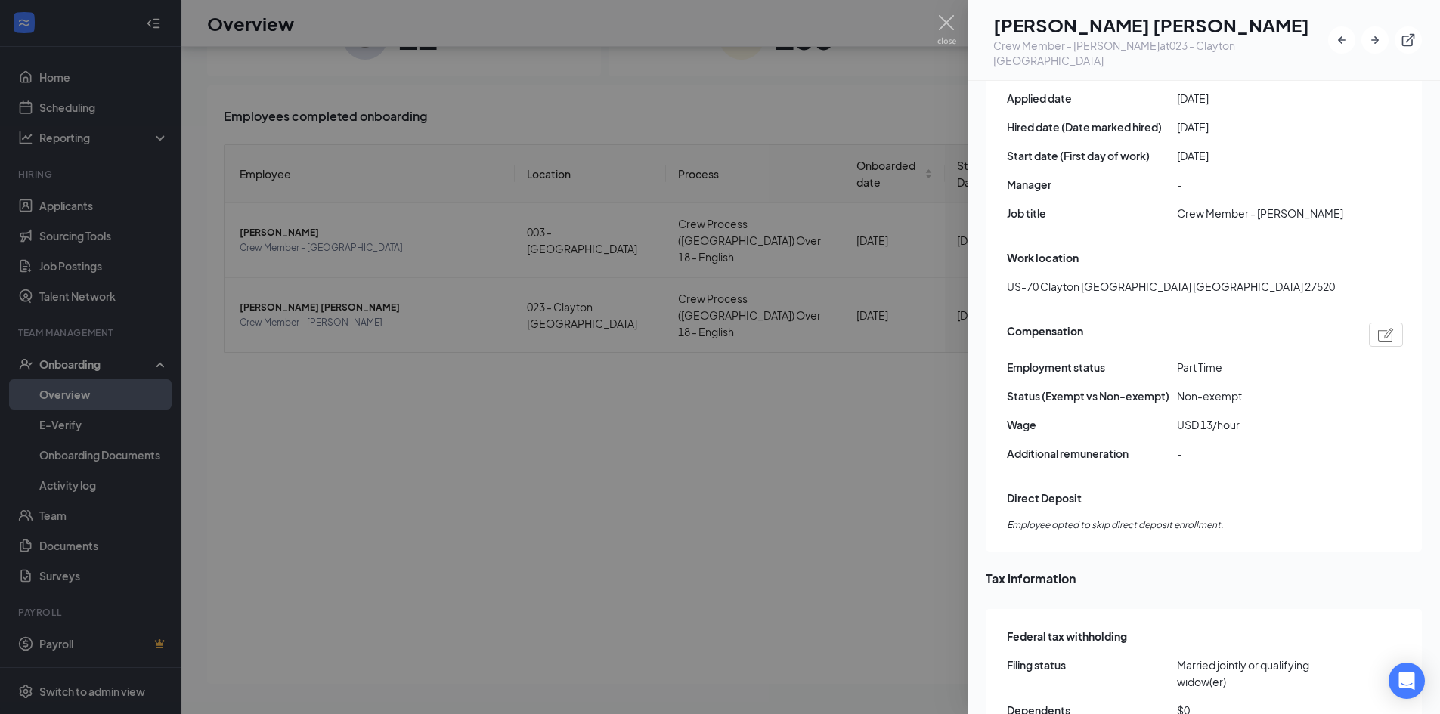
click at [889, 475] on div at bounding box center [720, 357] width 1440 height 714
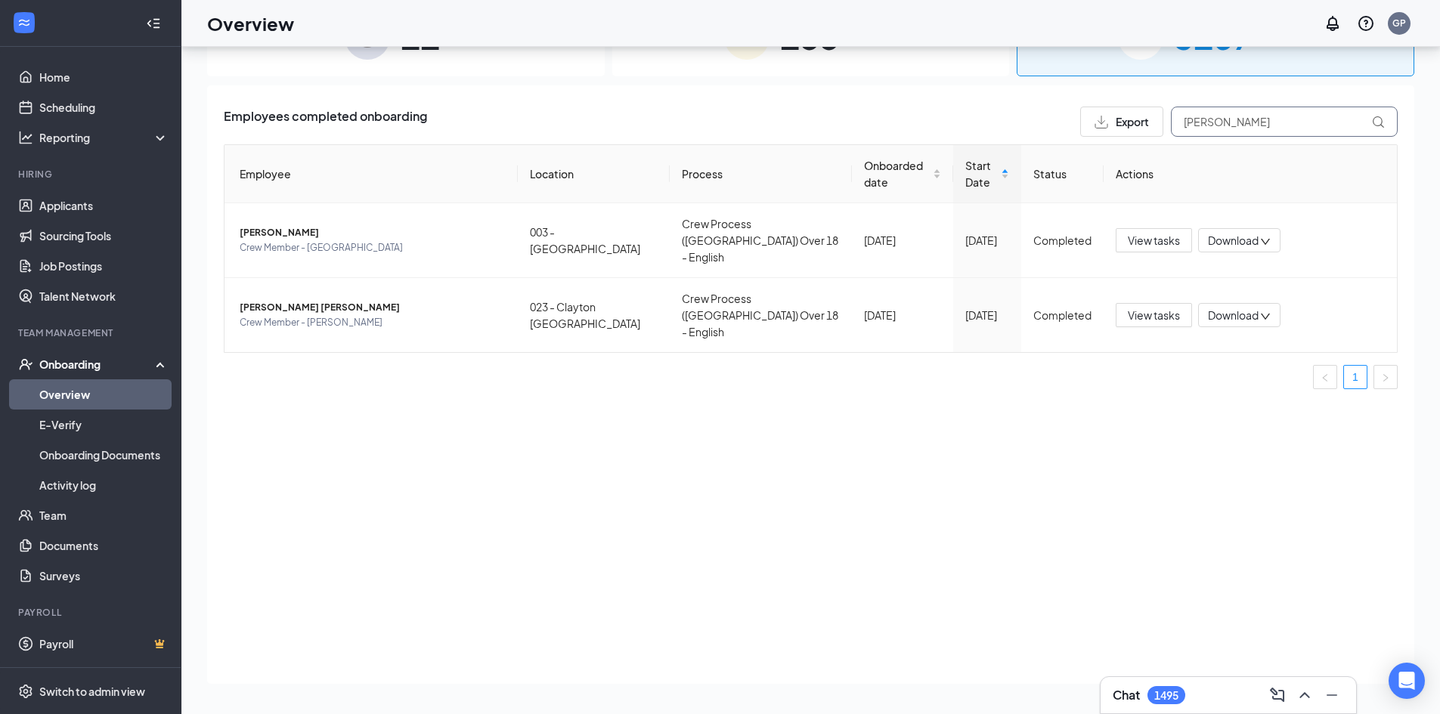
drag, startPoint x: 1232, startPoint y: 117, endPoint x: 818, endPoint y: 104, distance: 413.6
click at [836, 117] on div "Employees completed onboarding Export [PERSON_NAME]" at bounding box center [811, 122] width 1174 height 30
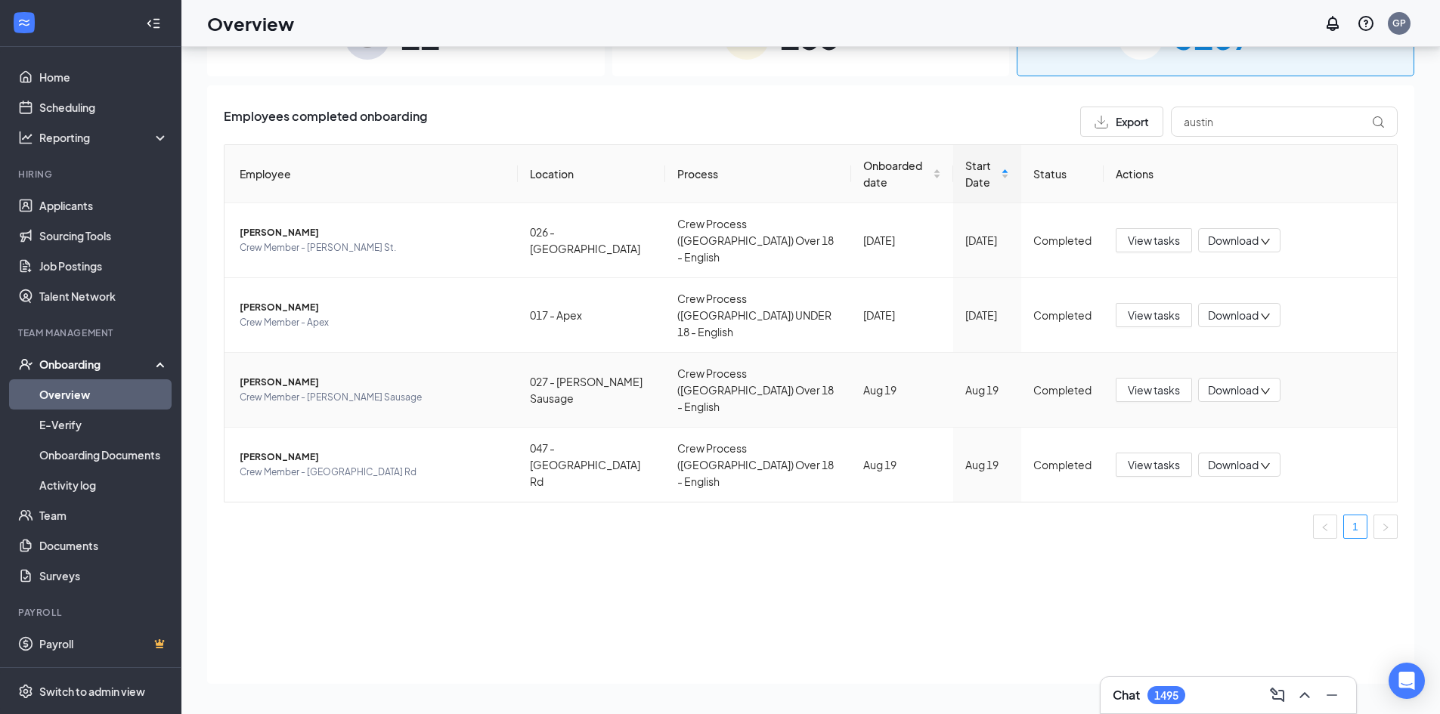
click at [496, 375] on span "[PERSON_NAME]" at bounding box center [373, 382] width 266 height 15
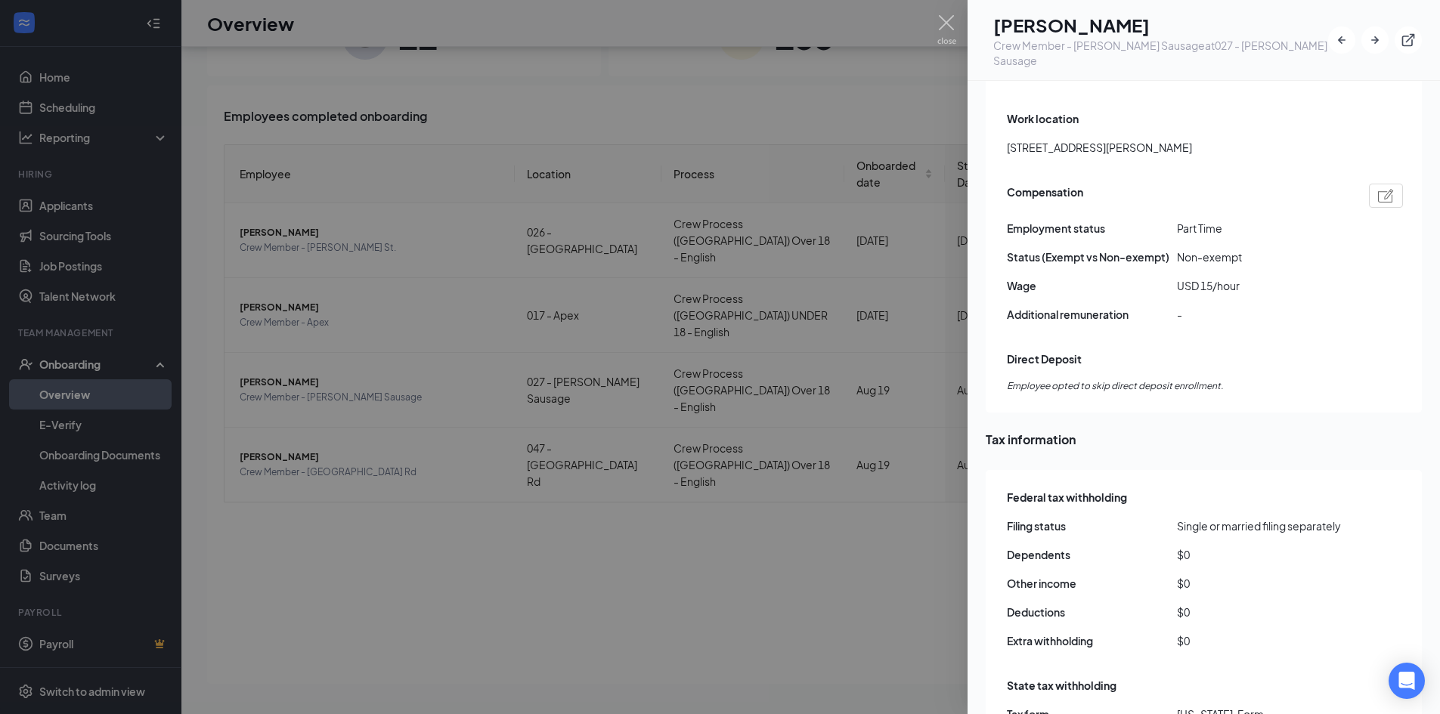
scroll to position [1058, 0]
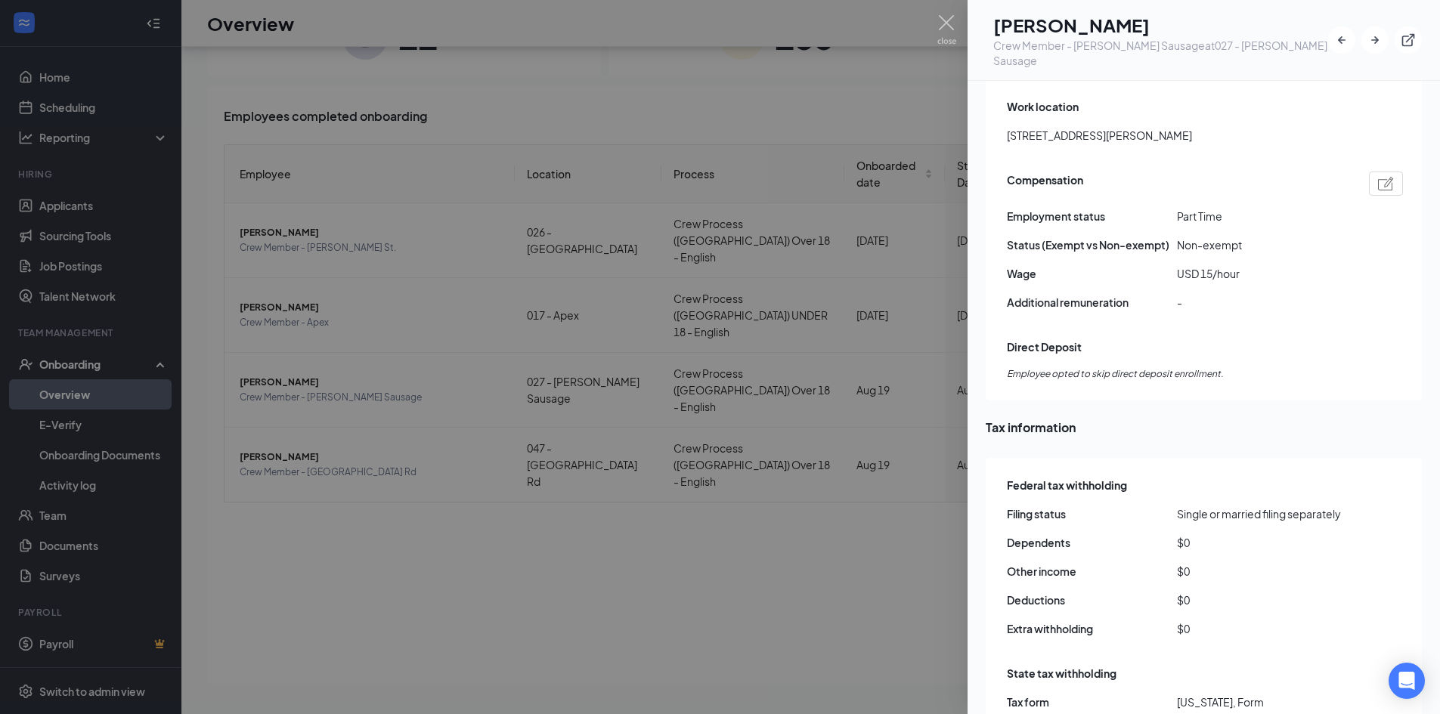
click at [875, 527] on div at bounding box center [720, 357] width 1440 height 714
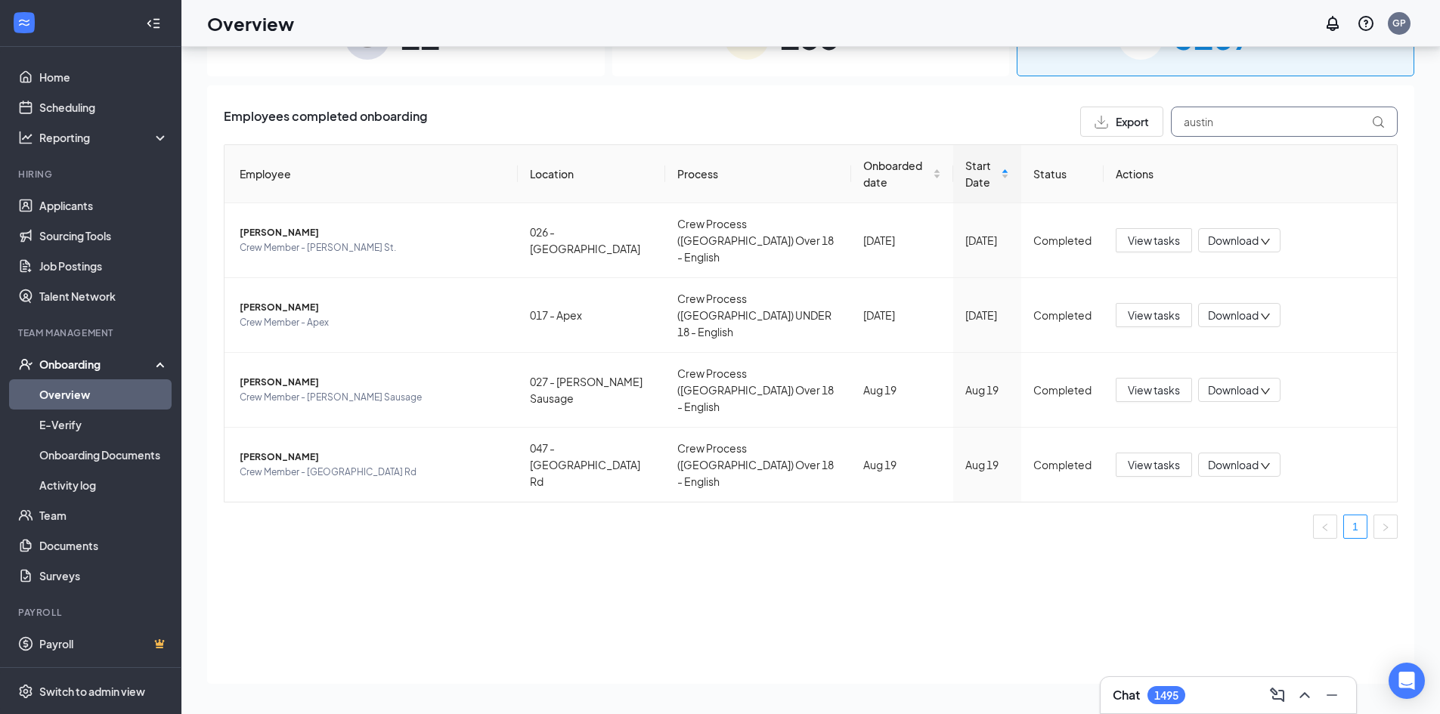
drag, startPoint x: 1248, startPoint y: 119, endPoint x: 1011, endPoint y: 128, distance: 236.7
click at [1016, 128] on div "Employees completed onboarding Export austin" at bounding box center [811, 122] width 1174 height 30
type input "[PERSON_NAME]"
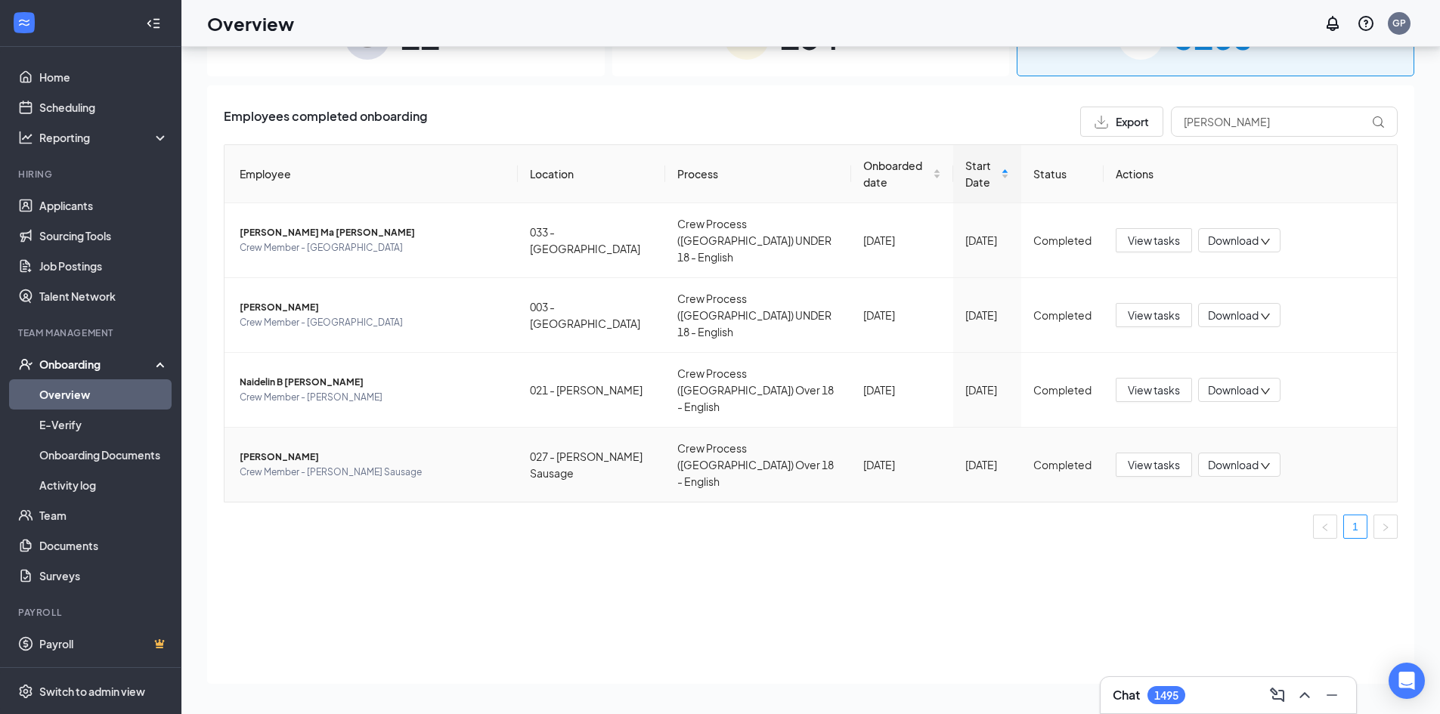
click at [396, 465] on span "Crew Member - [PERSON_NAME] Sausage" at bounding box center [373, 472] width 266 height 15
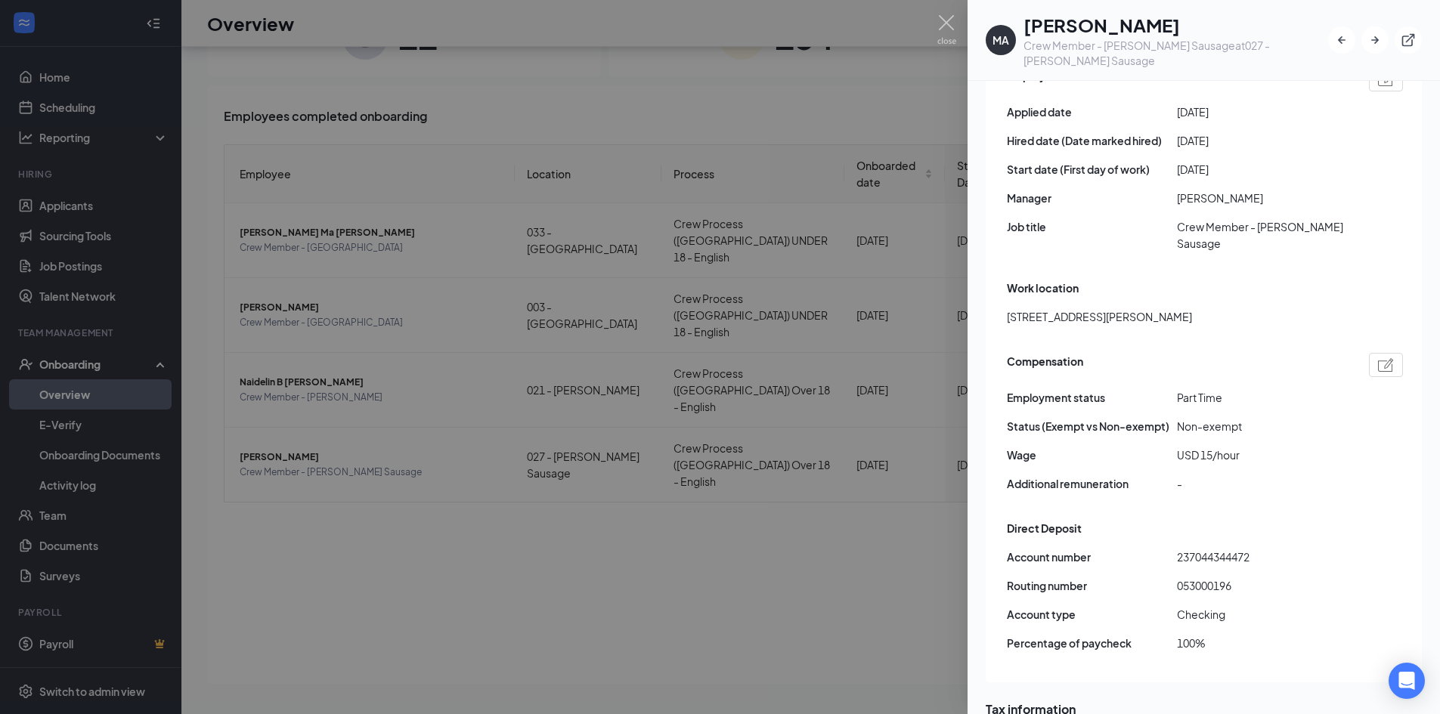
scroll to position [907, 0]
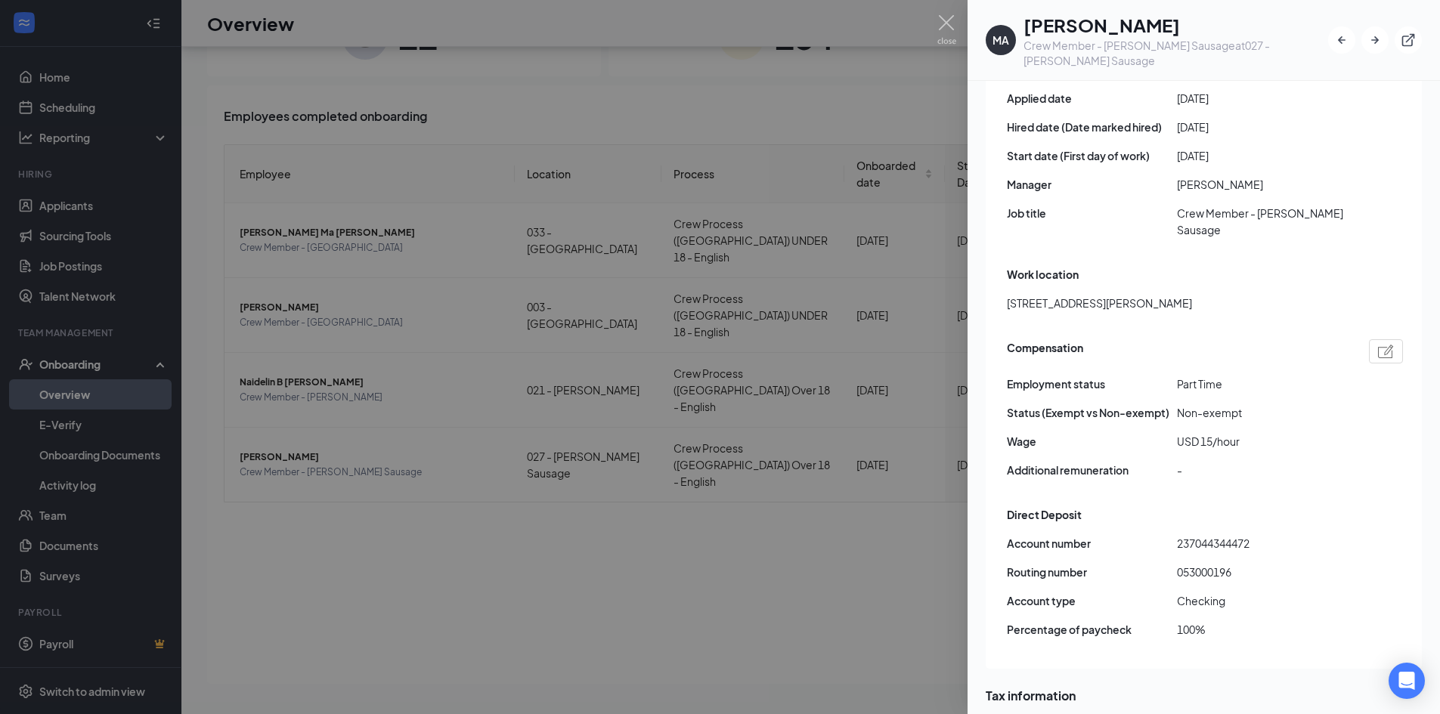
click at [799, 562] on div at bounding box center [720, 357] width 1440 height 714
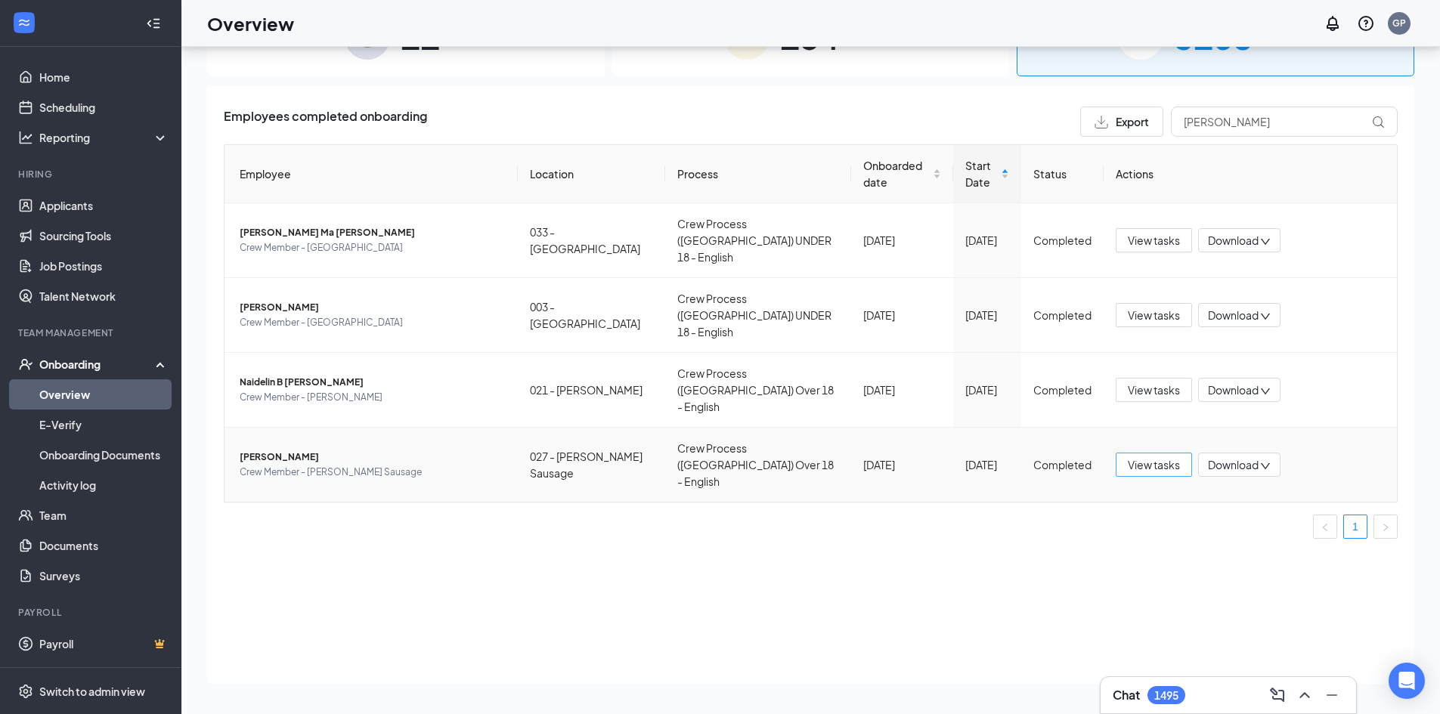
click at [1149, 456] on span "View tasks" at bounding box center [1153, 464] width 52 height 17
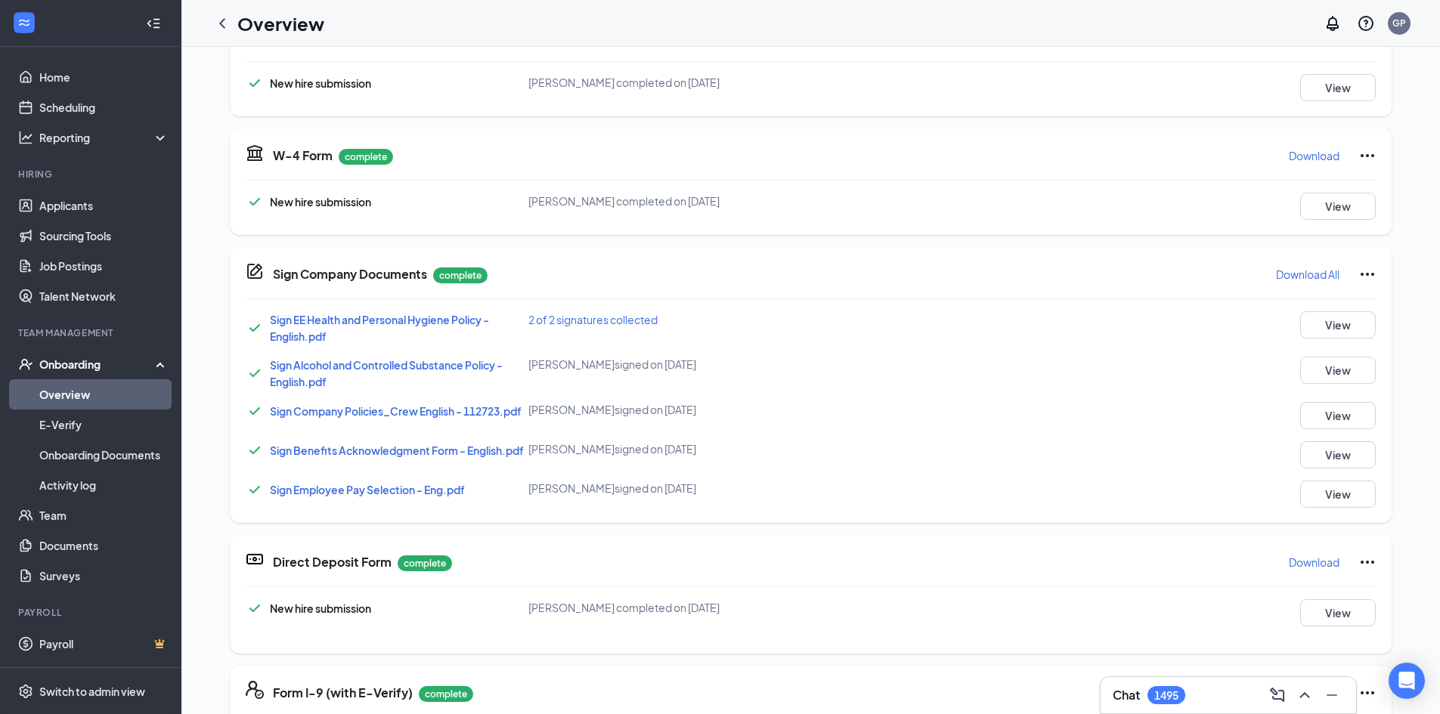
scroll to position [386, 0]
click at [1319, 567] on p "Download" at bounding box center [1313, 560] width 51 height 15
click at [211, 14] on div at bounding box center [222, 23] width 30 height 30
click at [221, 19] on icon "ChevronLeft" at bounding box center [222, 23] width 18 height 18
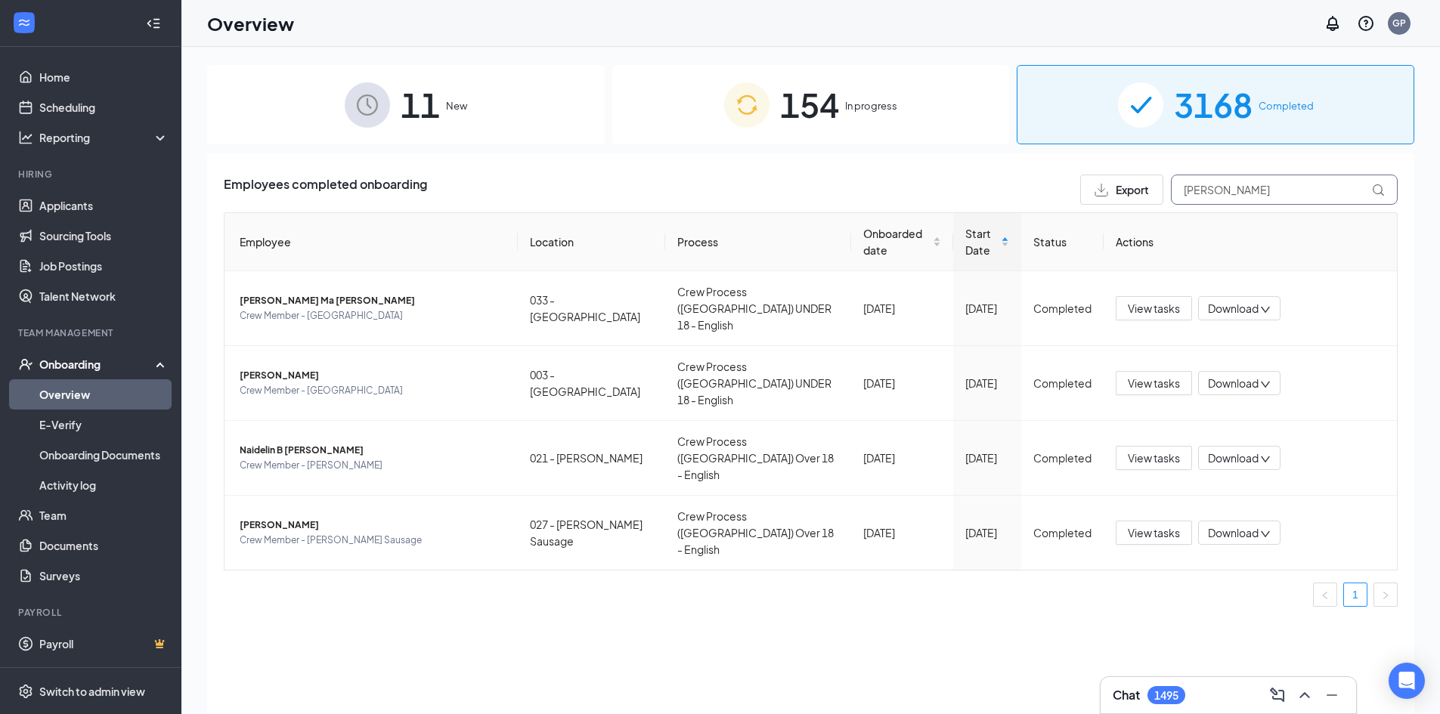
drag, startPoint x: 1231, startPoint y: 193, endPoint x: 1007, endPoint y: 177, distance: 225.0
click at [1009, 177] on div "Employees completed onboarding Export [PERSON_NAME]" at bounding box center [811, 190] width 1174 height 30
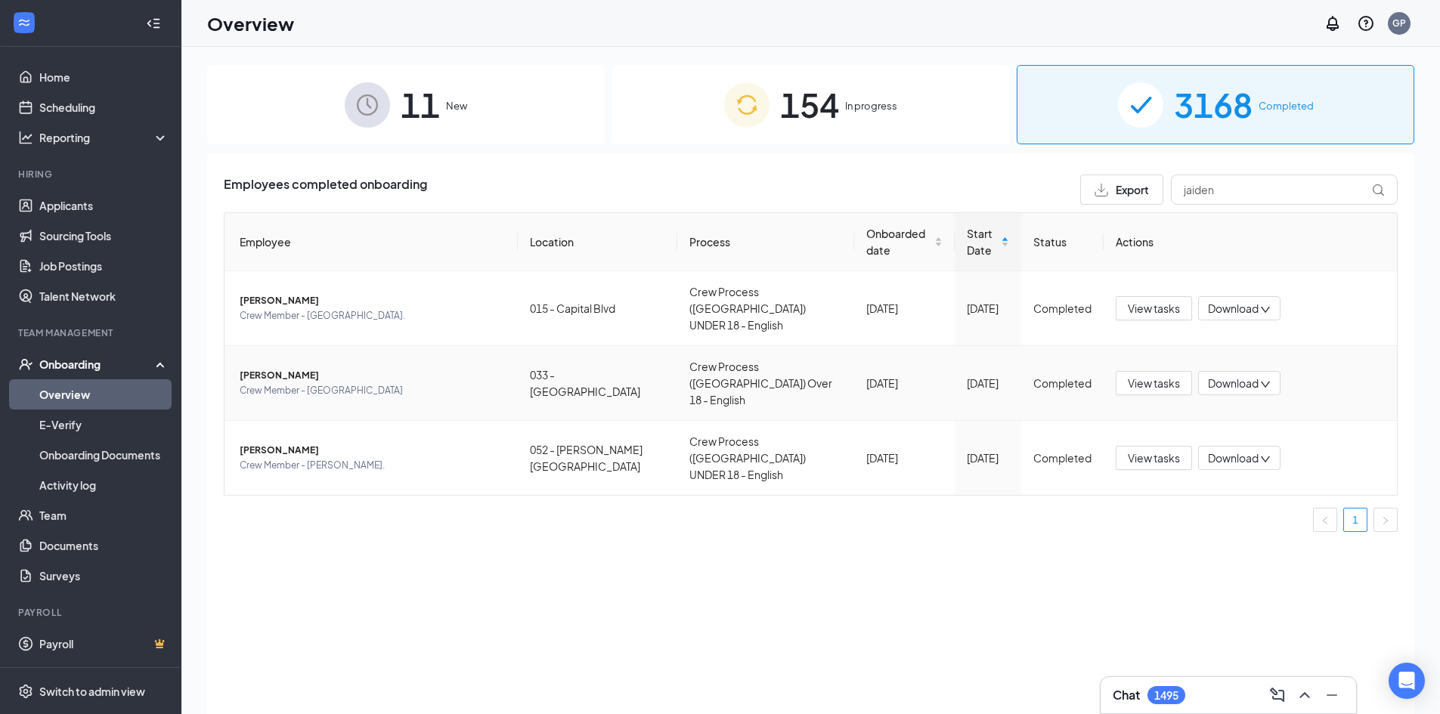
click at [483, 383] on span "Crew Member - [GEOGRAPHIC_DATA]" at bounding box center [373, 390] width 266 height 15
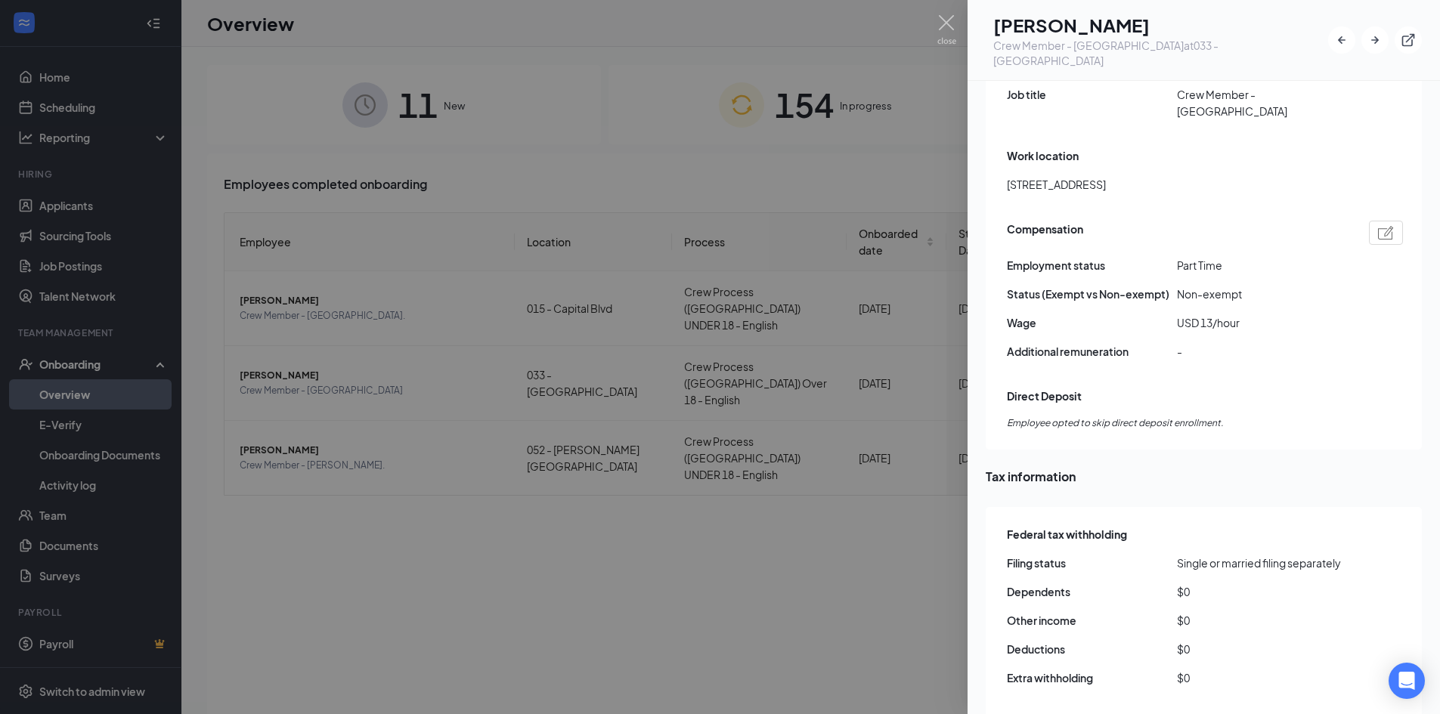
scroll to position [1058, 0]
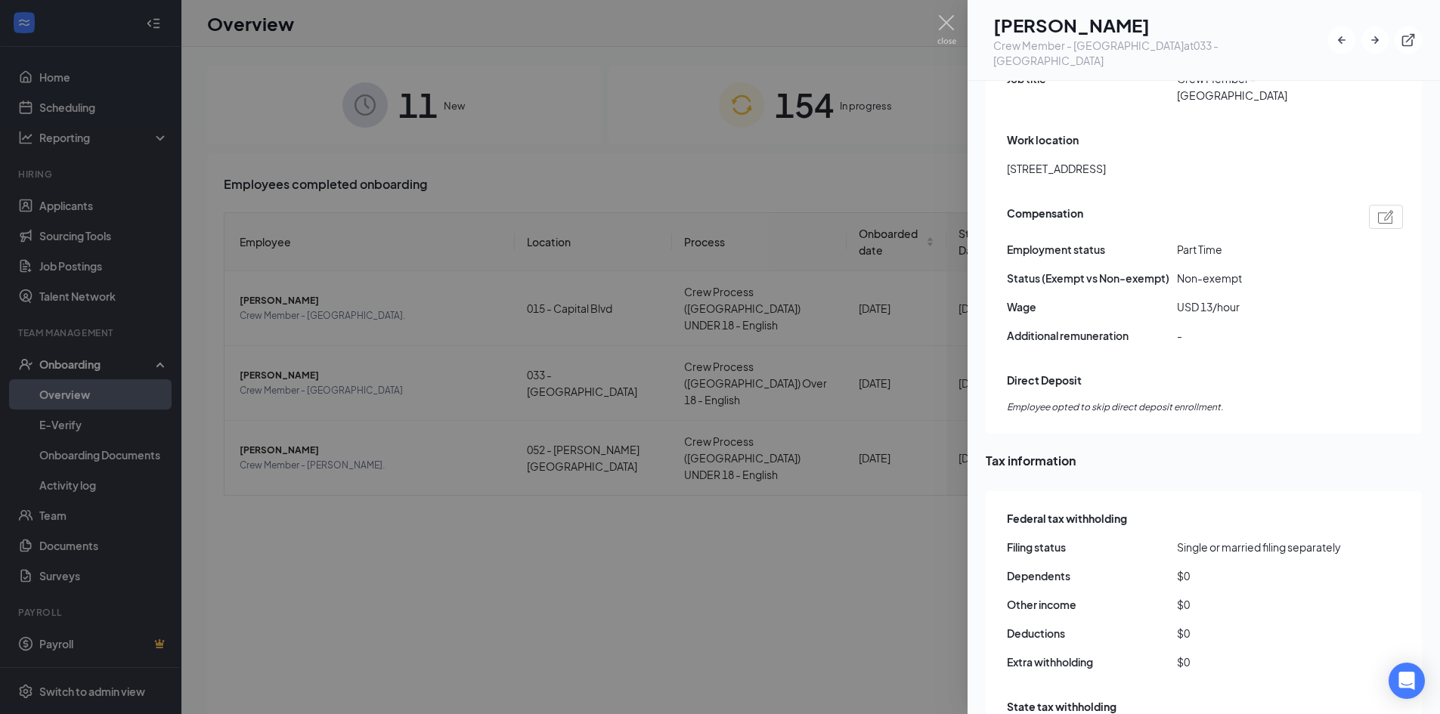
click at [767, 544] on div at bounding box center [720, 357] width 1440 height 714
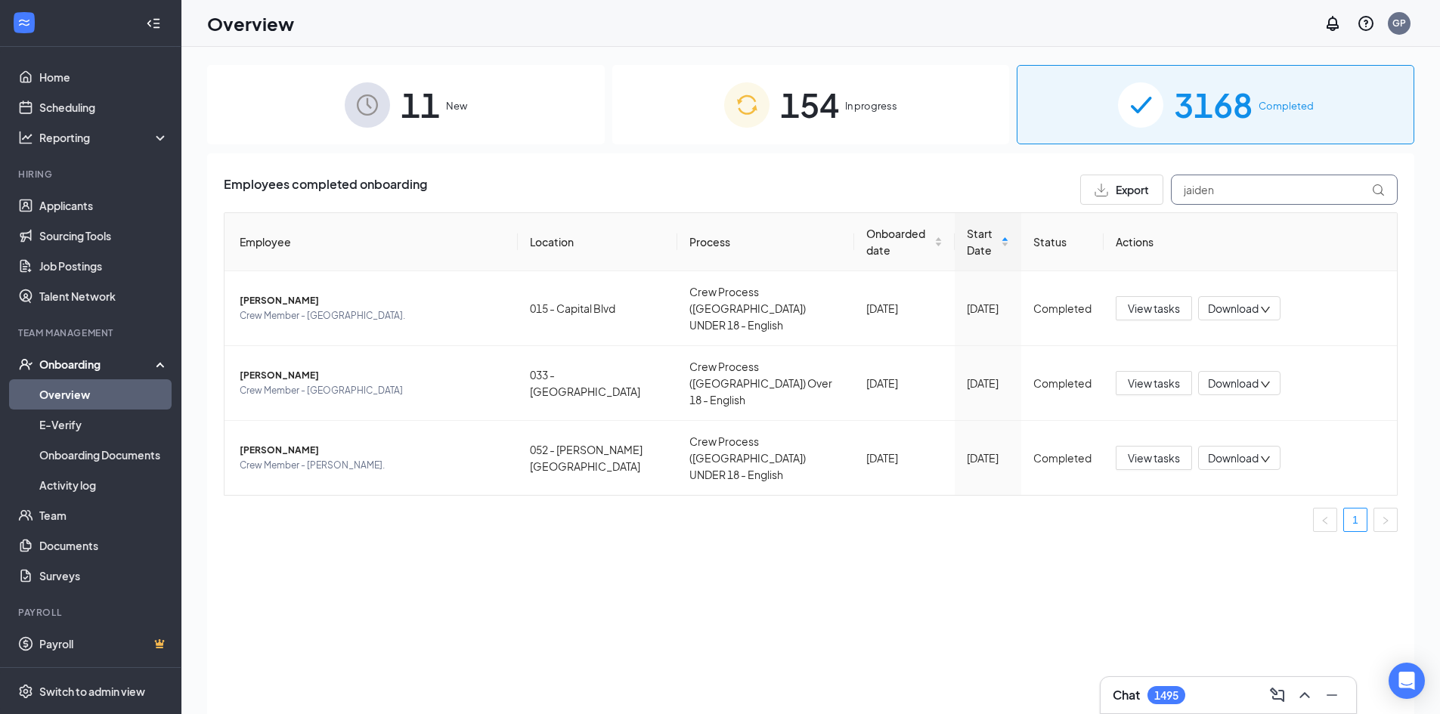
drag, startPoint x: 1276, startPoint y: 196, endPoint x: 707, endPoint y: 175, distance: 569.4
click at [723, 179] on div "Employees completed onboarding Export jaiden" at bounding box center [811, 190] width 1174 height 30
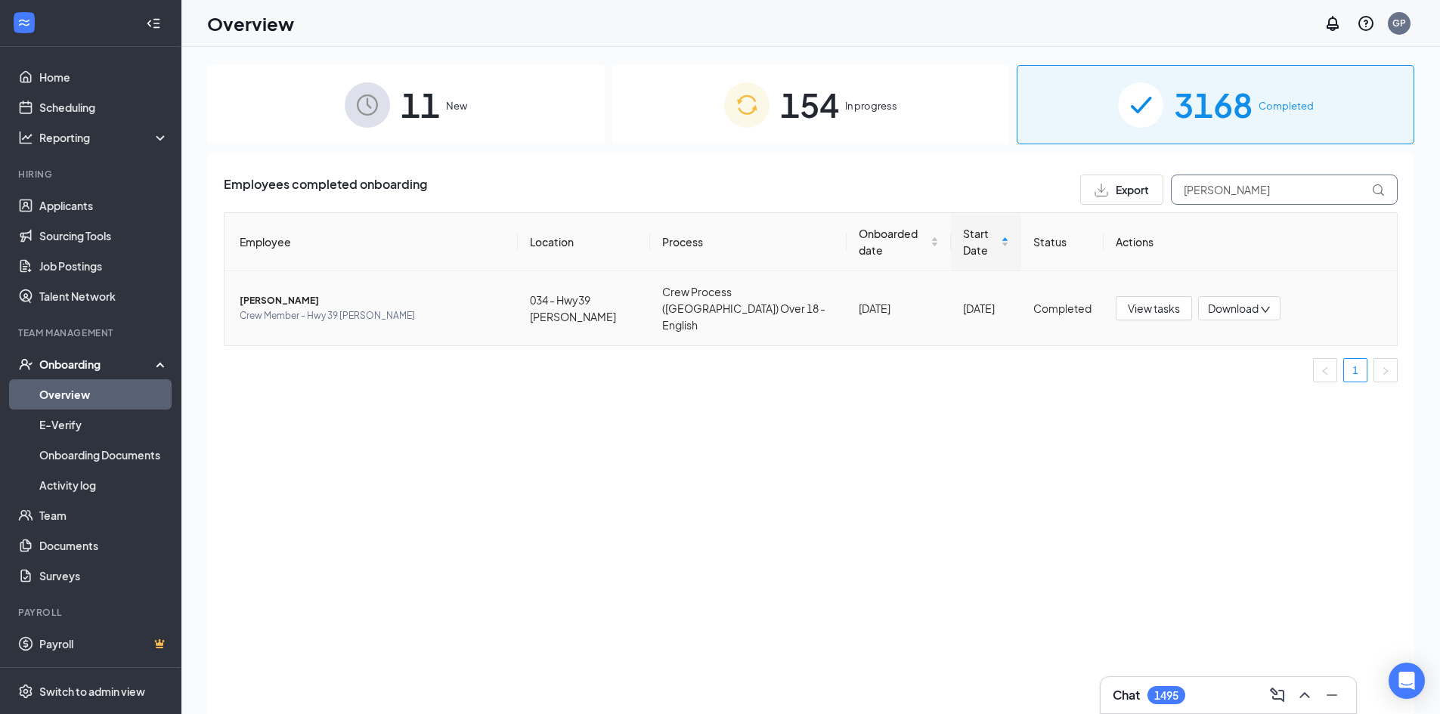
type input "[PERSON_NAME]"
click at [461, 293] on span "[PERSON_NAME]" at bounding box center [373, 300] width 266 height 15
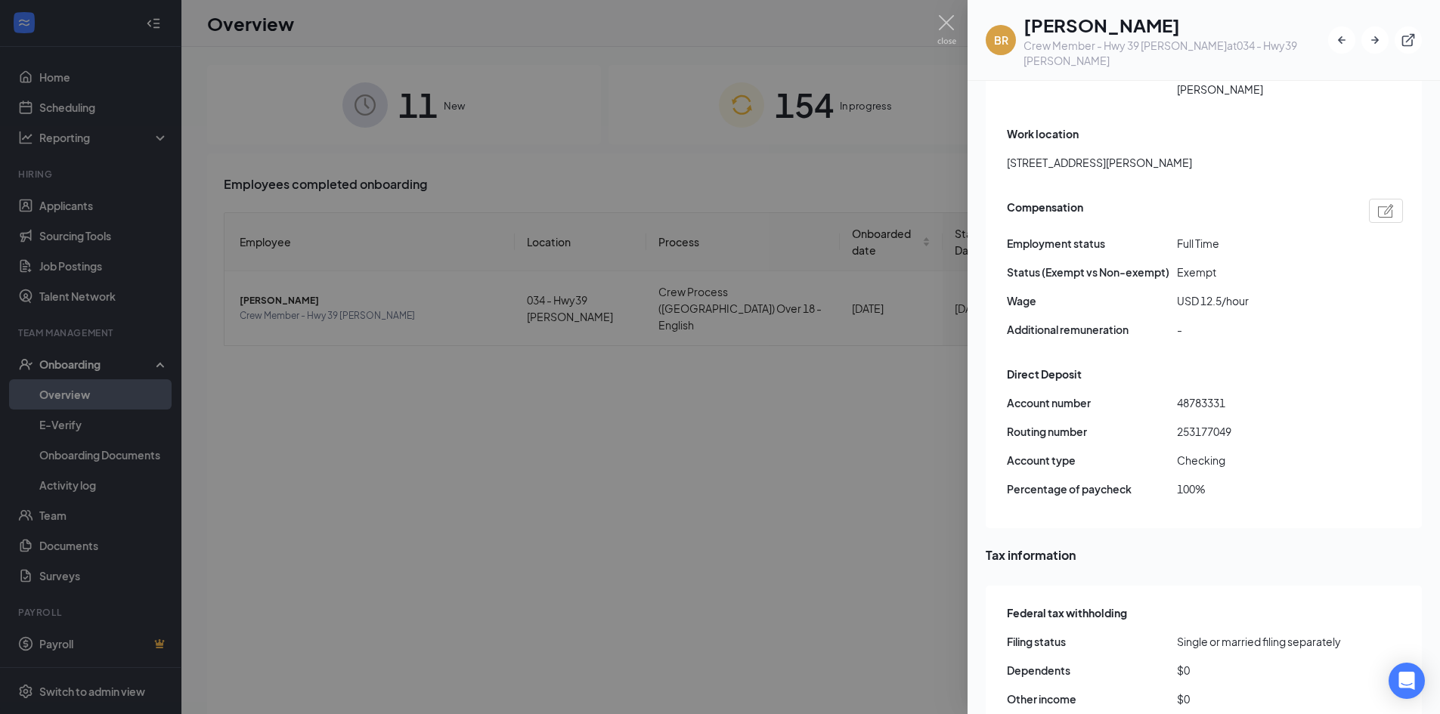
scroll to position [1058, 0]
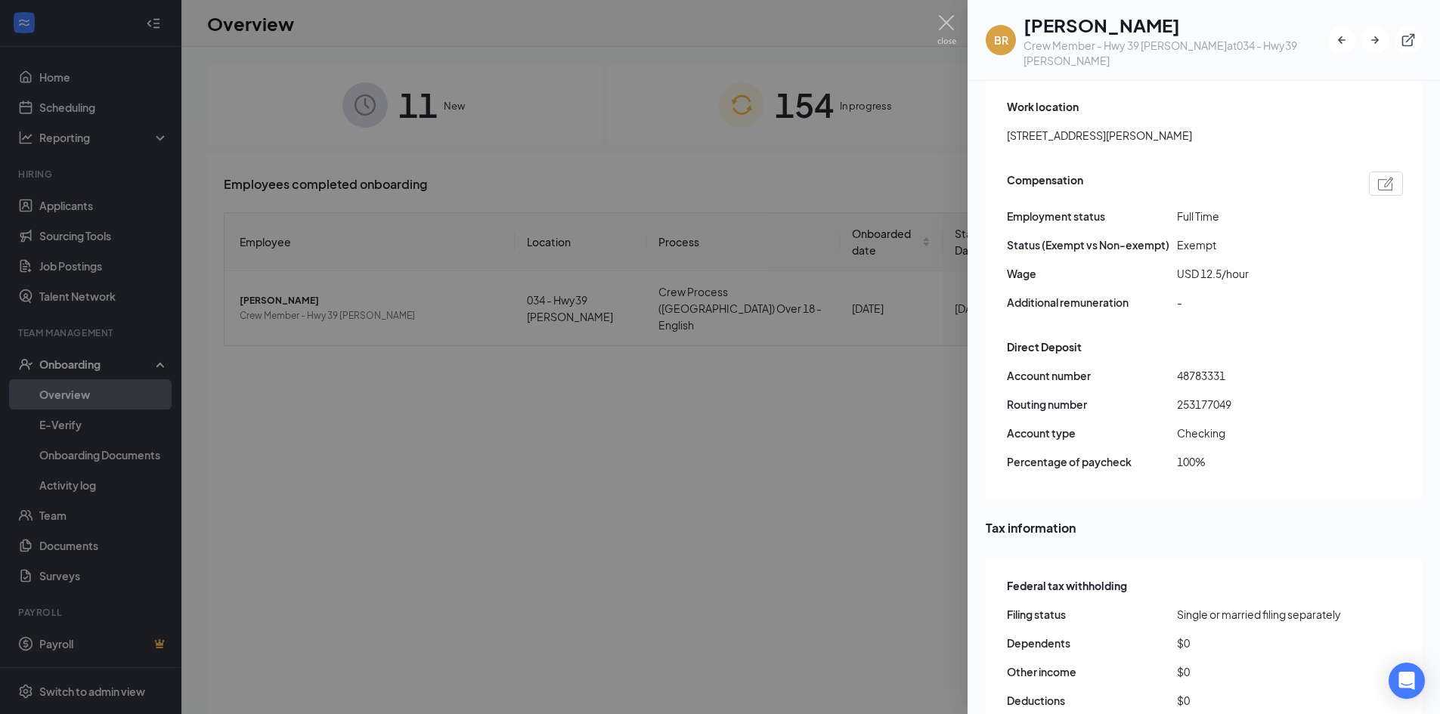
click at [713, 400] on div at bounding box center [720, 357] width 1440 height 714
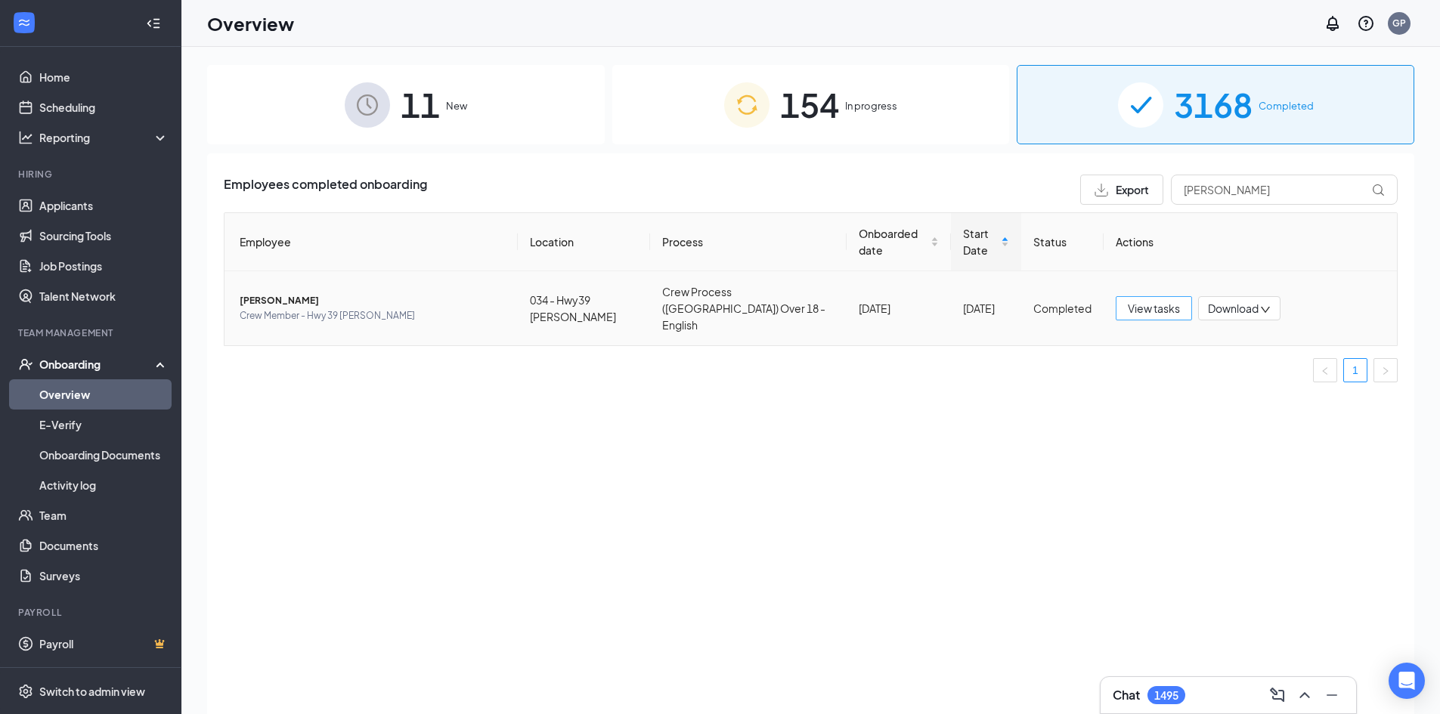
click at [1180, 305] on span "View tasks" at bounding box center [1153, 308] width 52 height 17
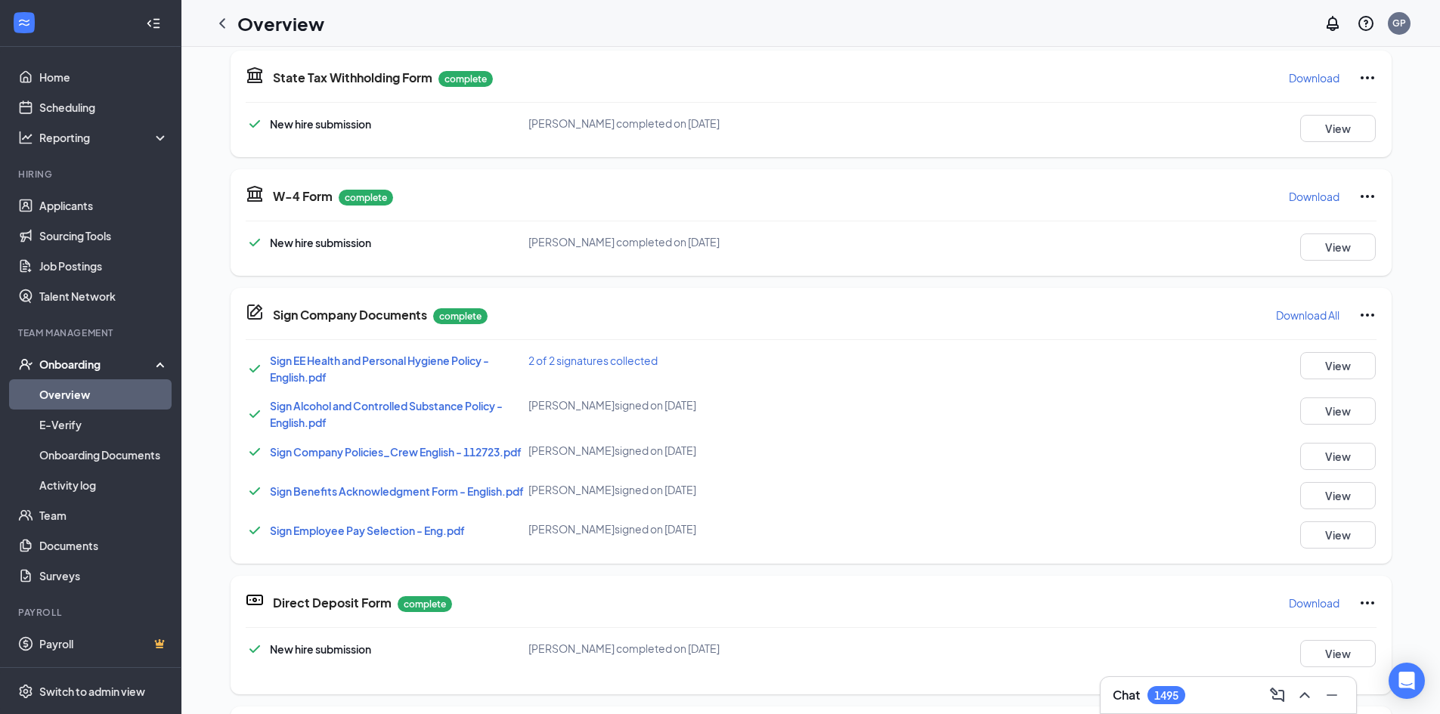
scroll to position [386, 0]
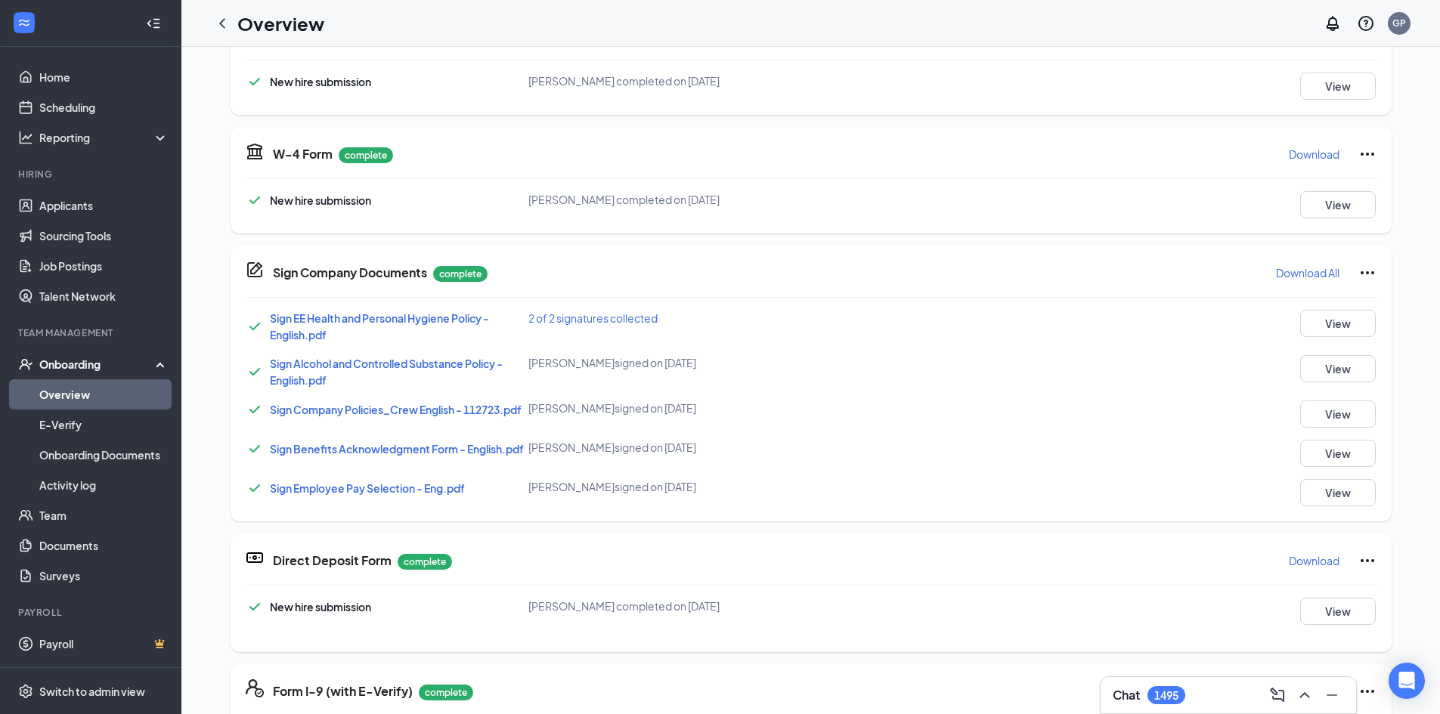
click at [1327, 558] on p "Download" at bounding box center [1313, 560] width 51 height 15
click at [218, 19] on icon "ChevronLeft" at bounding box center [222, 23] width 18 height 18
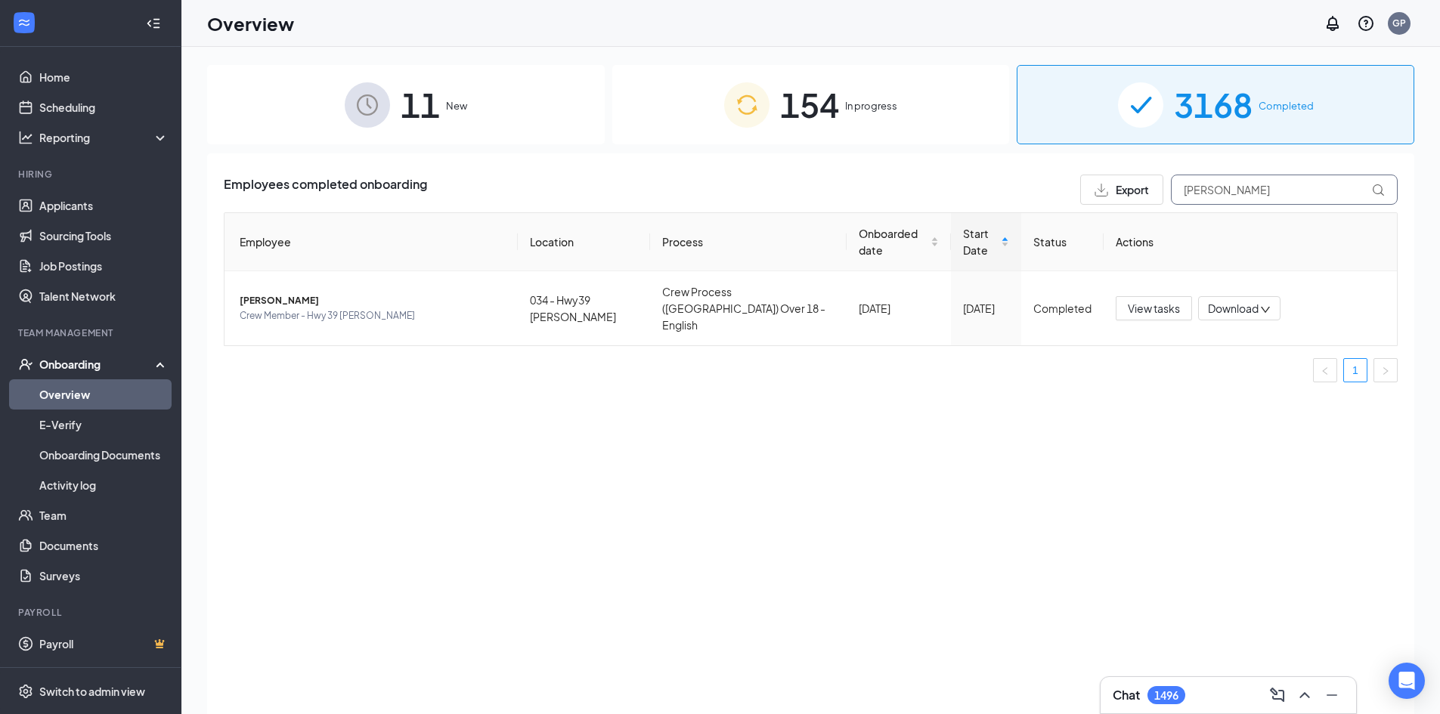
drag, startPoint x: 1294, startPoint y: 188, endPoint x: 611, endPoint y: 185, distance: 683.1
click at [611, 184] on div "Employees completed onboarding Export [PERSON_NAME]" at bounding box center [811, 190] width 1174 height 30
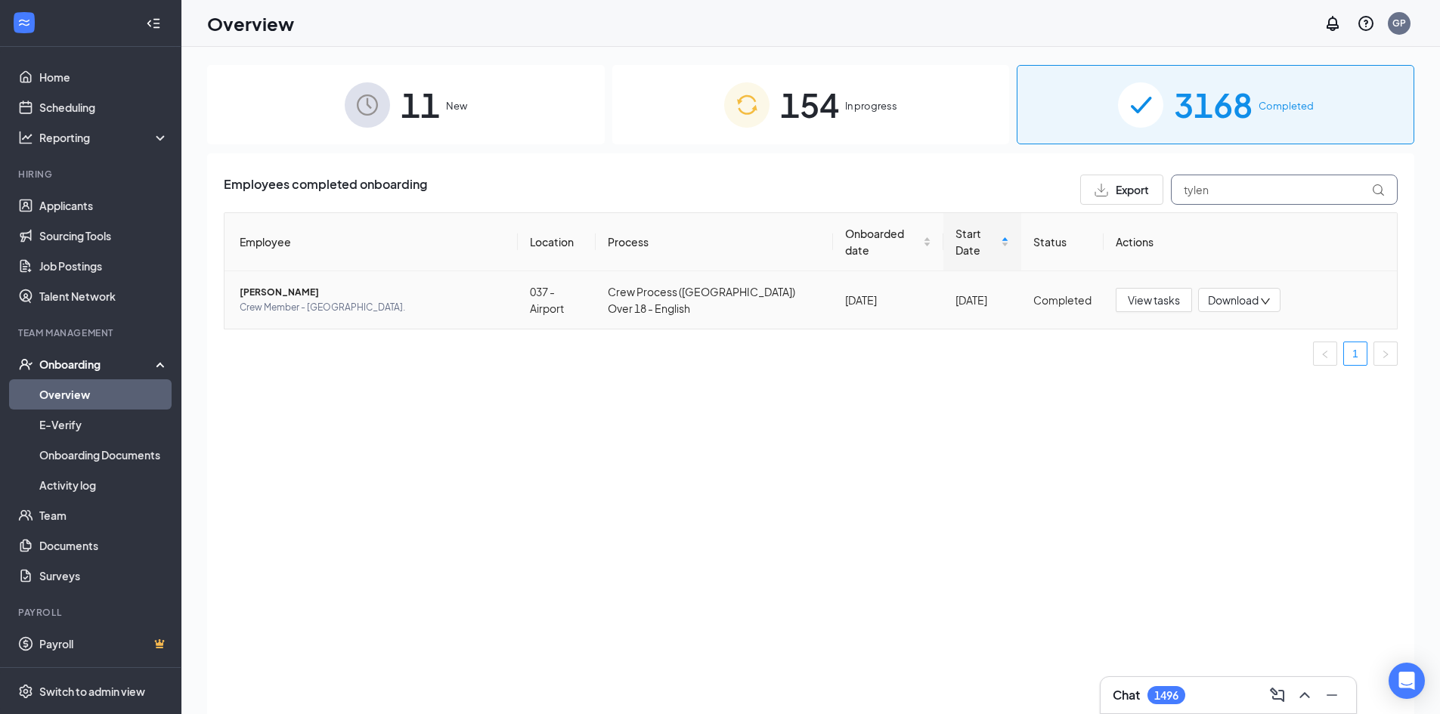
type input "tylen"
click at [295, 300] on span "Crew Member - [GEOGRAPHIC_DATA]." at bounding box center [373, 307] width 266 height 15
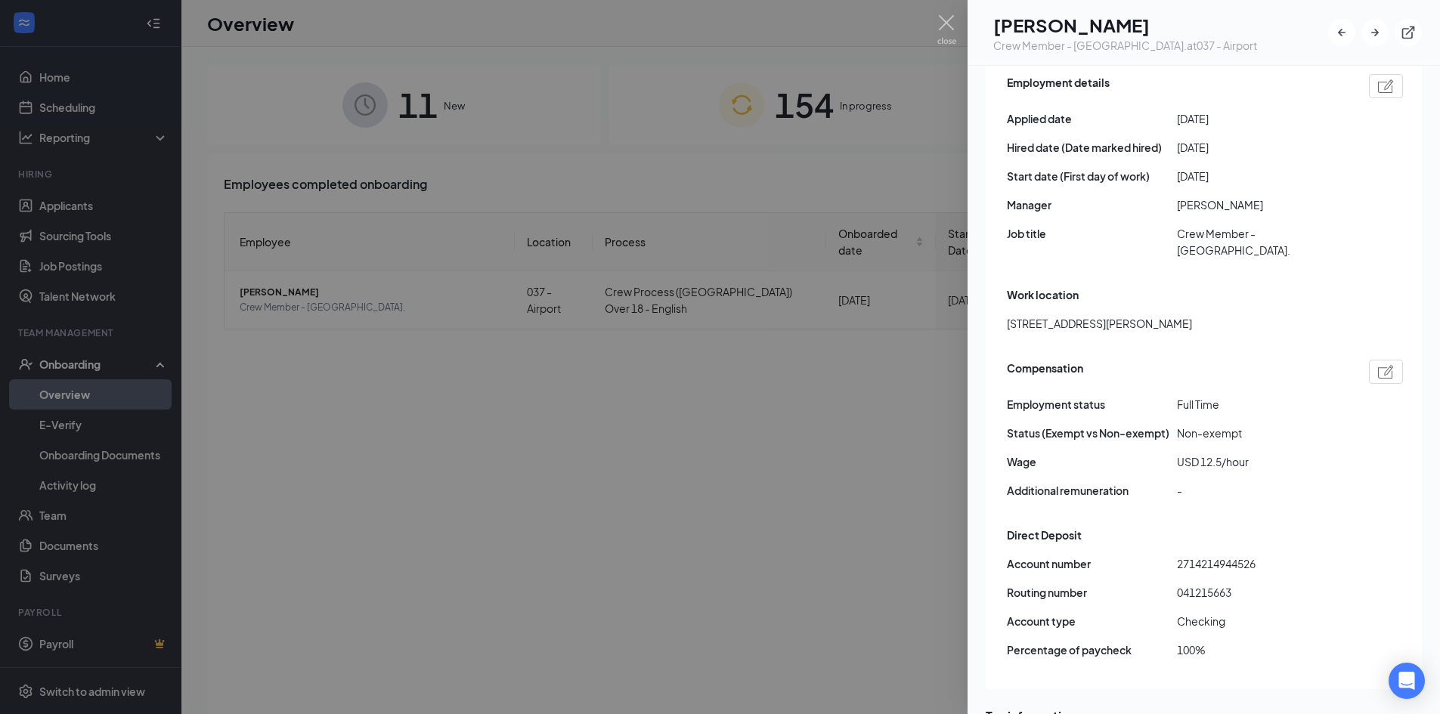
scroll to position [907, 0]
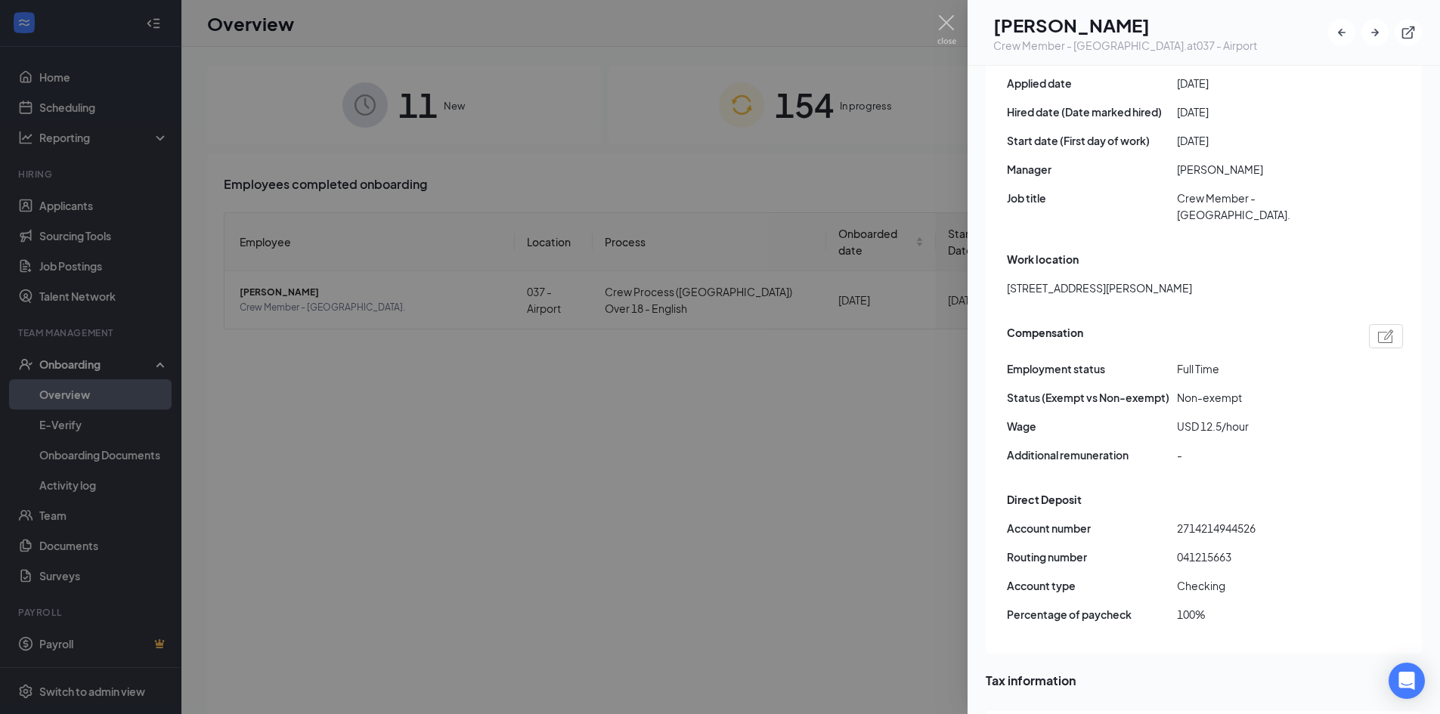
click at [728, 383] on div at bounding box center [720, 357] width 1440 height 714
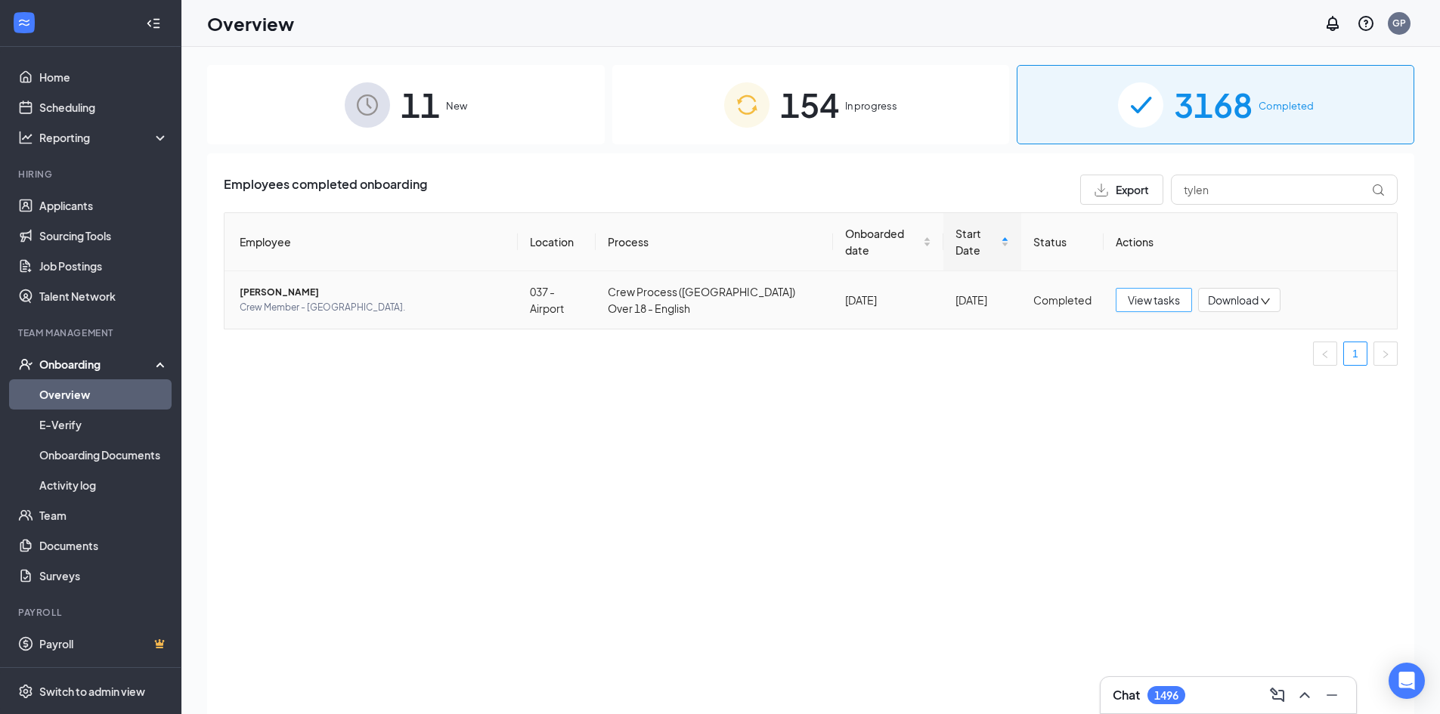
click at [1165, 292] on span "View tasks" at bounding box center [1153, 300] width 52 height 17
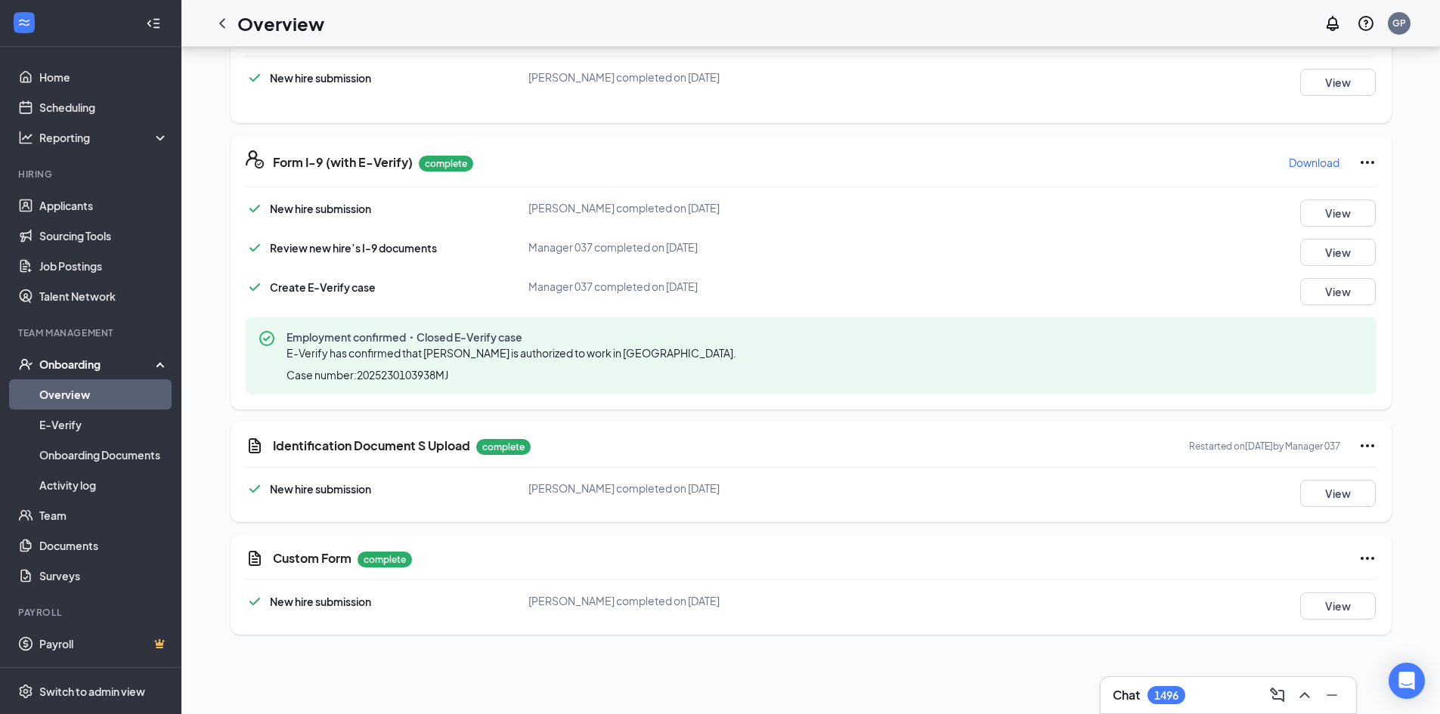
scroll to position [235, 0]
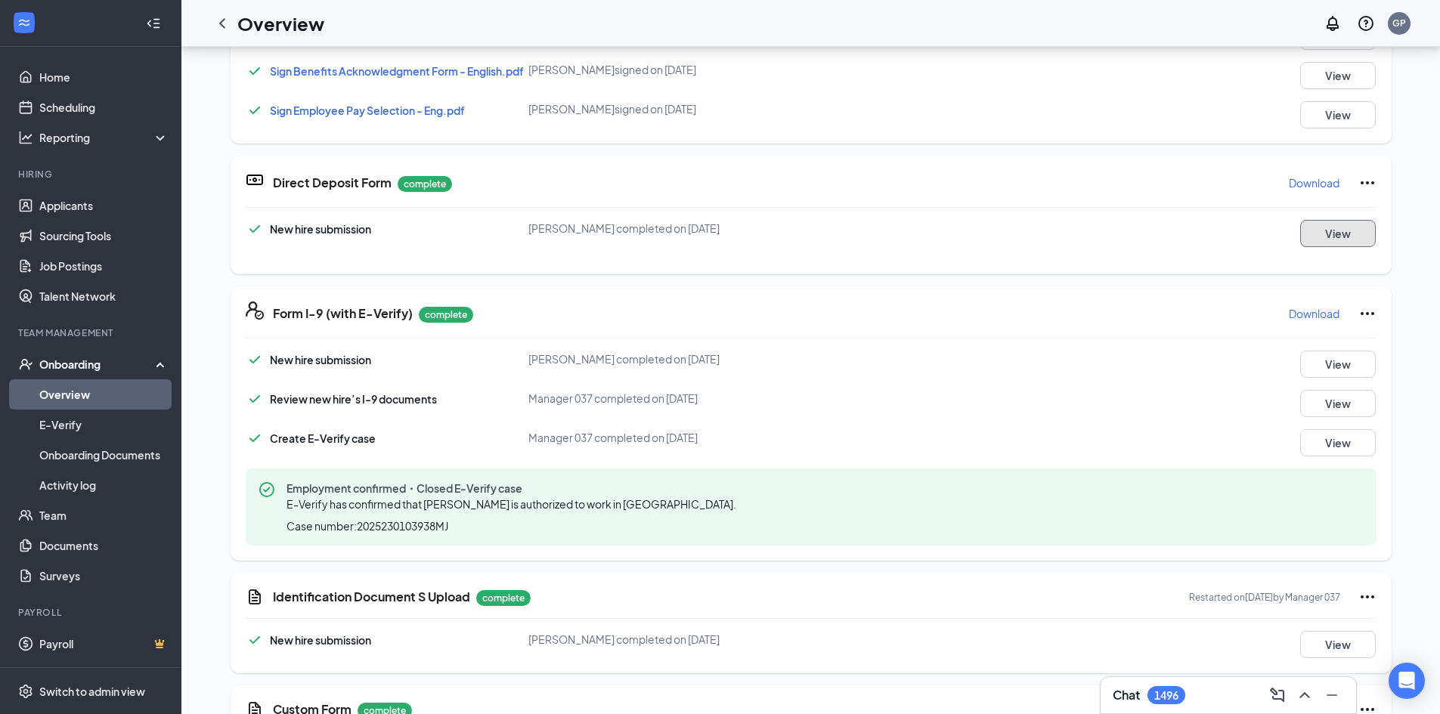
click at [1347, 230] on button "View" at bounding box center [1338, 233] width 76 height 27
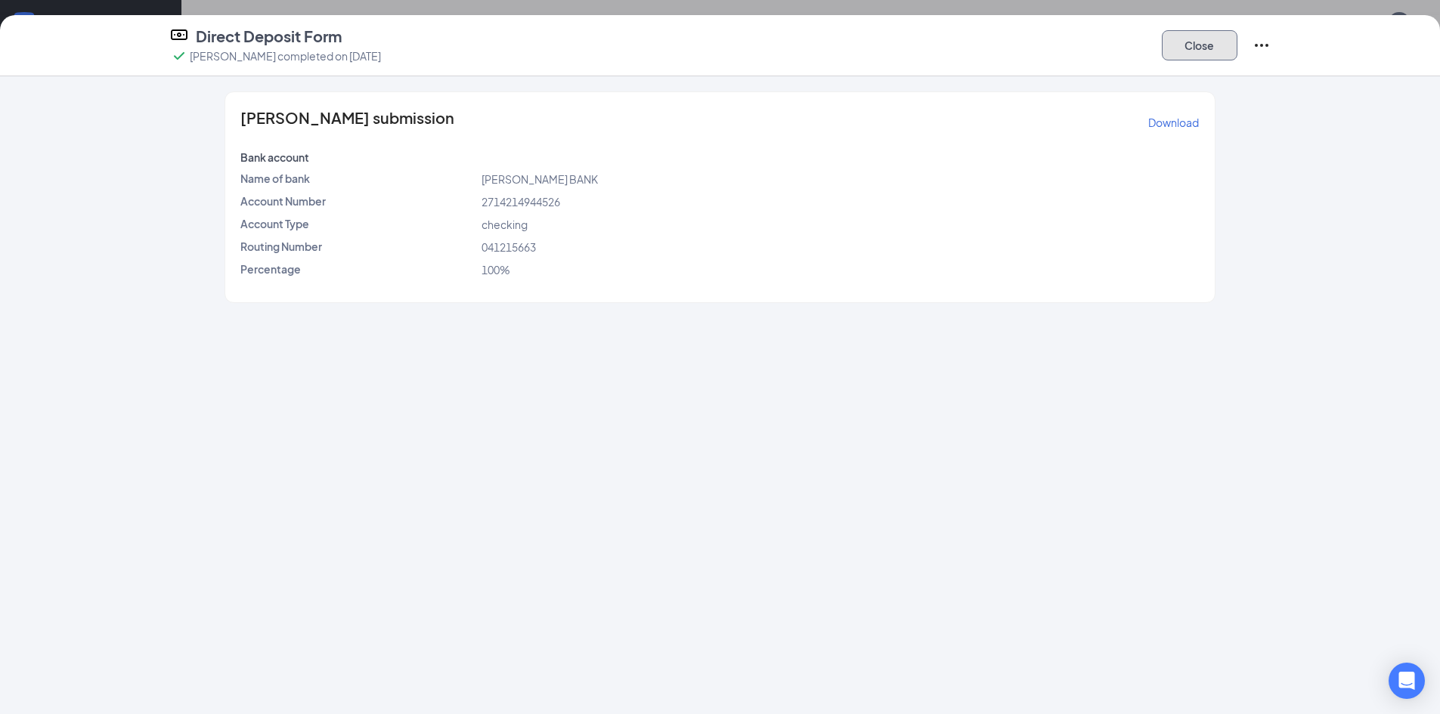
click at [1185, 52] on button "Close" at bounding box center [1199, 45] width 76 height 30
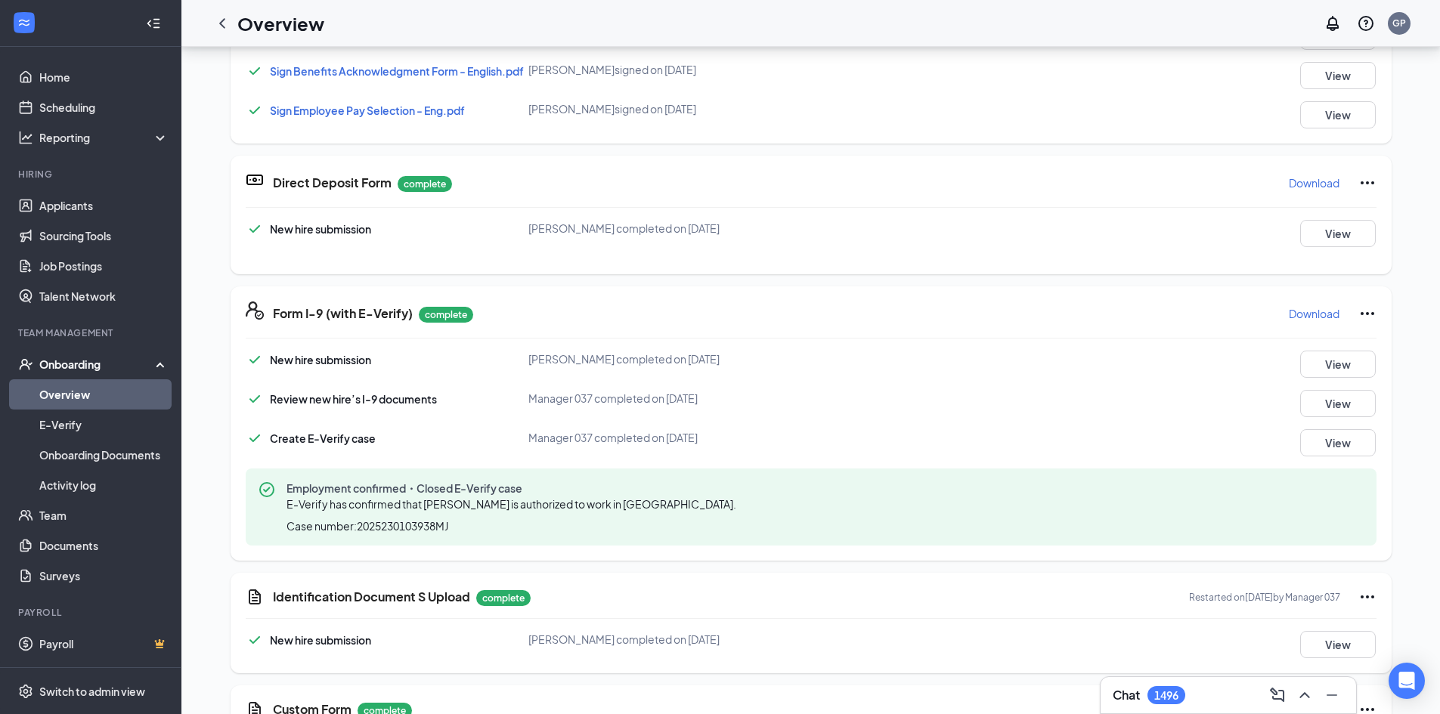
click at [1318, 183] on p "Download" at bounding box center [1313, 182] width 51 height 15
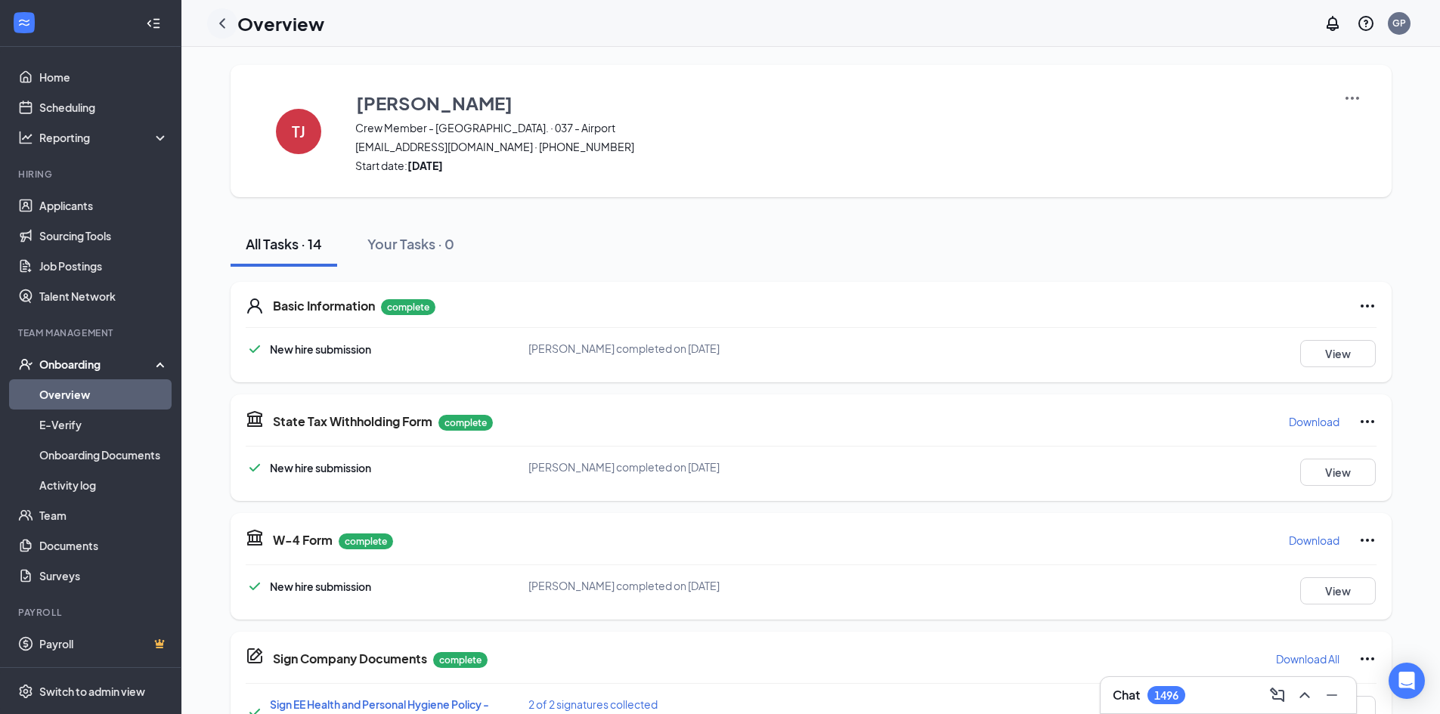
click at [227, 29] on icon "ChevronLeft" at bounding box center [222, 23] width 18 height 18
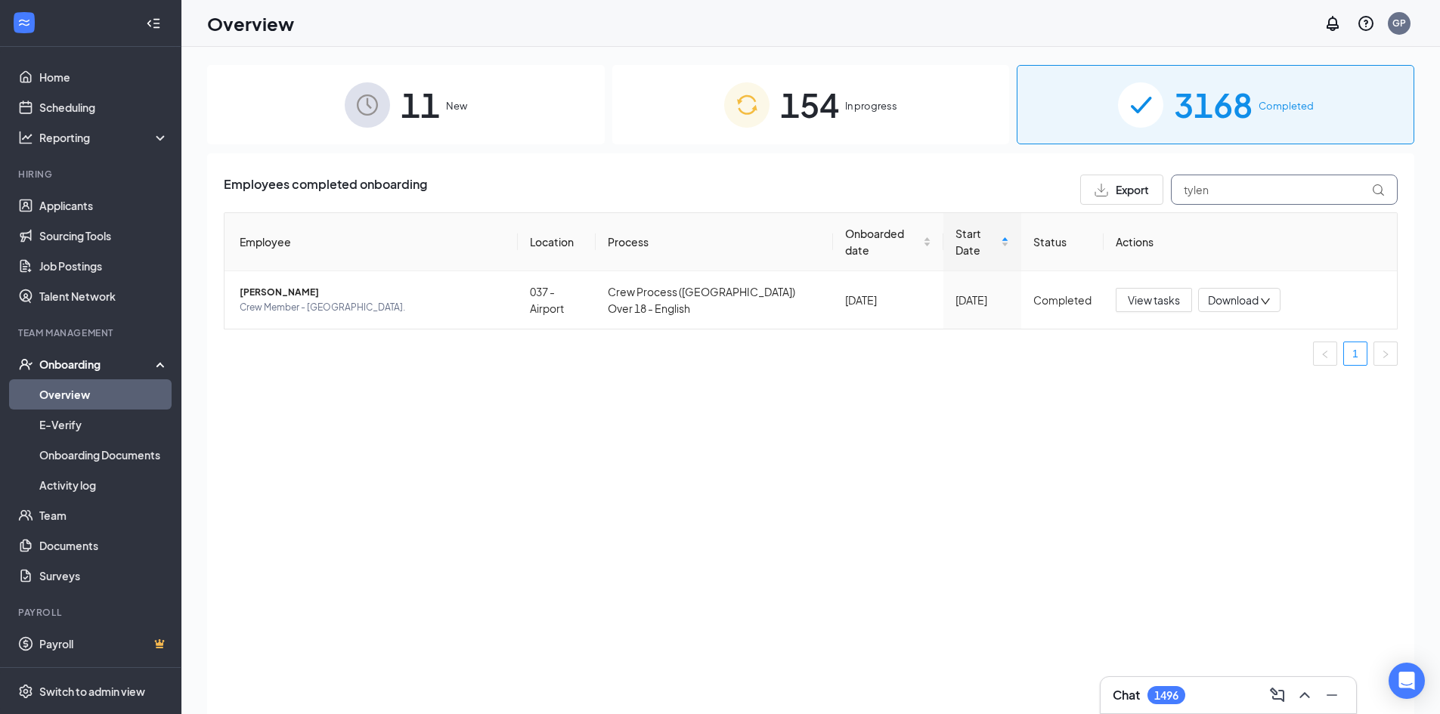
drag, startPoint x: 1274, startPoint y: 190, endPoint x: 1029, endPoint y: 193, distance: 244.9
click at [1036, 192] on div "Employees completed onboarding Export tylen" at bounding box center [811, 190] width 1174 height 30
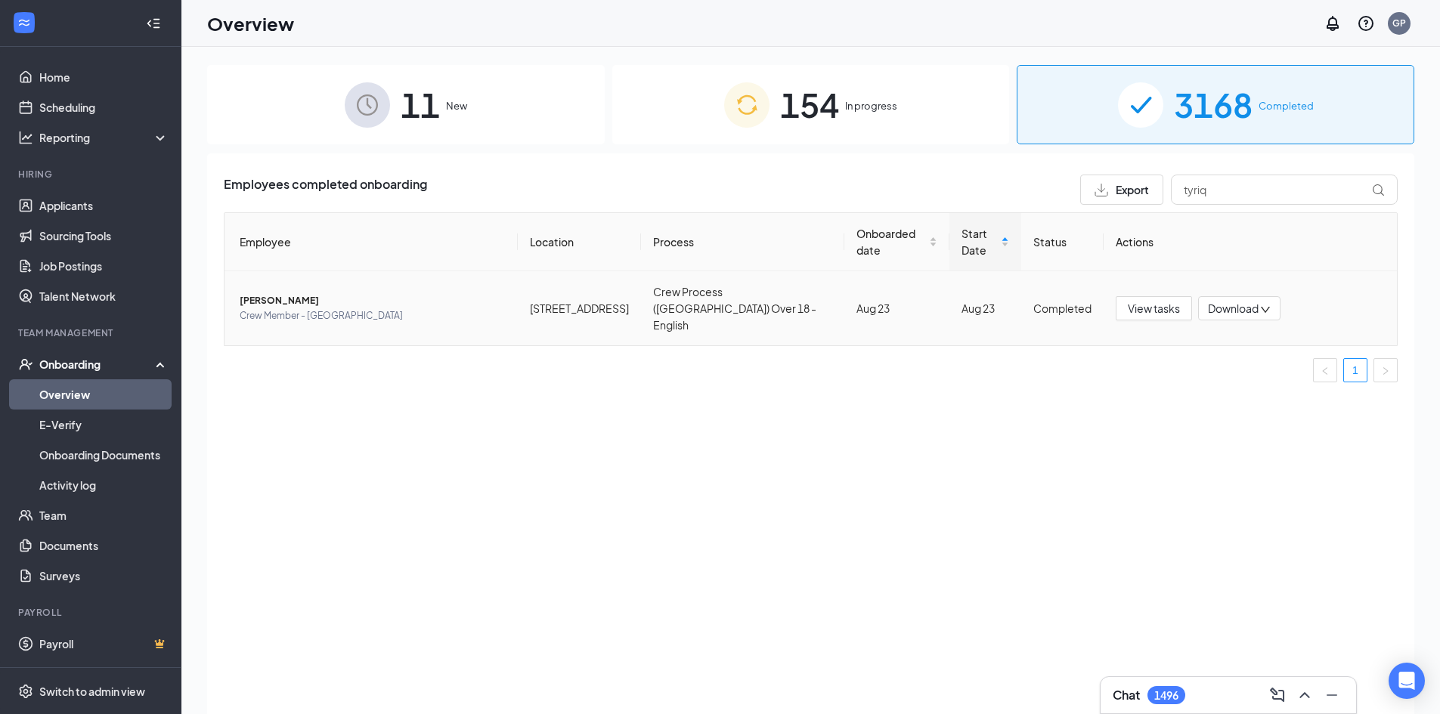
click at [447, 308] on span "Crew Member - Chatham Street" at bounding box center [373, 315] width 266 height 15
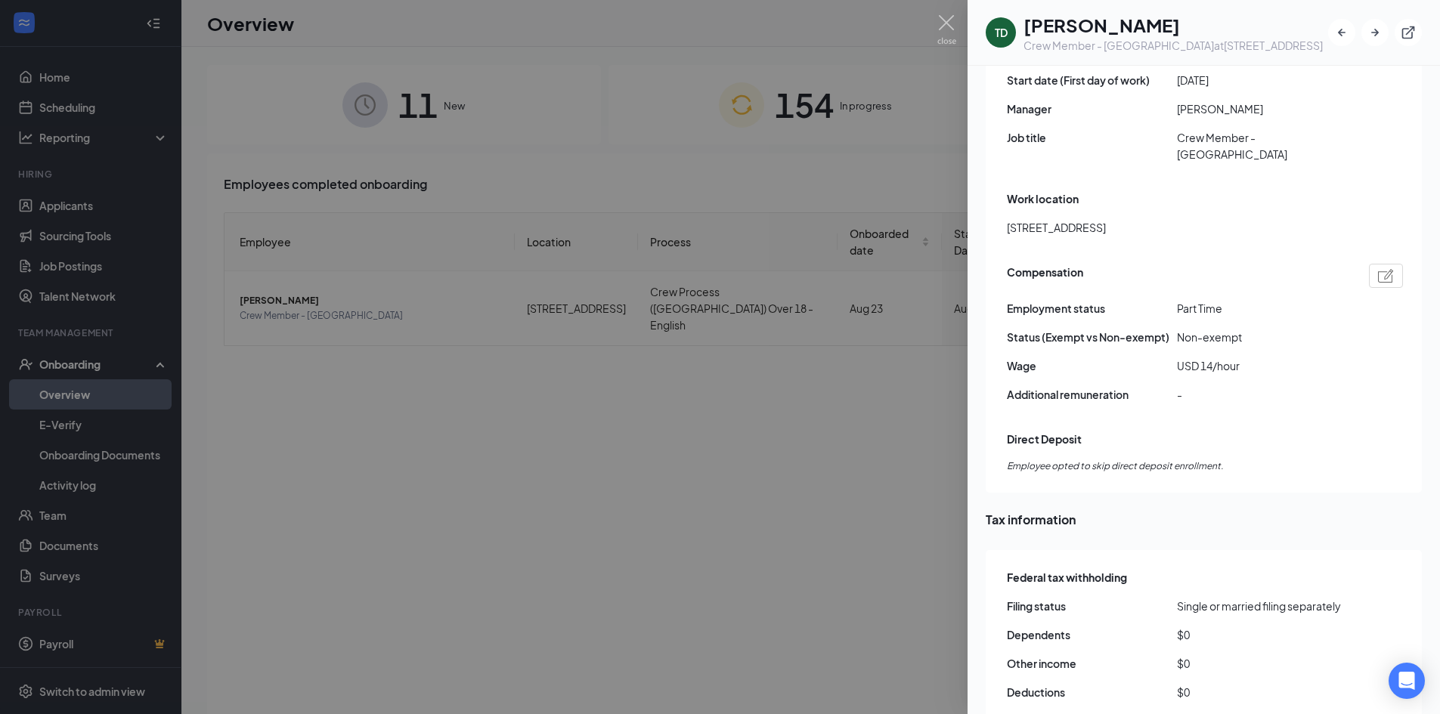
scroll to position [982, 0]
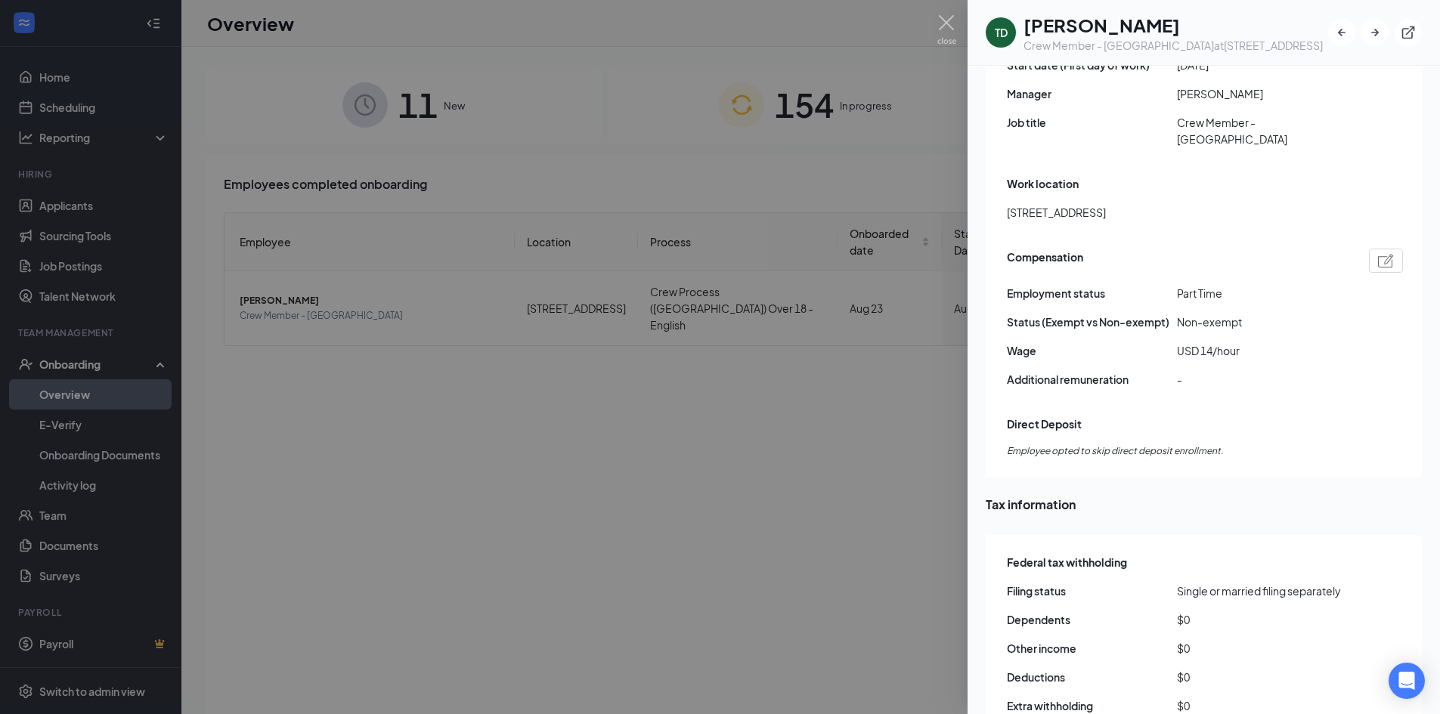
click at [881, 435] on div at bounding box center [720, 357] width 1440 height 714
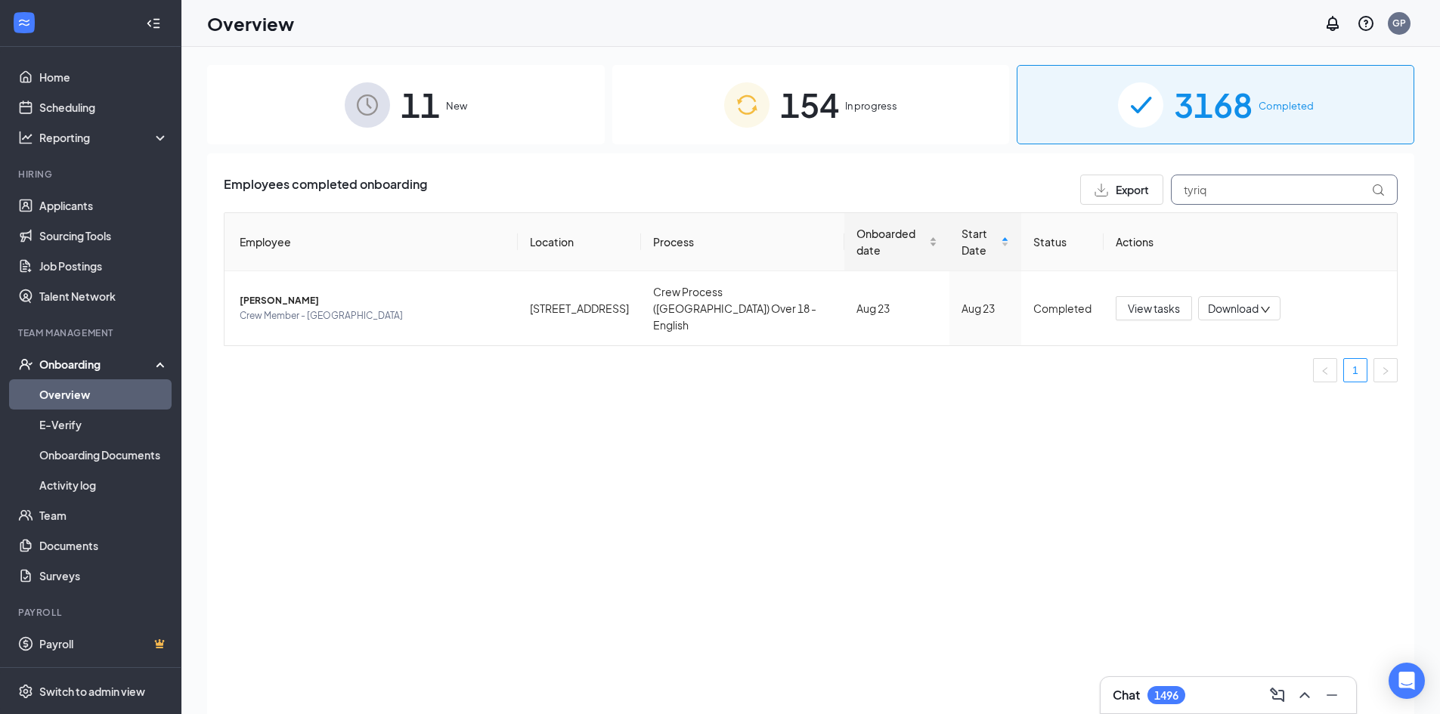
drag, startPoint x: 1225, startPoint y: 185, endPoint x: 924, endPoint y: 236, distance: 305.0
click at [932, 230] on div "Employees completed onboarding Export tyriq Employee Location Process Onboarded…" at bounding box center [811, 285] width 1174 height 220
type input "mildred"
click at [396, 293] on span "Mildred Zoelee Valencia Gomez" at bounding box center [373, 300] width 266 height 15
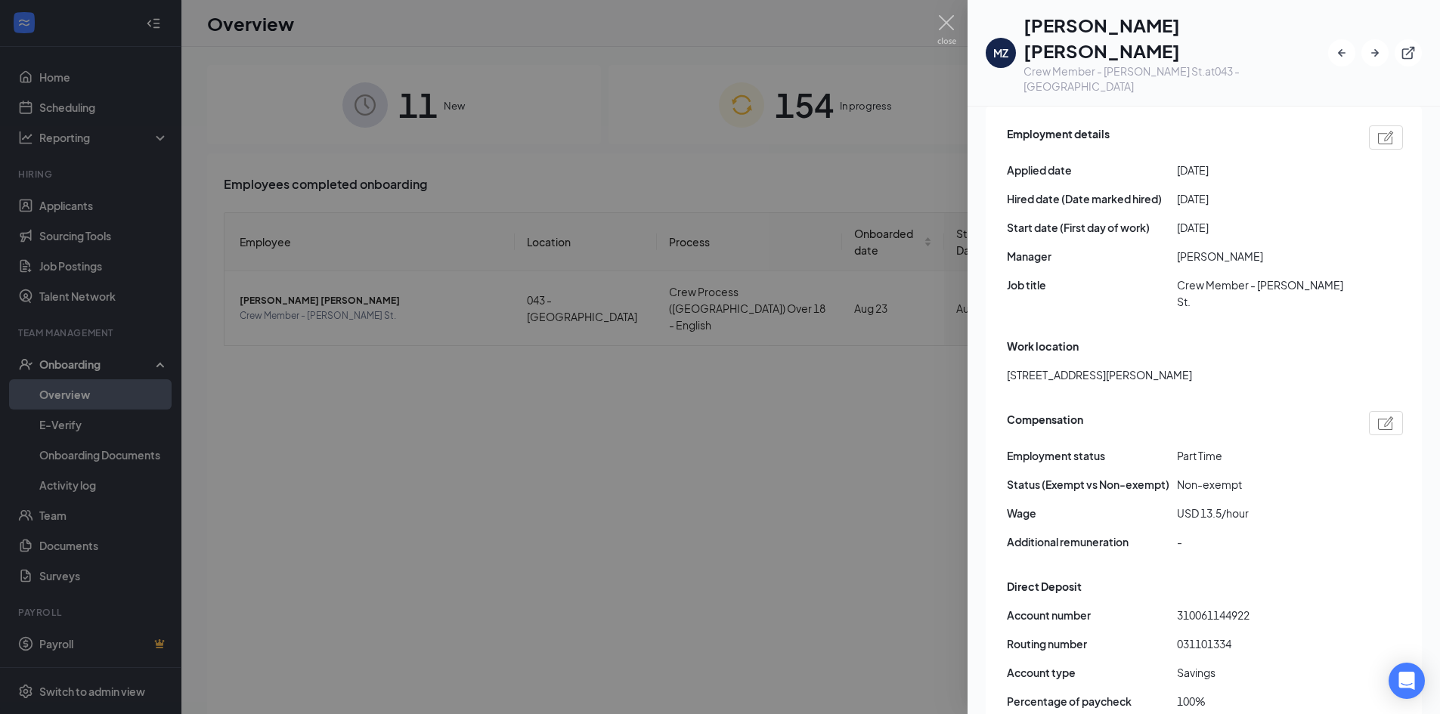
scroll to position [907, 0]
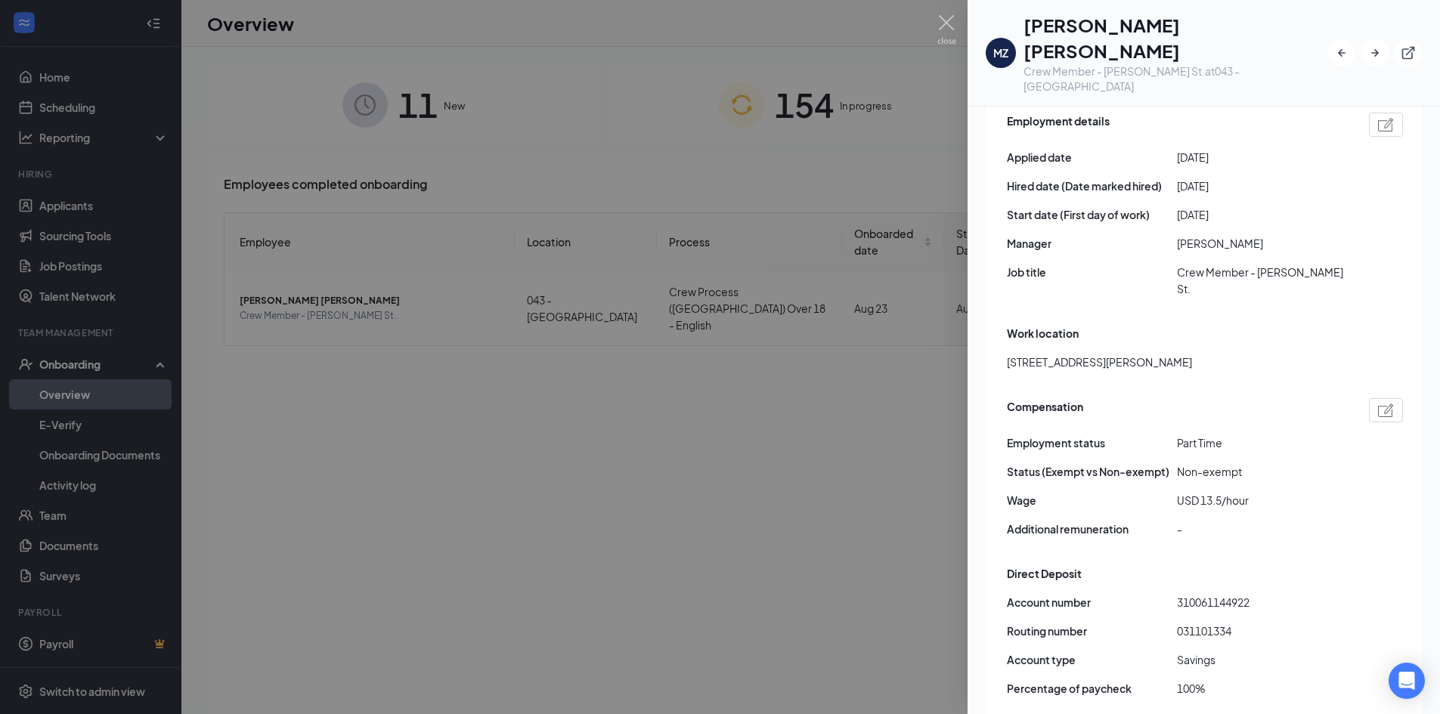
click at [803, 384] on div at bounding box center [720, 357] width 1440 height 714
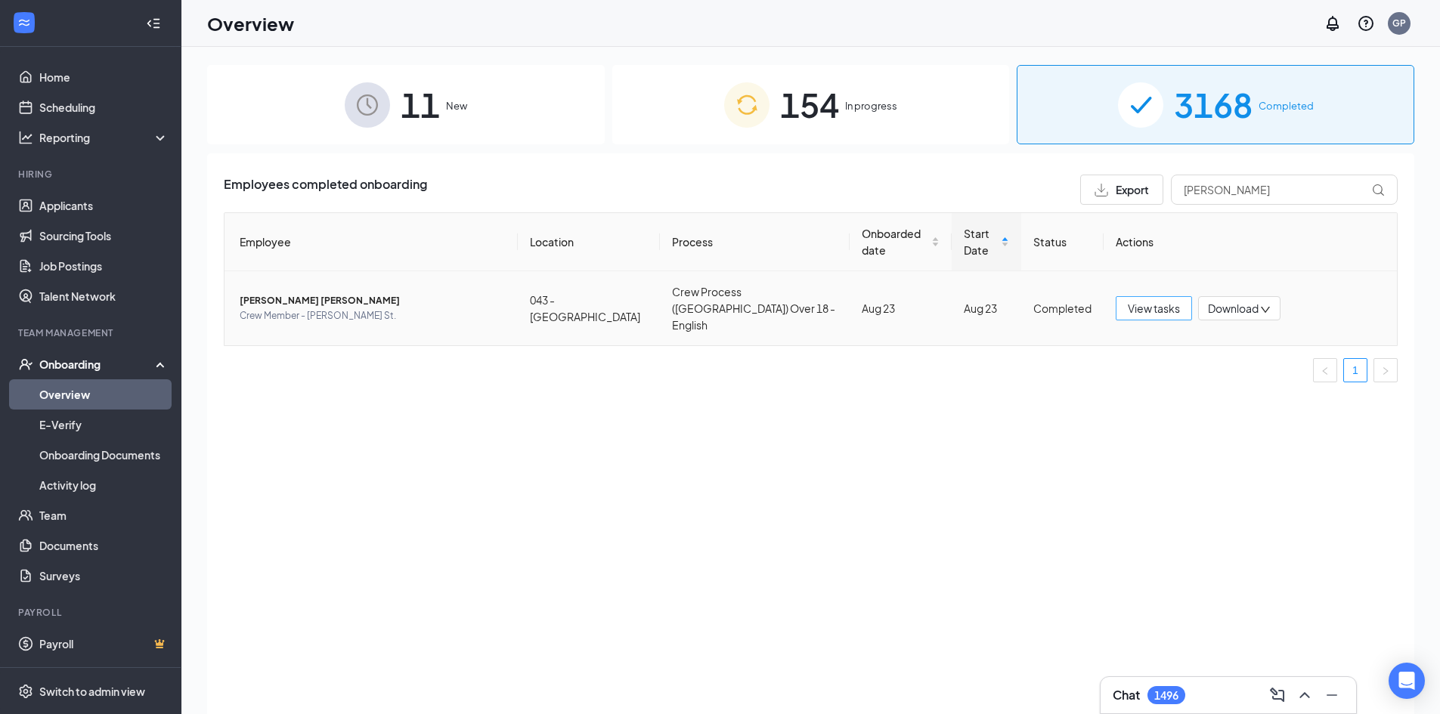
click at [1148, 300] on span "View tasks" at bounding box center [1153, 308] width 52 height 17
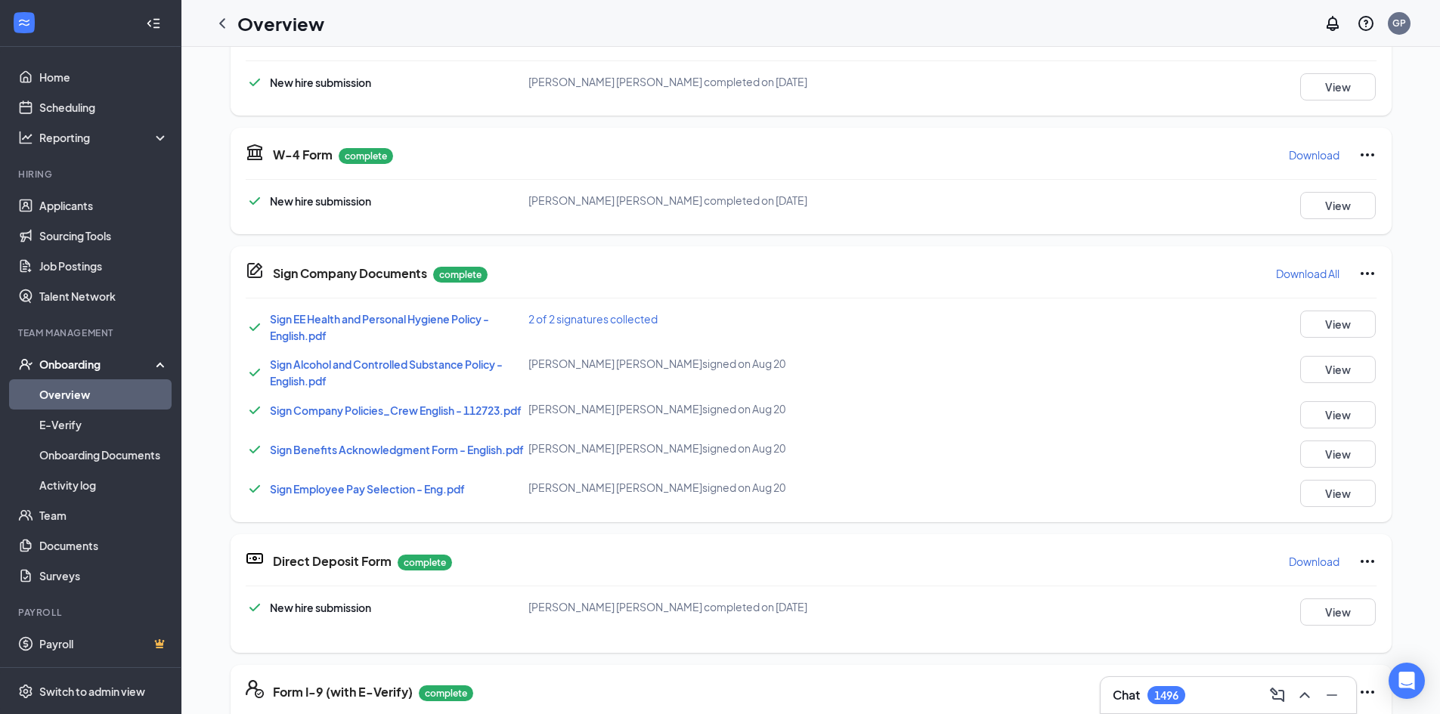
scroll to position [386, 0]
click at [1295, 561] on p "Download" at bounding box center [1313, 560] width 51 height 15
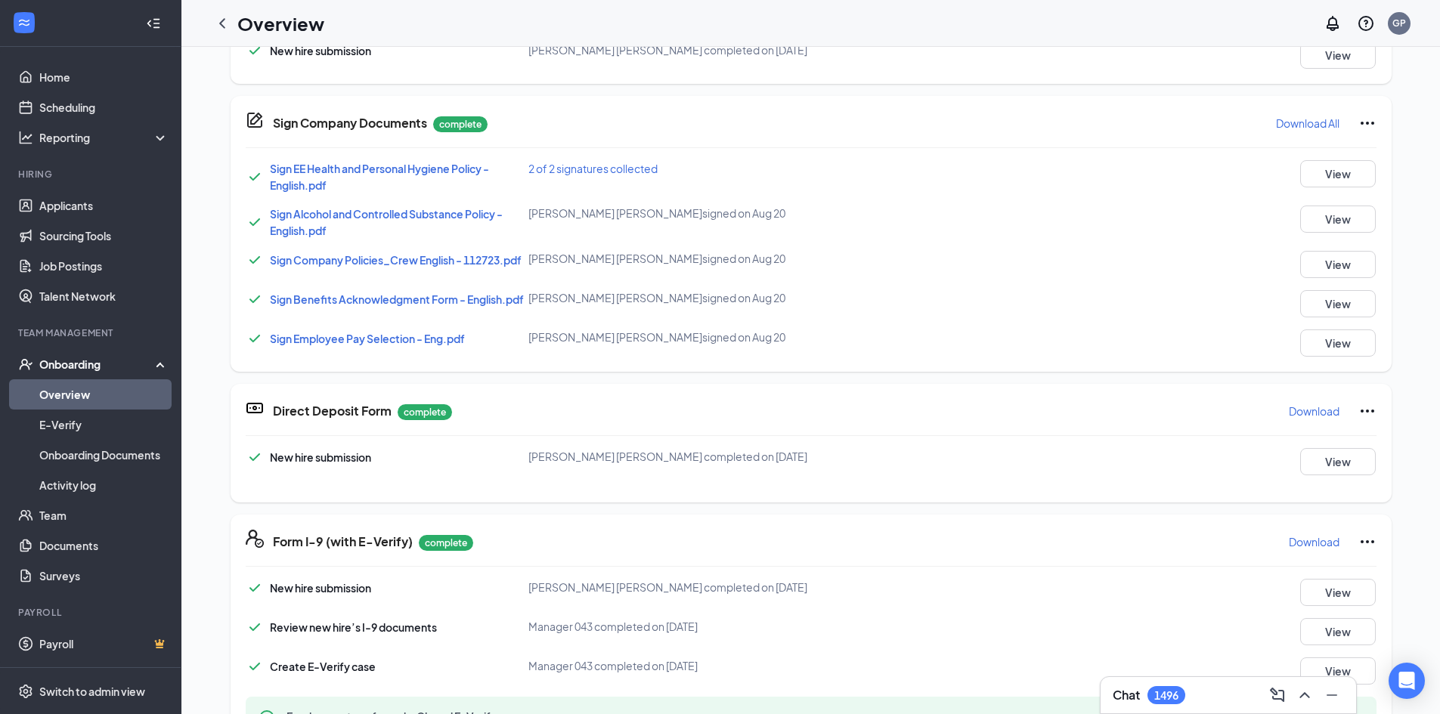
scroll to position [151, 0]
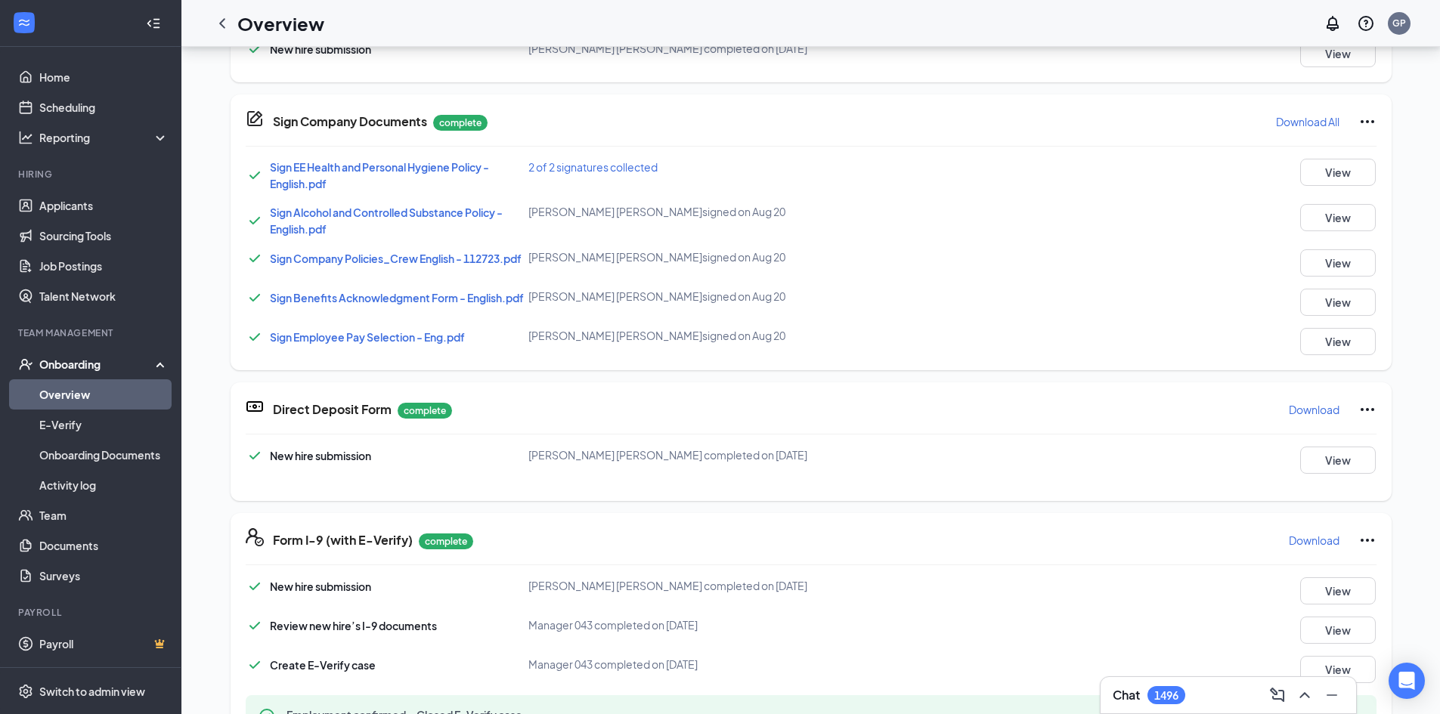
click at [1323, 540] on p "Download" at bounding box center [1313, 540] width 51 height 15
click at [224, 14] on icon "ChevronLeft" at bounding box center [222, 23] width 18 height 18
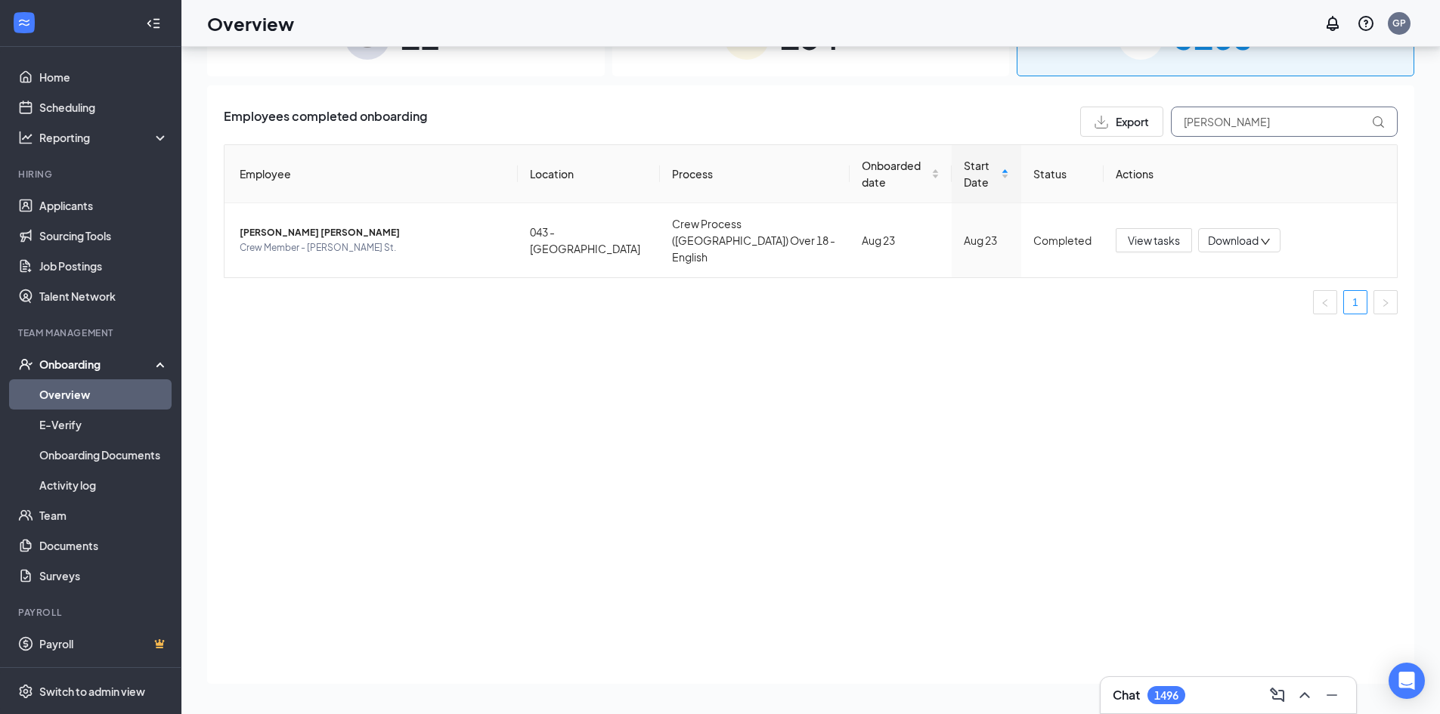
drag, startPoint x: 1258, startPoint y: 116, endPoint x: 815, endPoint y: 133, distance: 443.9
click at [843, 128] on div "Employees completed onboarding Export mildred" at bounding box center [811, 122] width 1174 height 30
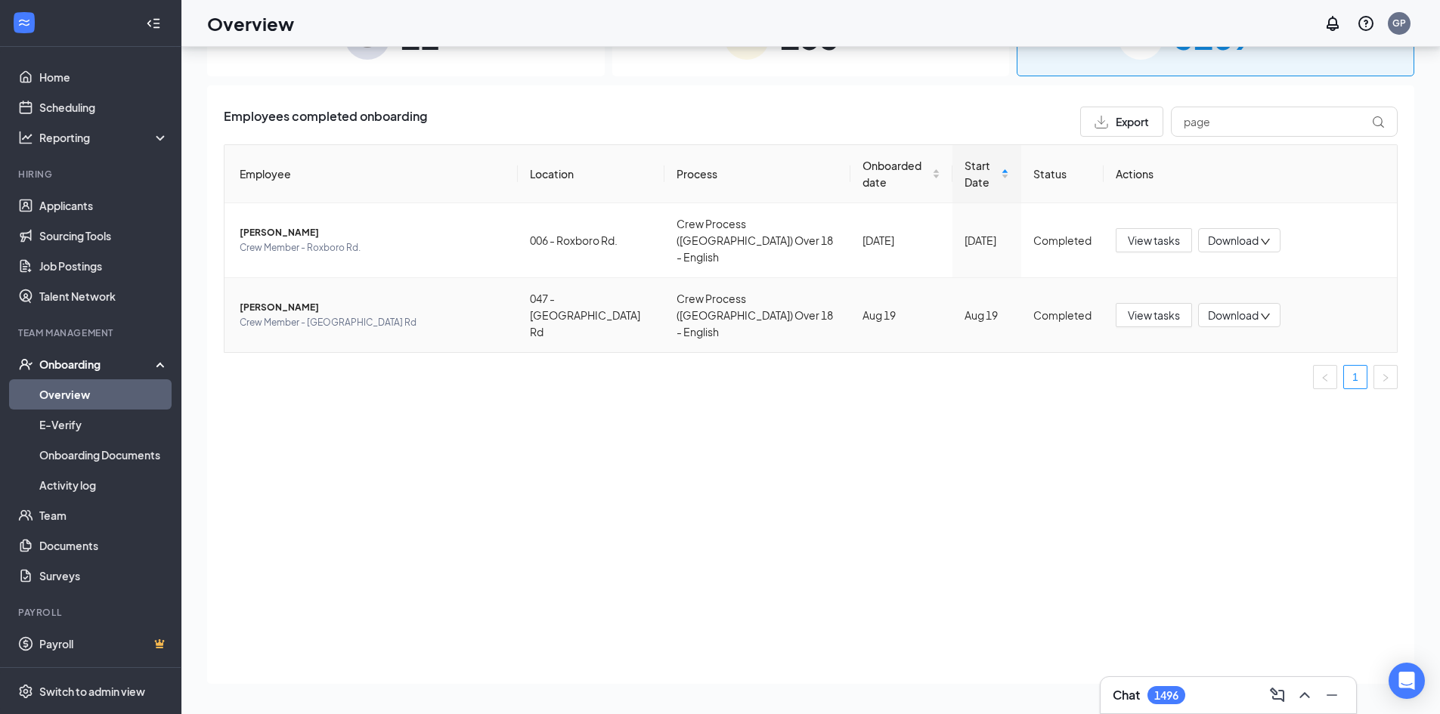
click at [464, 315] on span "Crew Member - [GEOGRAPHIC_DATA] Rd" at bounding box center [373, 322] width 266 height 15
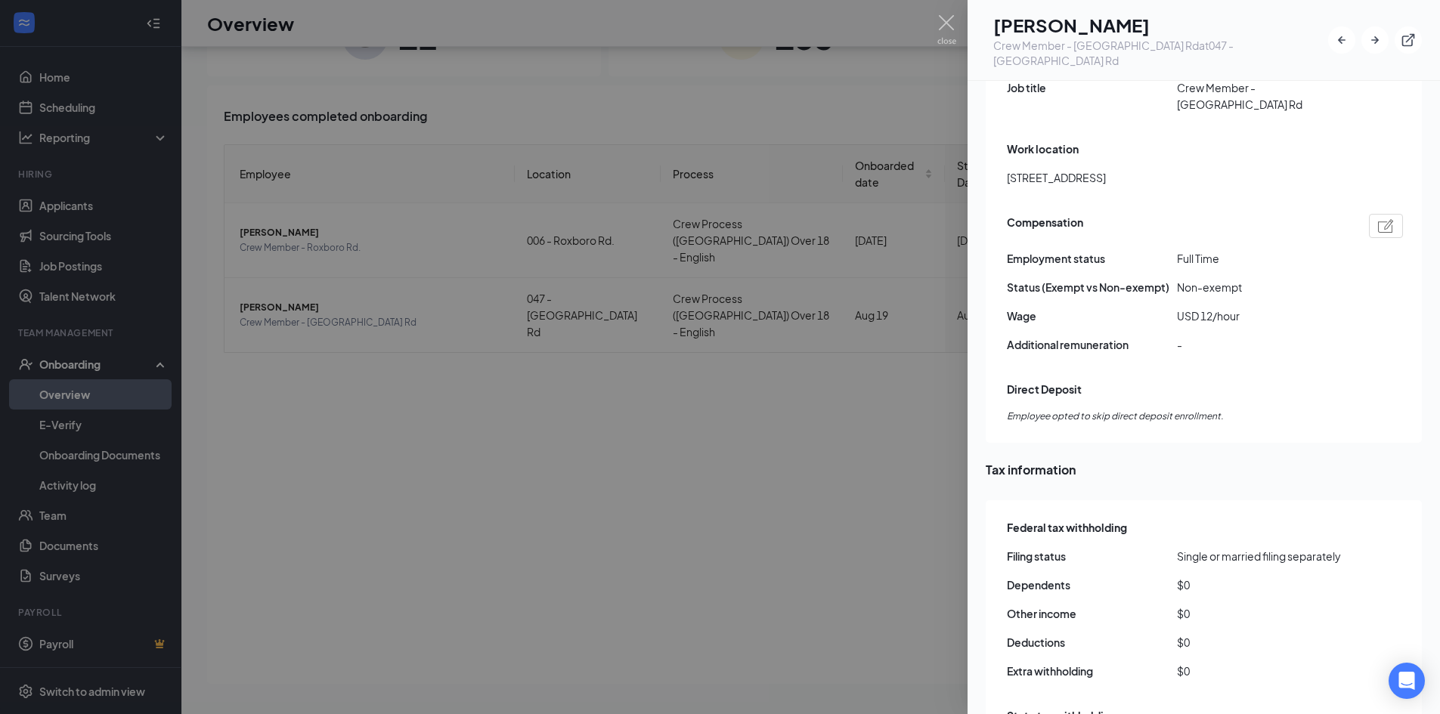
scroll to position [1058, 0]
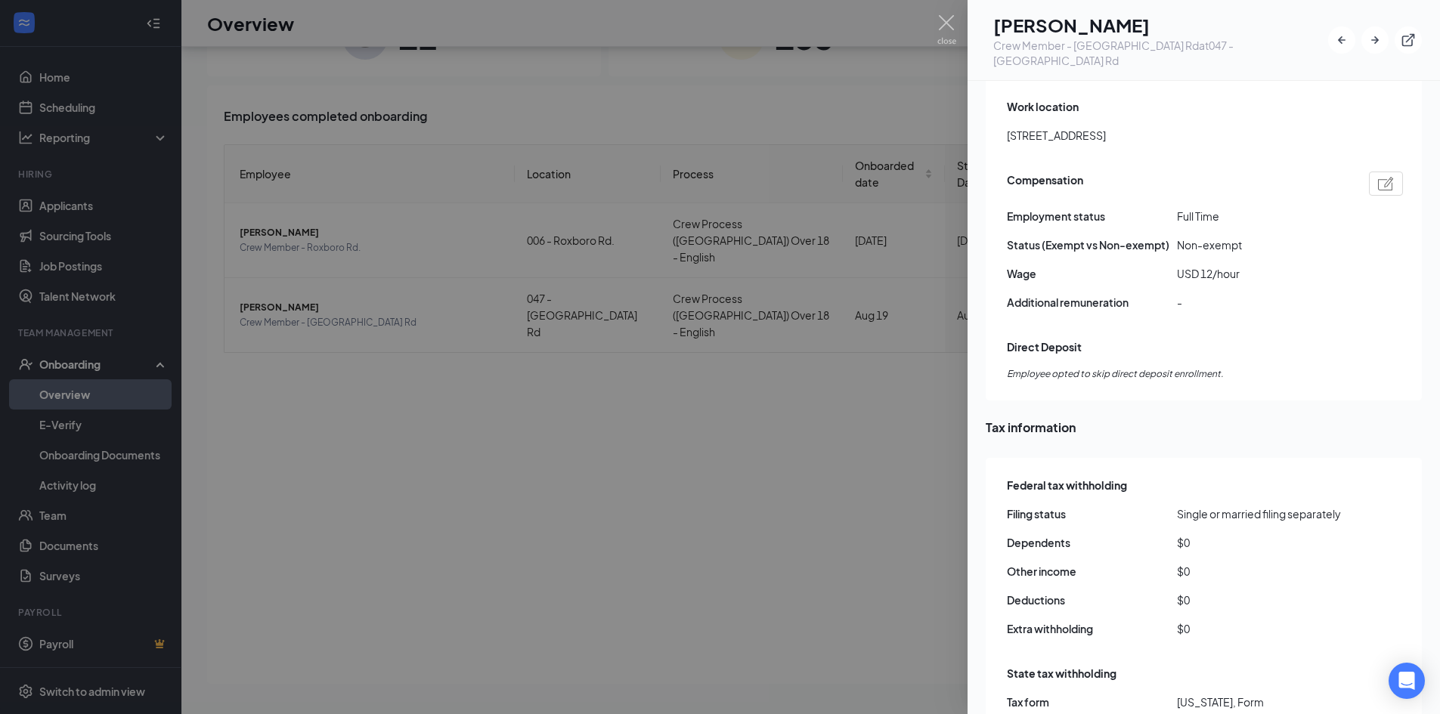
click at [691, 421] on div at bounding box center [720, 357] width 1440 height 714
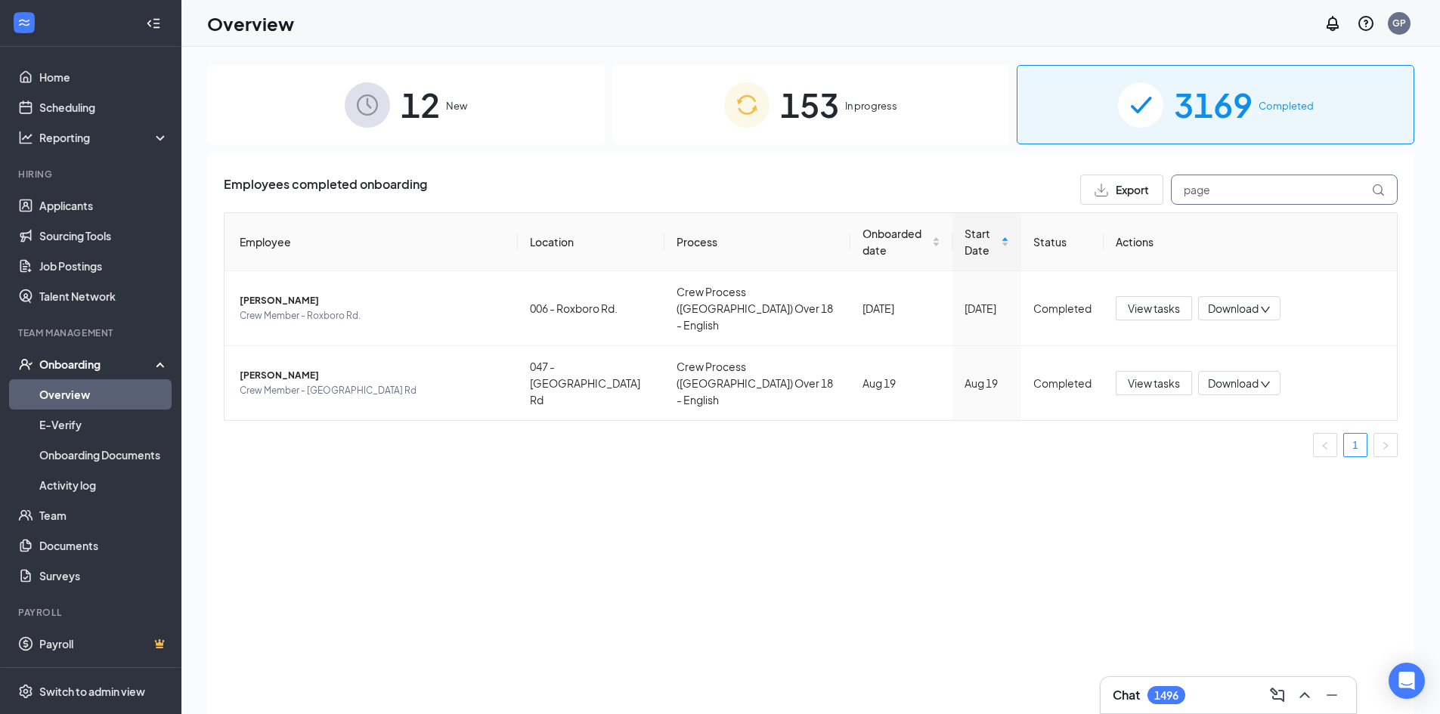
drag, startPoint x: 1209, startPoint y: 184, endPoint x: 1047, endPoint y: 173, distance: 162.1
click at [1057, 181] on div "Employees completed onboarding Export page" at bounding box center [811, 190] width 1174 height 30
type input "[PERSON_NAME]"
click at [1141, 375] on span "View tasks" at bounding box center [1153, 383] width 52 height 17
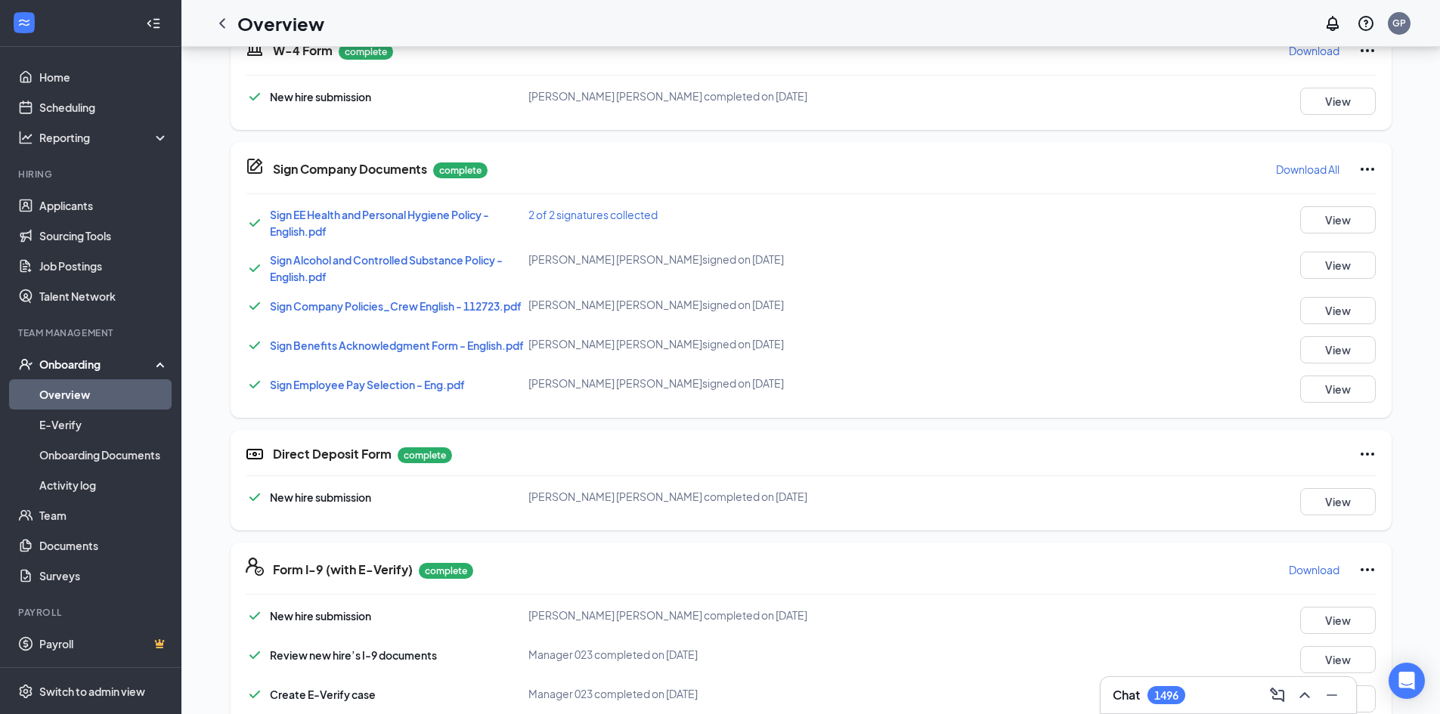
scroll to position [605, 0]
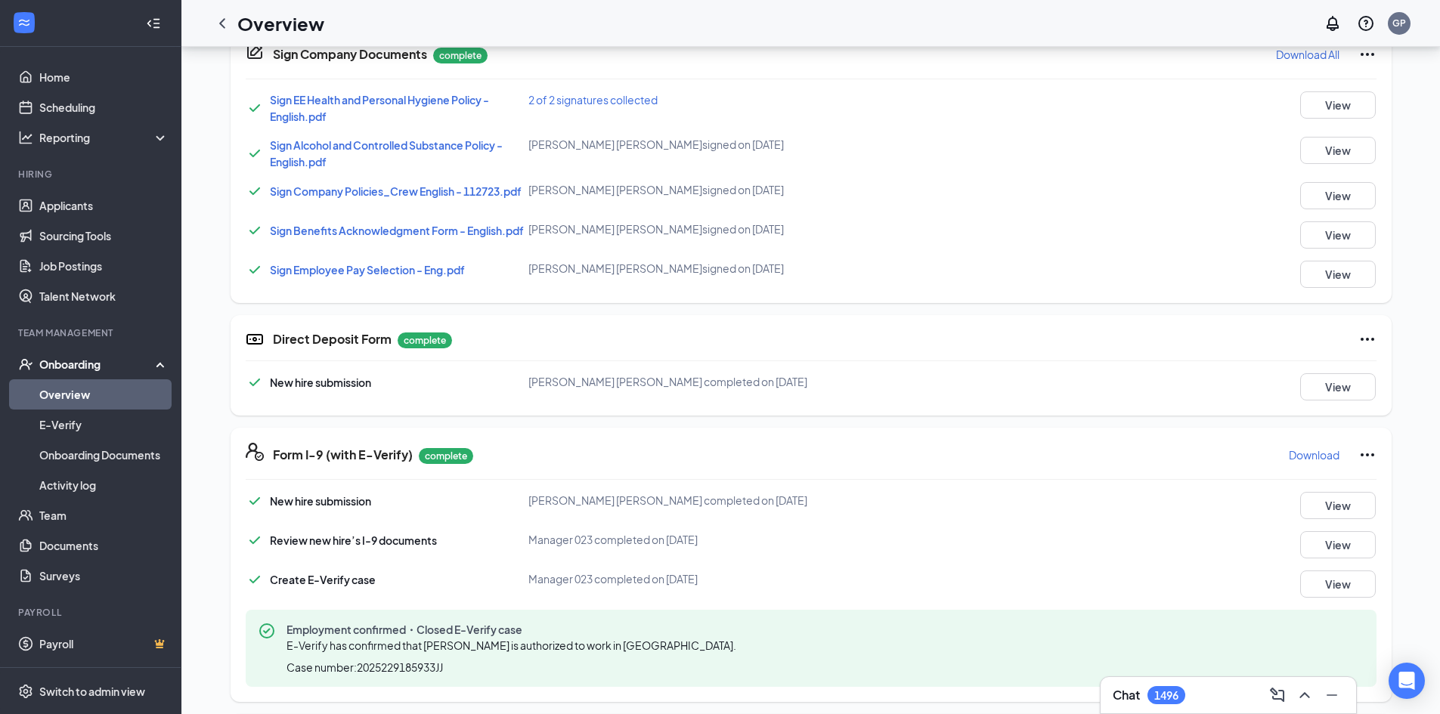
click at [1304, 444] on button "Download" at bounding box center [1314, 455] width 52 height 24
